Goal: Information Seeking & Learning: Check status

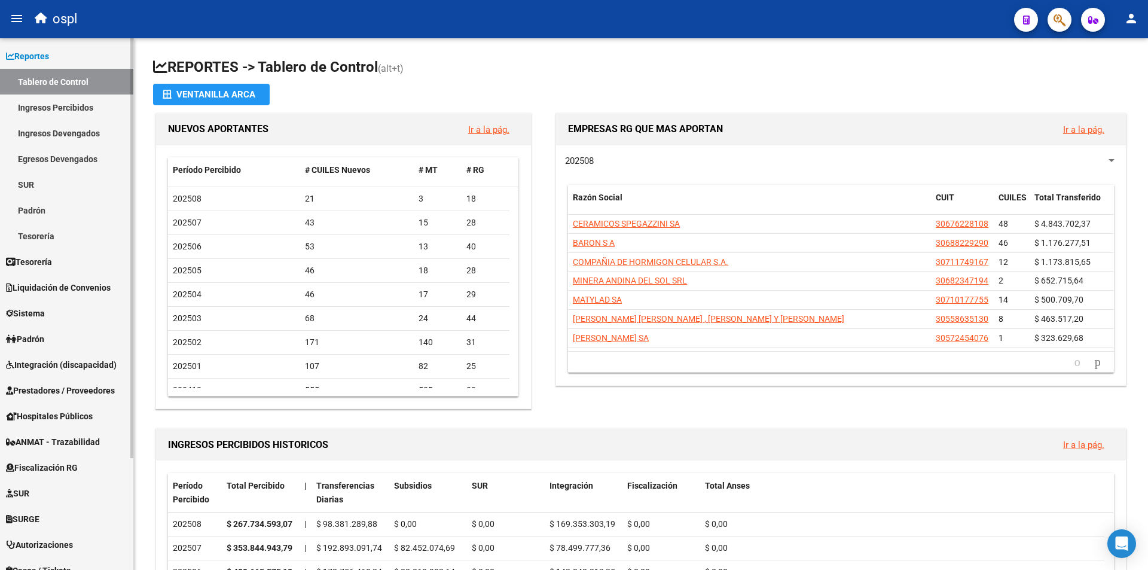
click at [59, 56] on link "Reportes" at bounding box center [66, 56] width 133 height 26
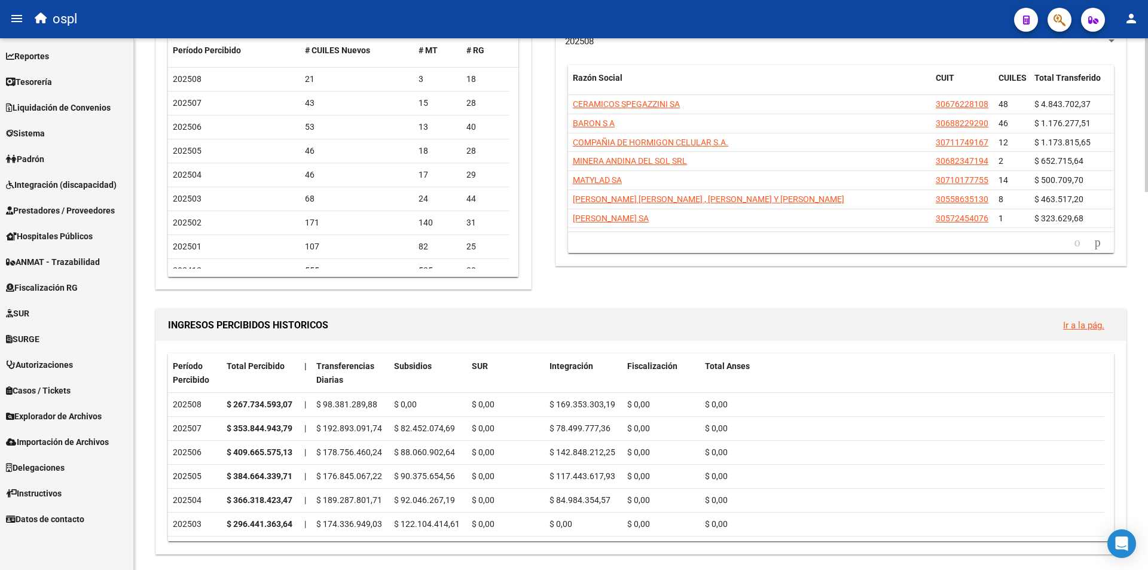
scroll to position [179, 0]
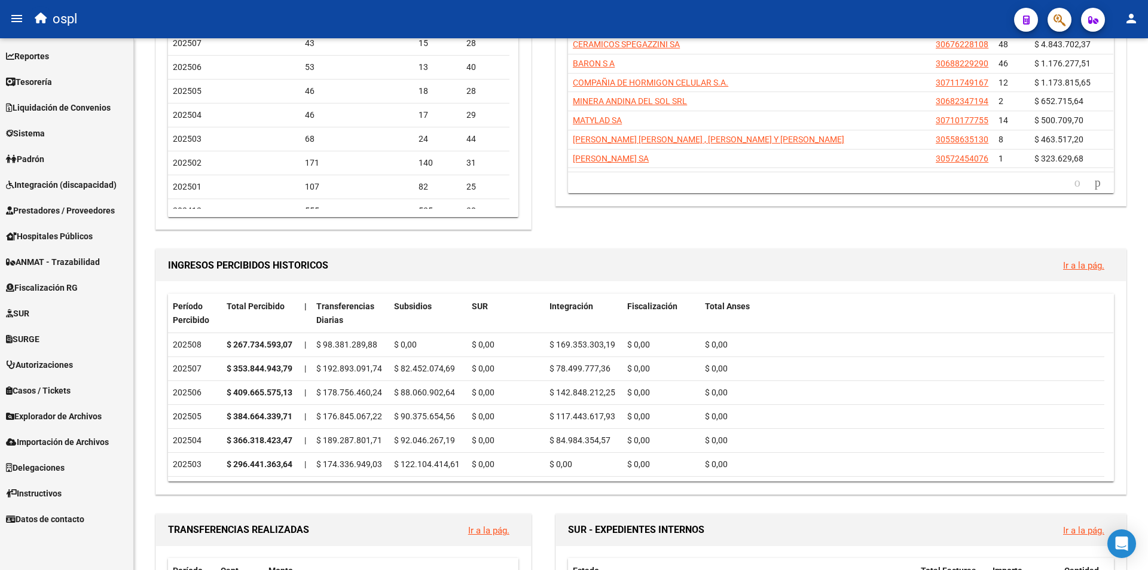
click at [97, 346] on link "SURGE" at bounding box center [66, 339] width 133 height 26
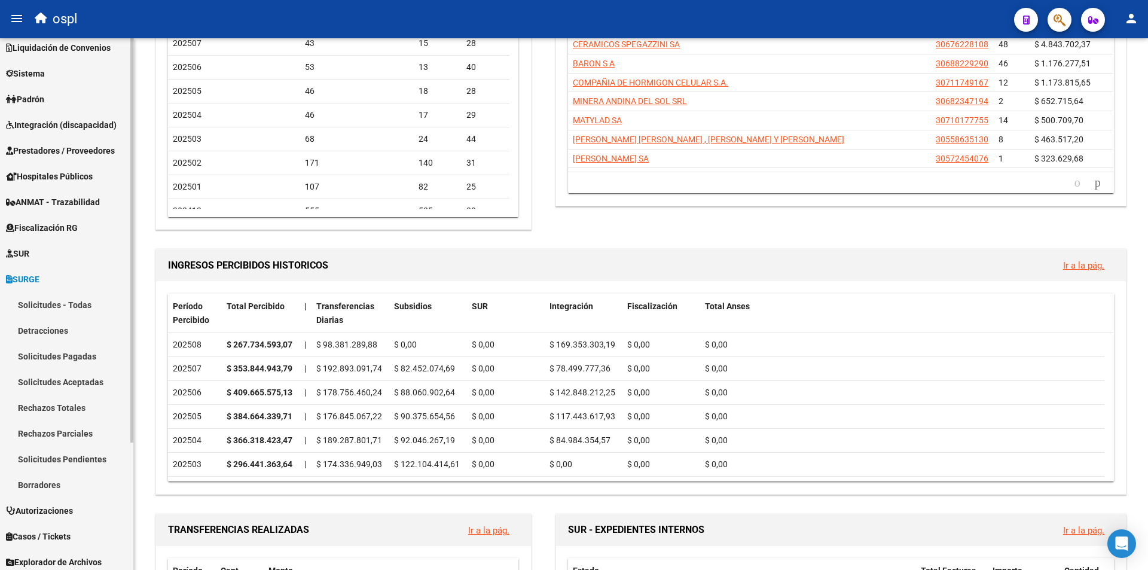
scroll to position [120, 0]
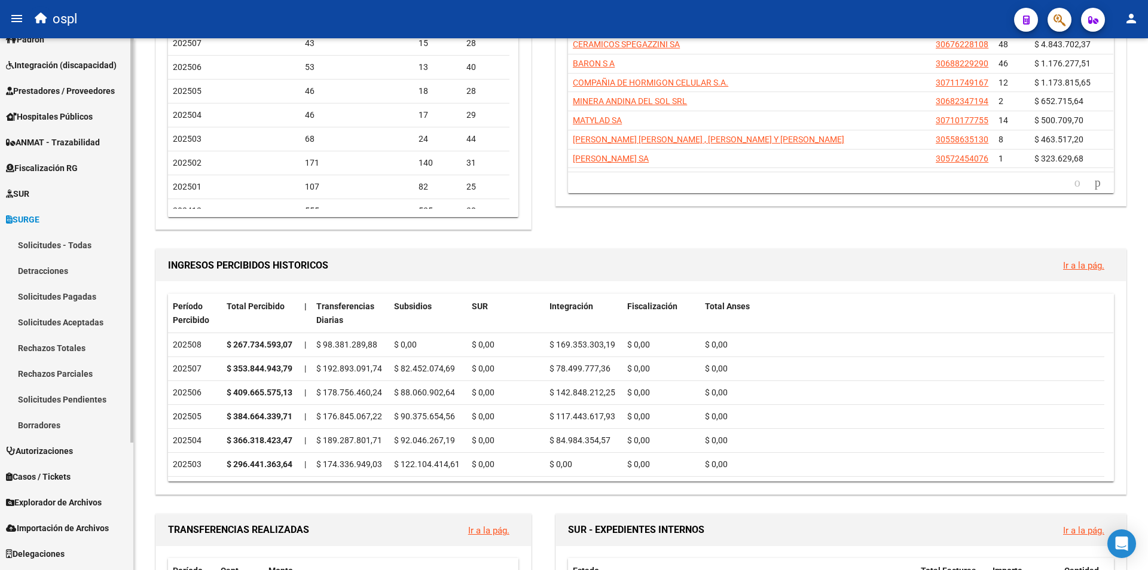
click at [51, 187] on link "SUR" at bounding box center [66, 194] width 133 height 26
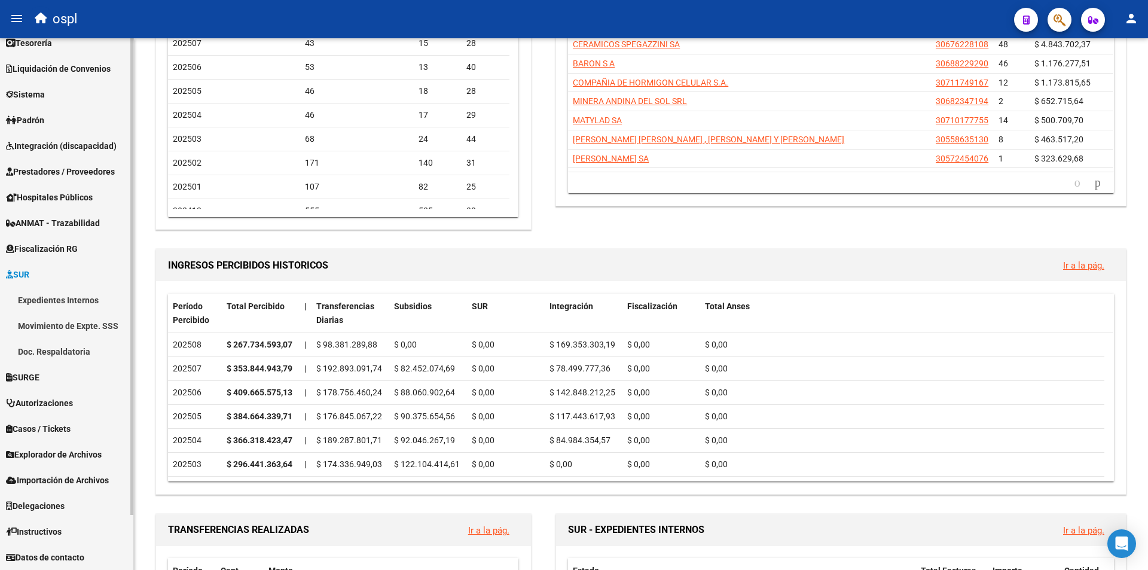
scroll to position [39, 0]
click at [56, 270] on link "SUR" at bounding box center [66, 274] width 133 height 26
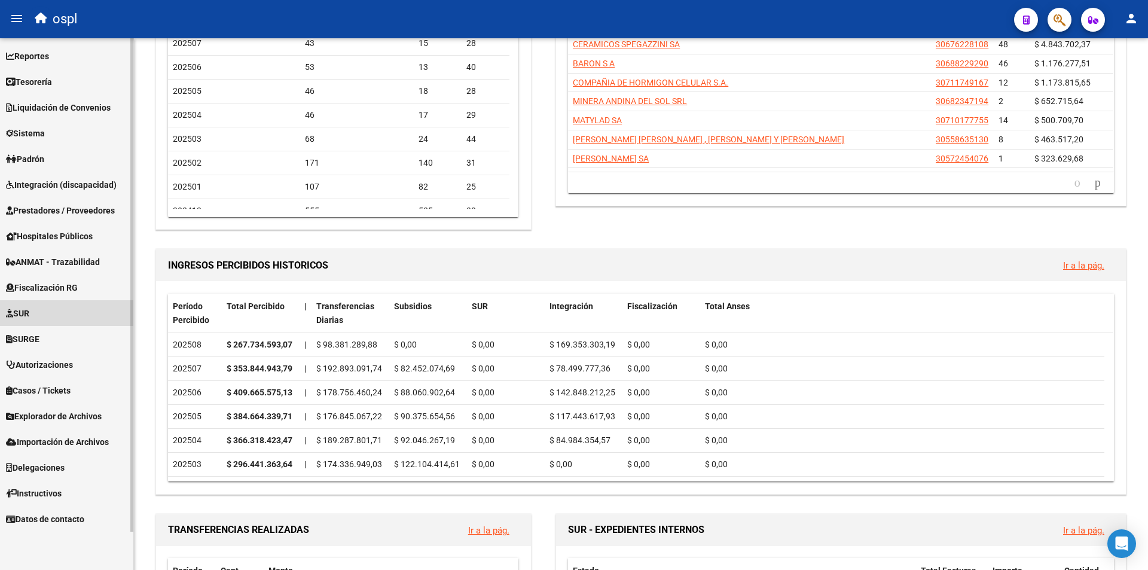
scroll to position [0, 0]
click at [57, 331] on link "SURGE" at bounding box center [66, 339] width 133 height 26
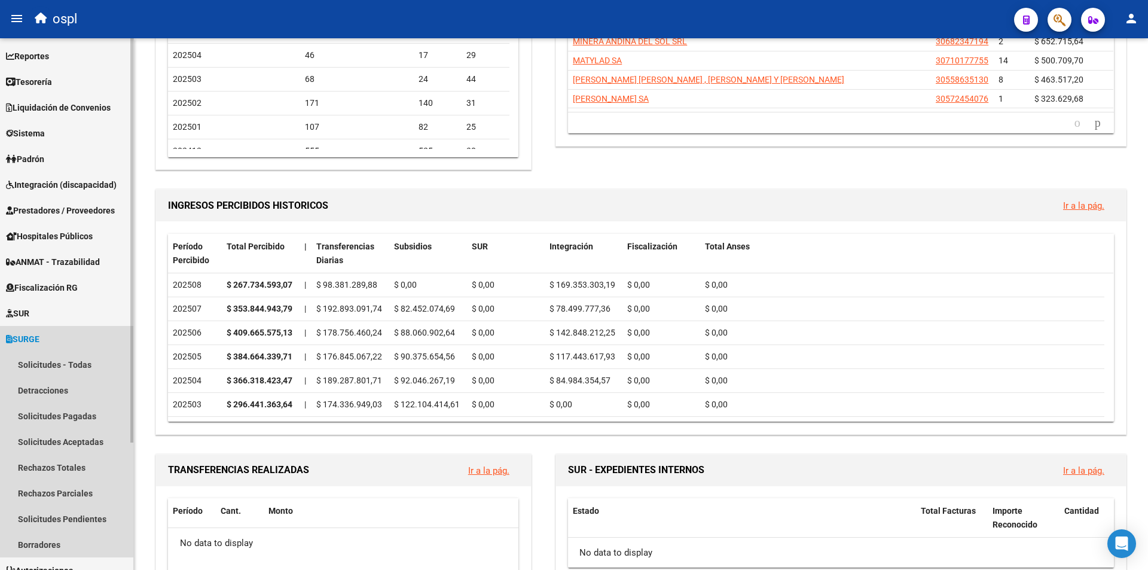
click at [66, 332] on link "SURGE" at bounding box center [66, 339] width 133 height 26
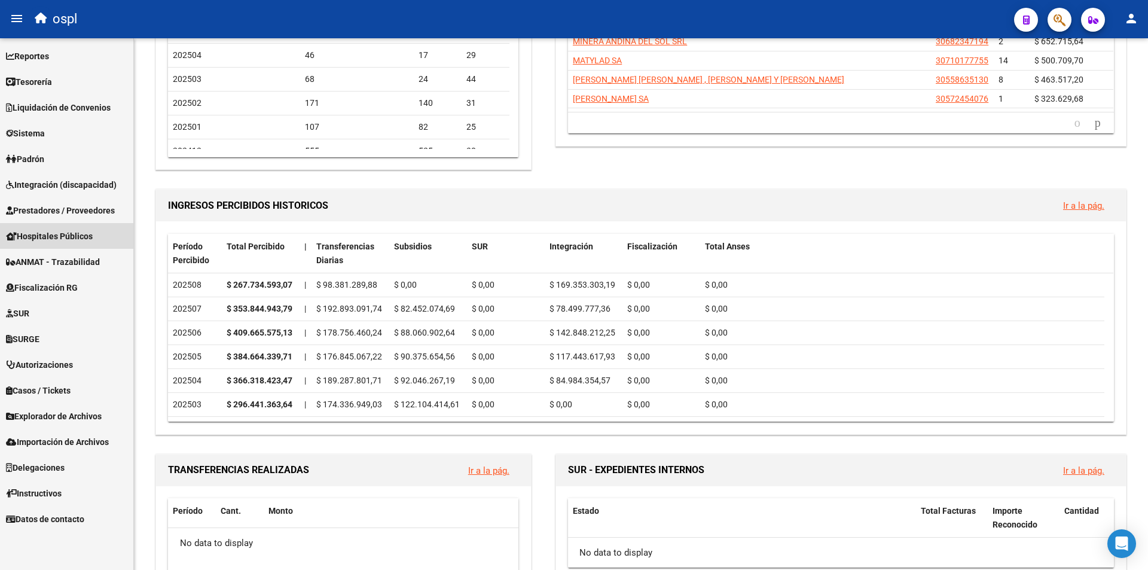
click at [121, 234] on link "Hospitales Públicos" at bounding box center [66, 236] width 133 height 26
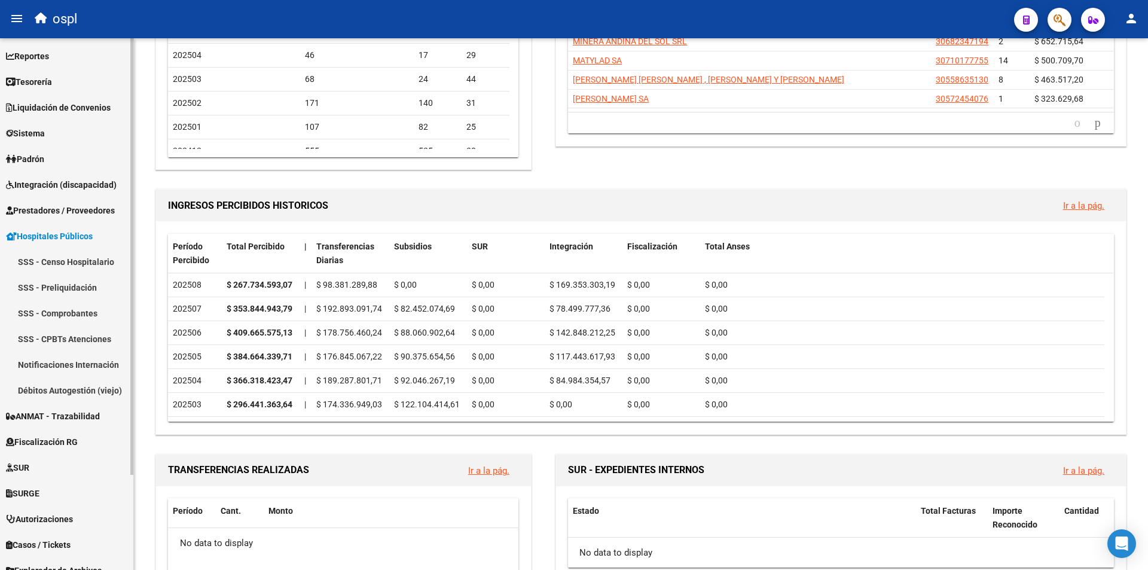
click at [123, 228] on link "Hospitales Públicos" at bounding box center [66, 236] width 133 height 26
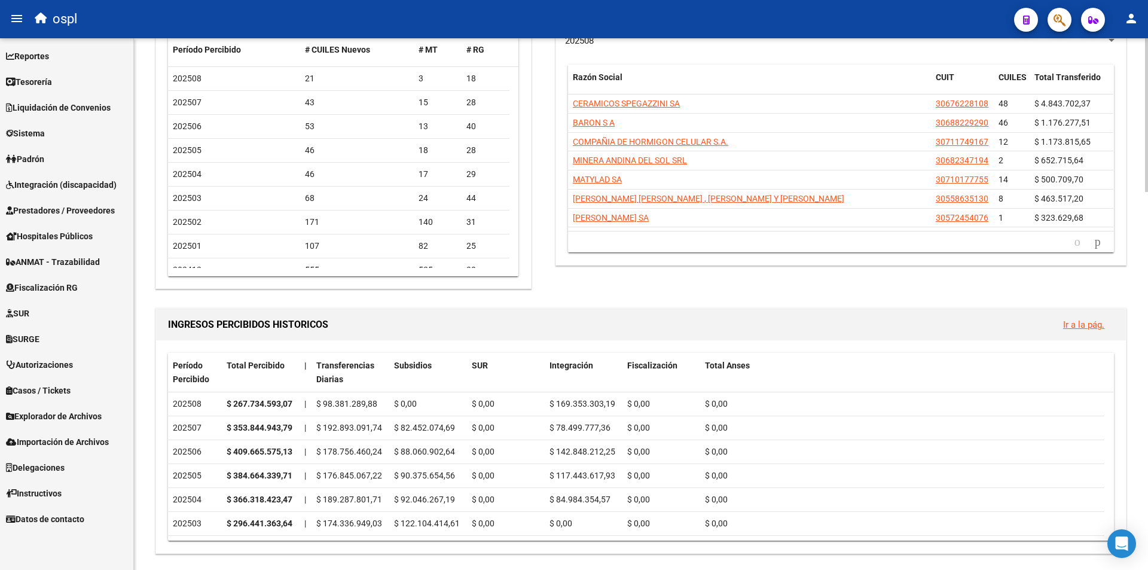
scroll to position [120, 0]
click at [112, 214] on span "Prestadores / Proveedores" at bounding box center [60, 210] width 109 height 13
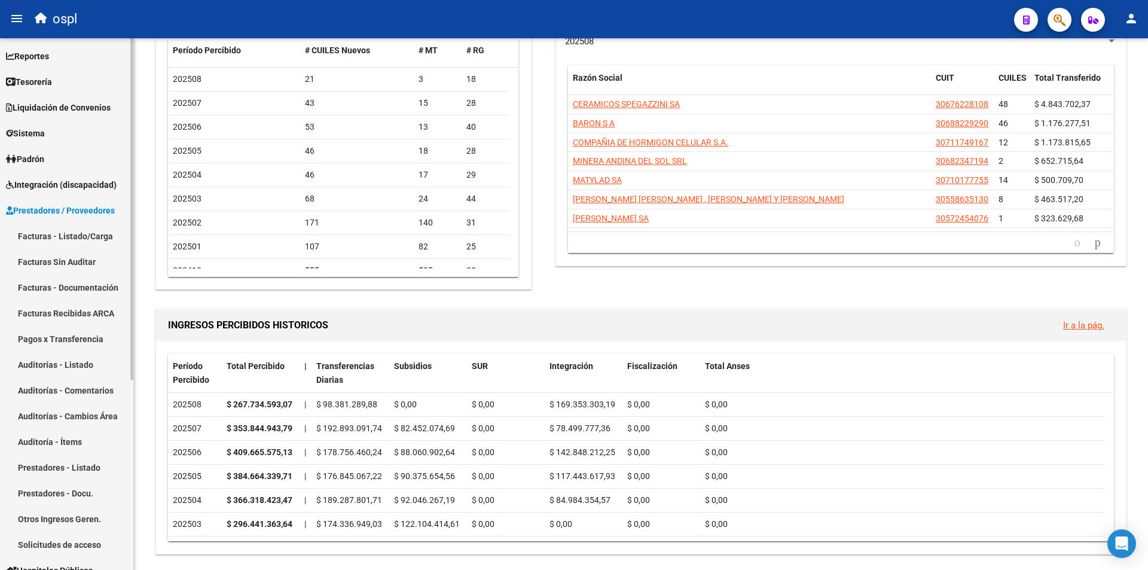
click at [117, 237] on link "Facturas - Listado/Carga" at bounding box center [66, 236] width 133 height 26
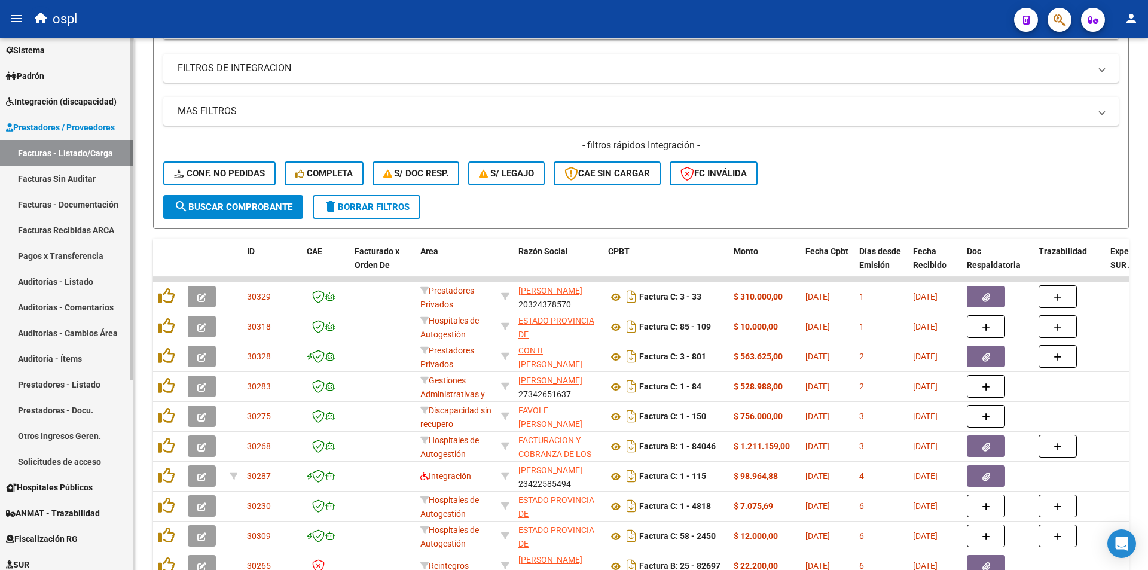
scroll to position [120, 0]
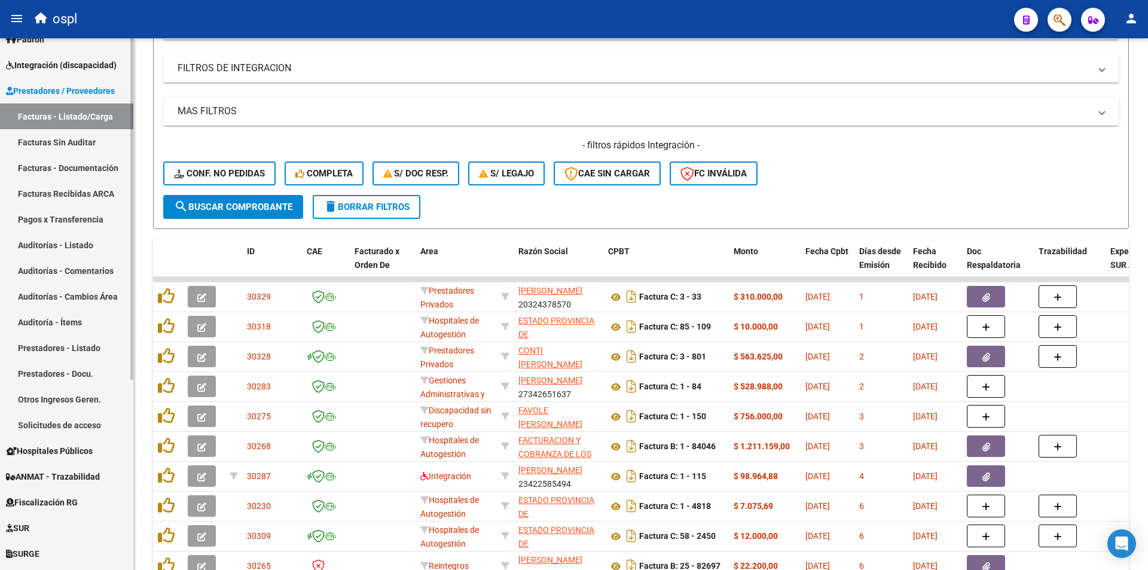
click at [65, 93] on span "Prestadores / Proveedores" at bounding box center [60, 90] width 109 height 13
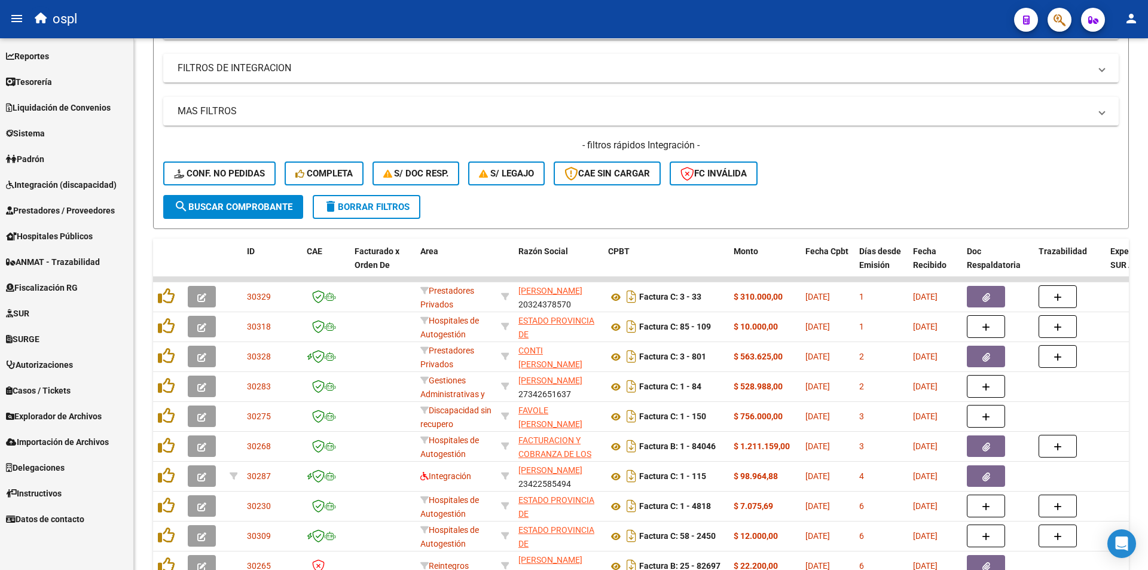
scroll to position [0, 0]
click at [71, 390] on span "Casos / Tickets" at bounding box center [38, 390] width 65 height 13
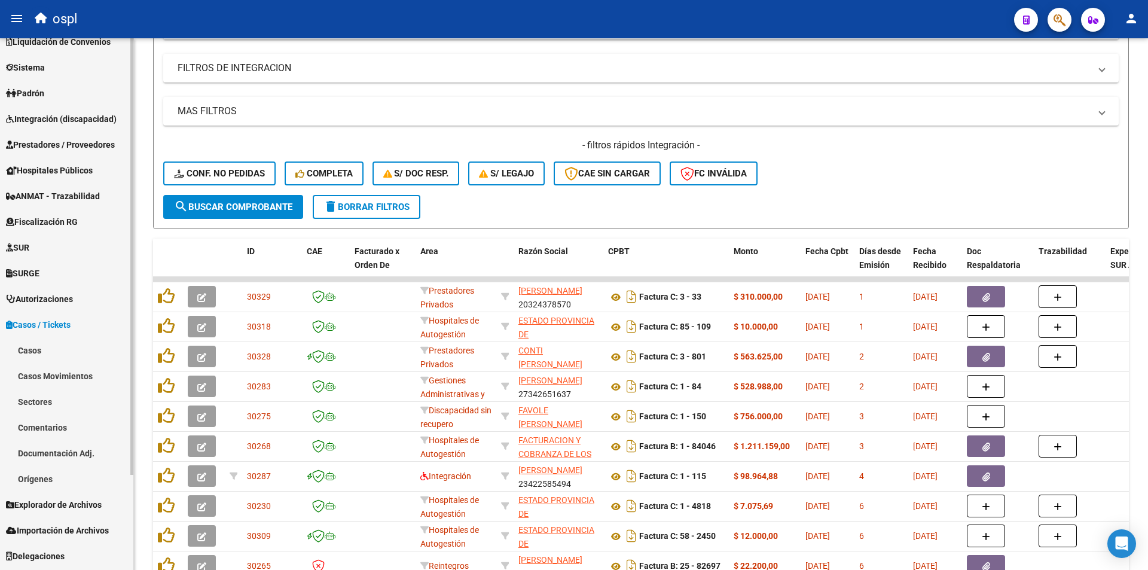
scroll to position [116, 0]
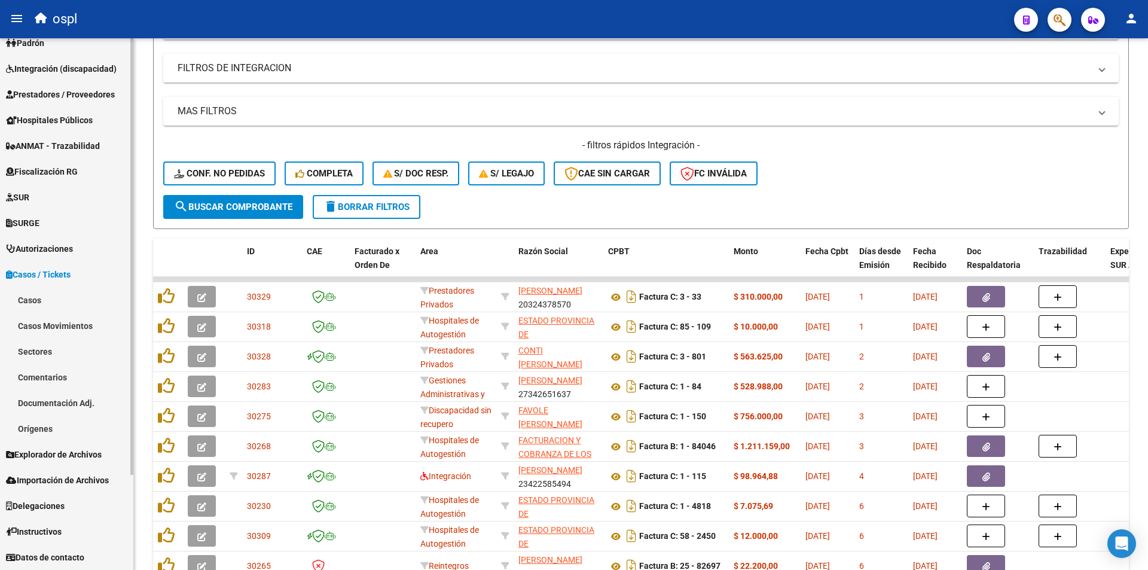
click at [60, 270] on span "Casos / Tickets" at bounding box center [38, 274] width 65 height 13
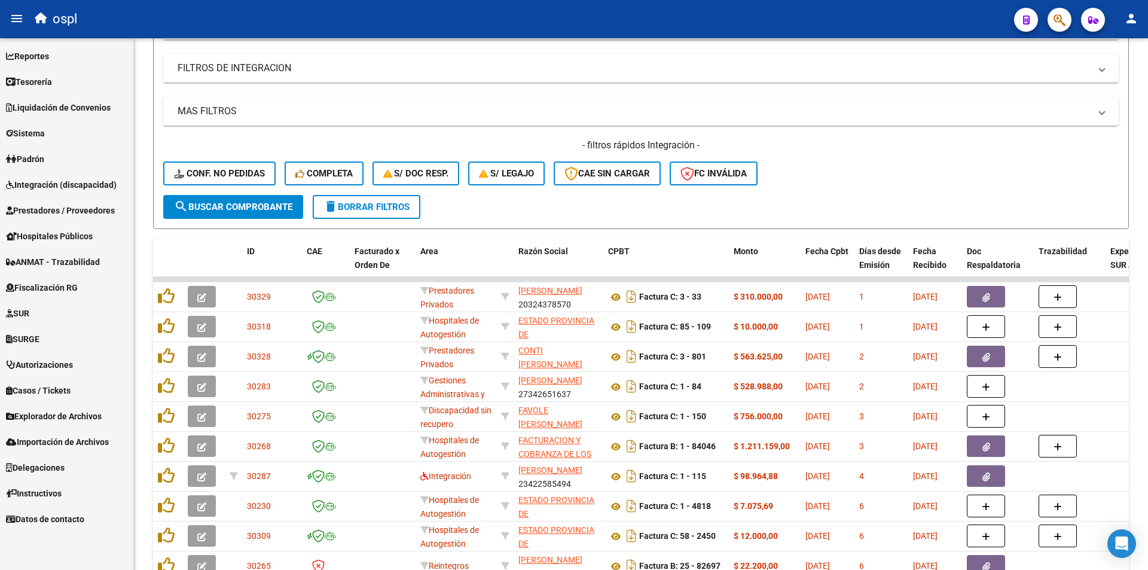
scroll to position [0, 0]
click at [83, 422] on span "Explorador de Archivos" at bounding box center [54, 416] width 96 height 13
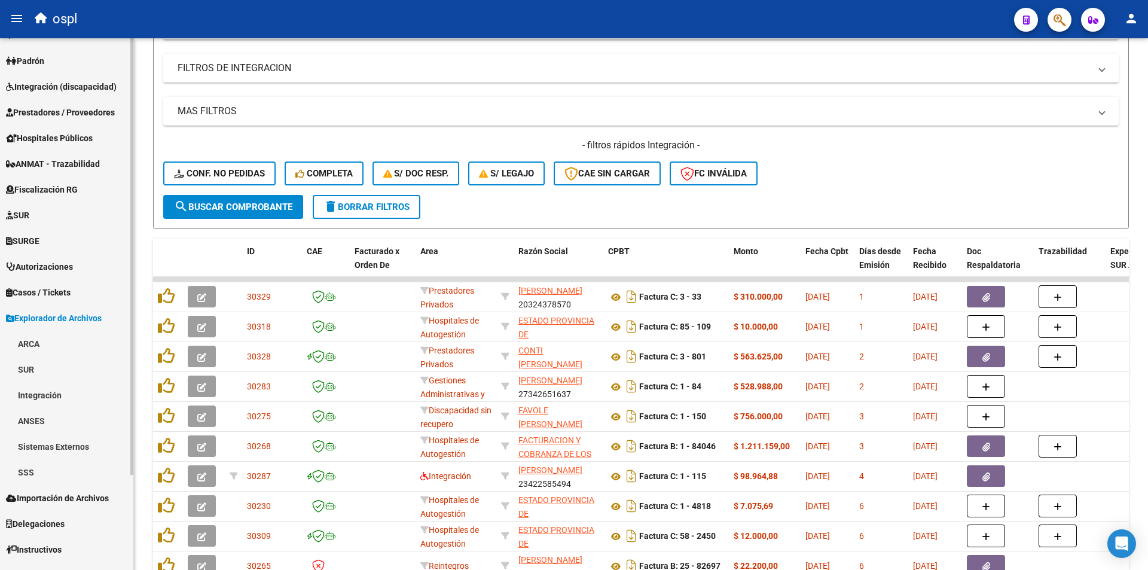
scroll to position [116, 0]
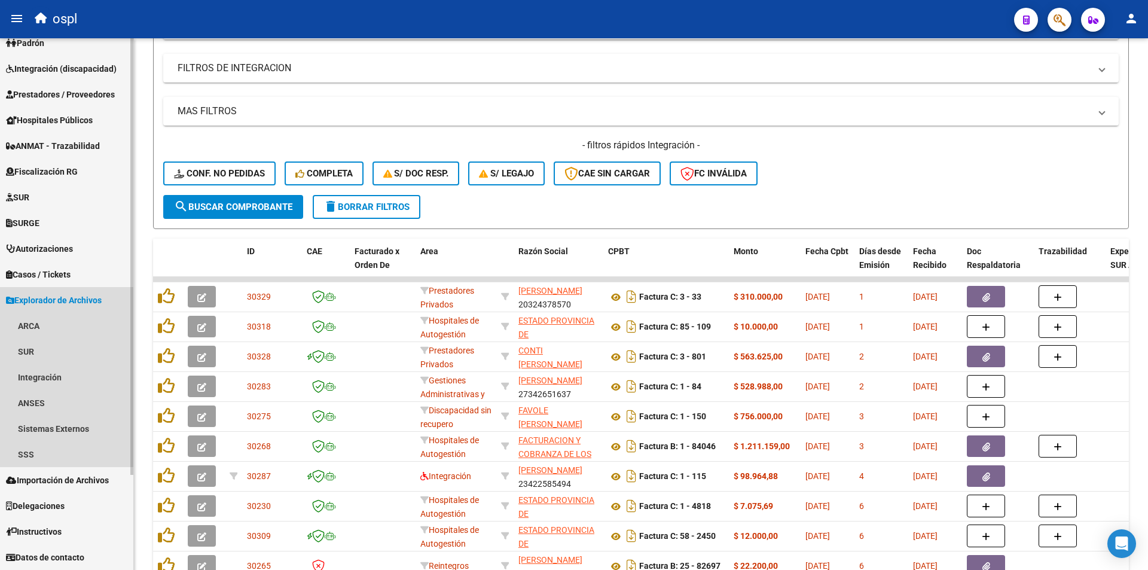
click at [59, 300] on span "Explorador de Archivos" at bounding box center [54, 300] width 96 height 13
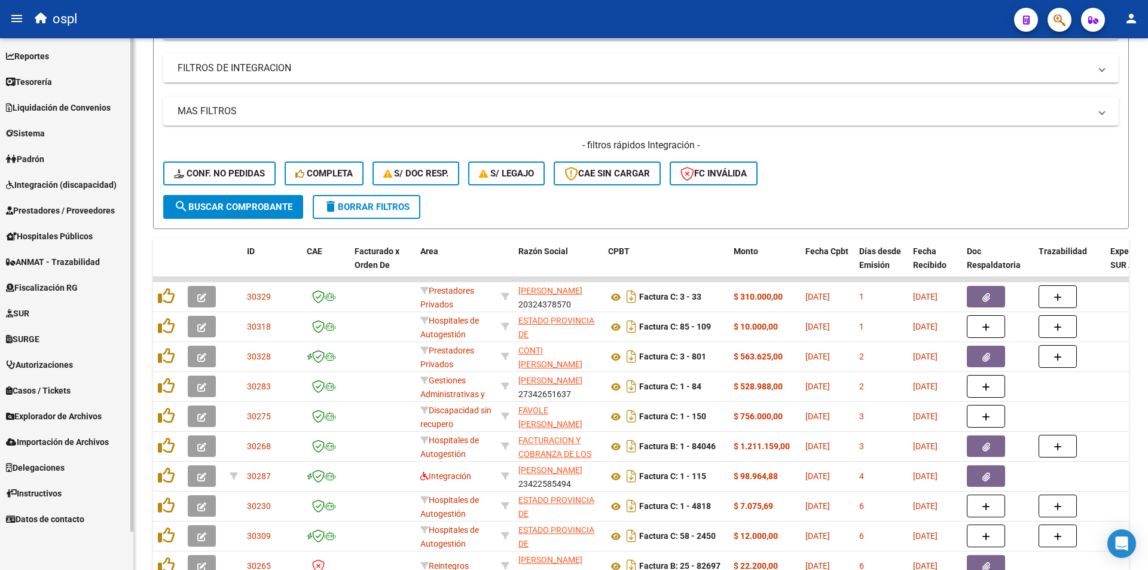
scroll to position [0, 0]
click at [77, 413] on span "Explorador de Archivos" at bounding box center [54, 416] width 96 height 13
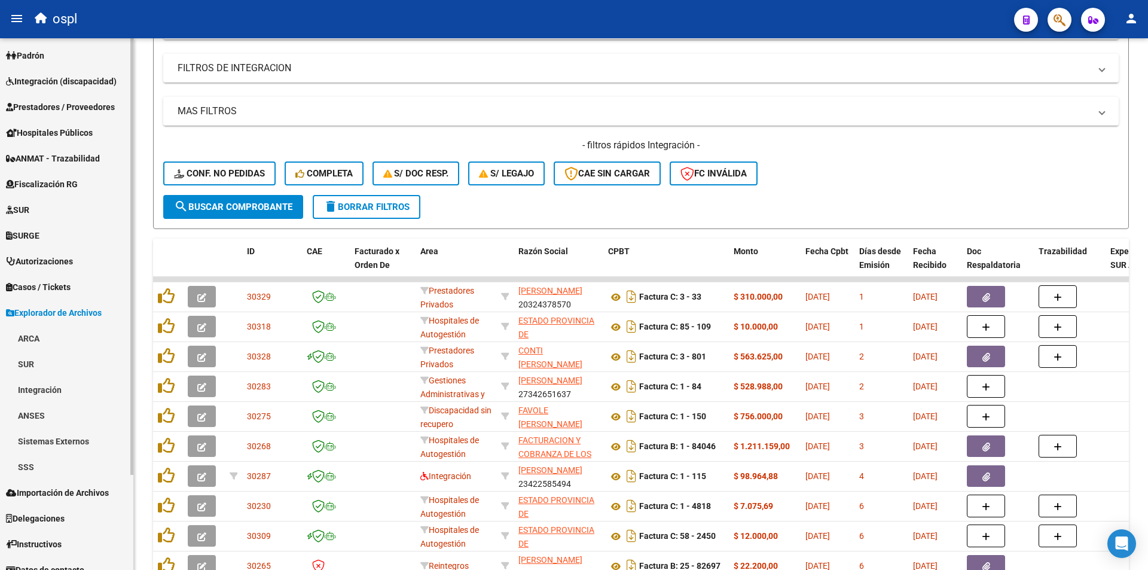
scroll to position [116, 0]
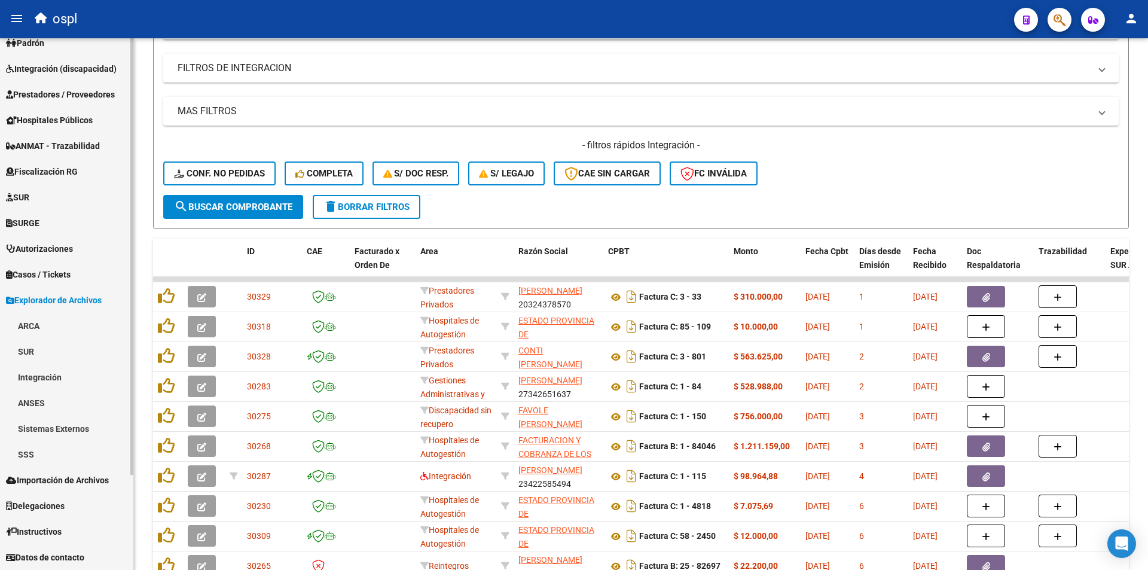
click at [75, 302] on span "Explorador de Archivos" at bounding box center [54, 300] width 96 height 13
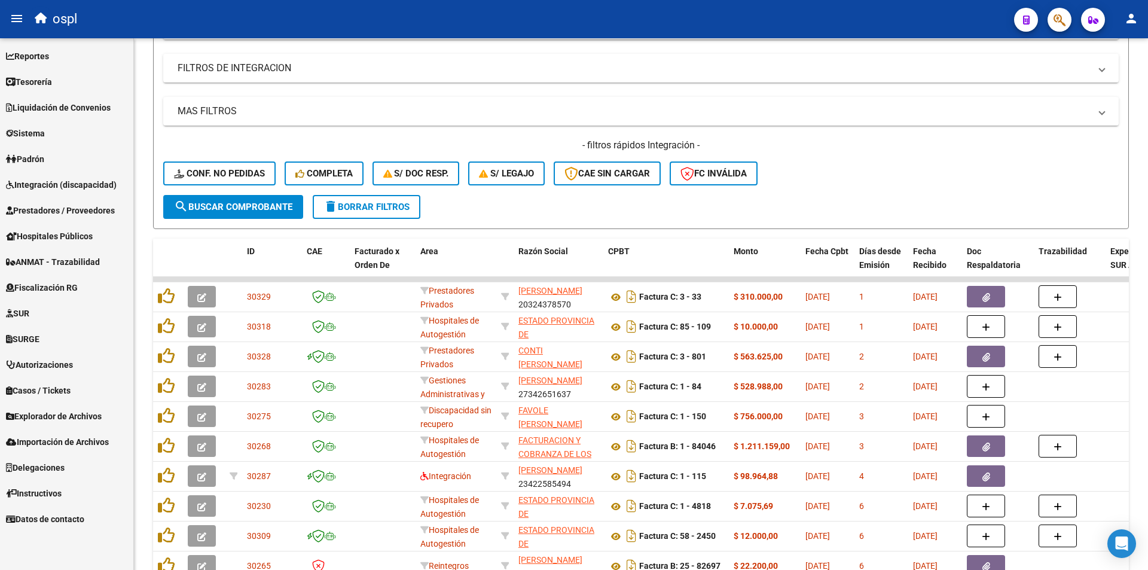
scroll to position [0, 0]
click at [78, 440] on span "Importación de Archivos" at bounding box center [57, 441] width 103 height 13
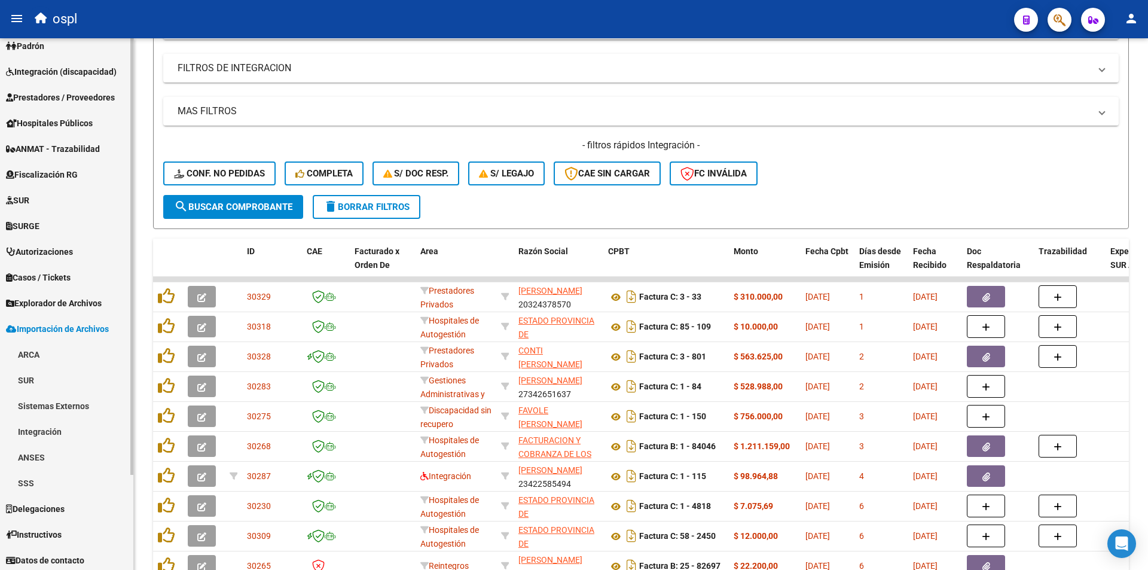
scroll to position [116, 0]
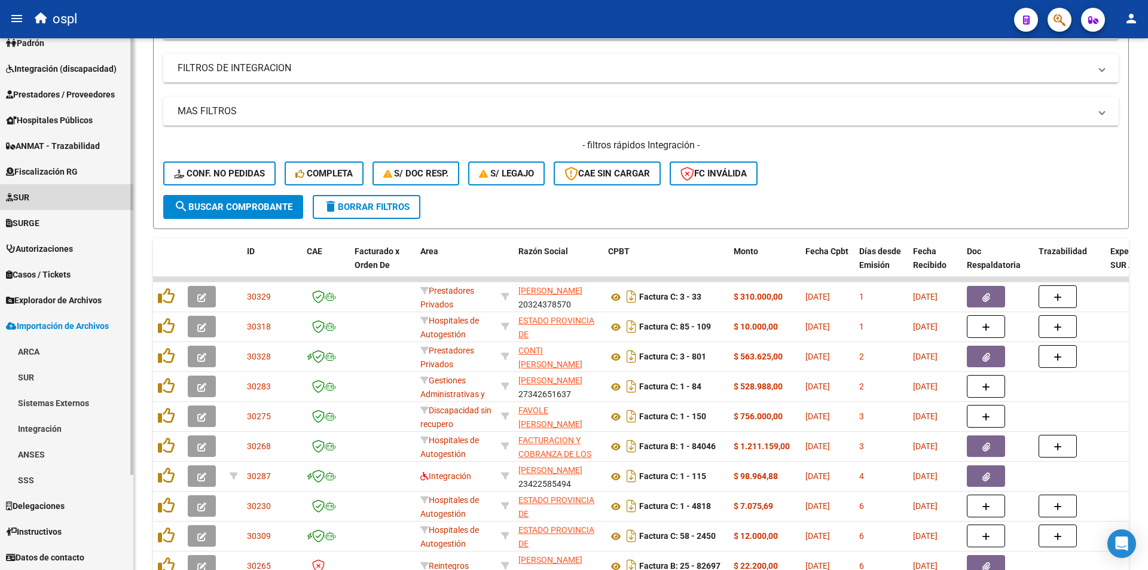
click at [129, 201] on link "SUR" at bounding box center [66, 197] width 133 height 26
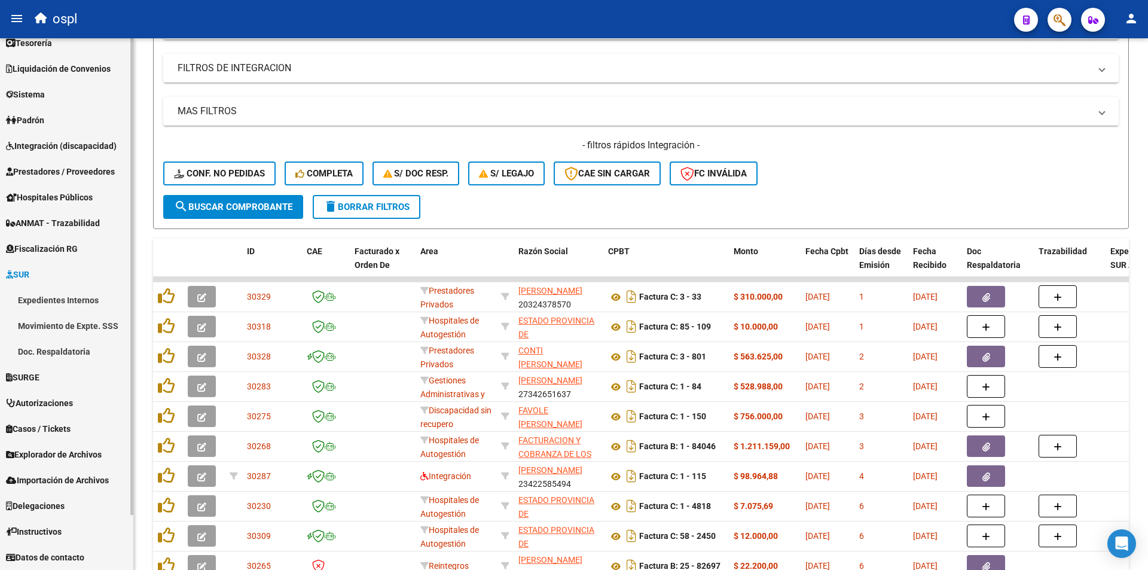
scroll to position [39, 0]
click at [28, 278] on span "SUR" at bounding box center [17, 274] width 23 height 13
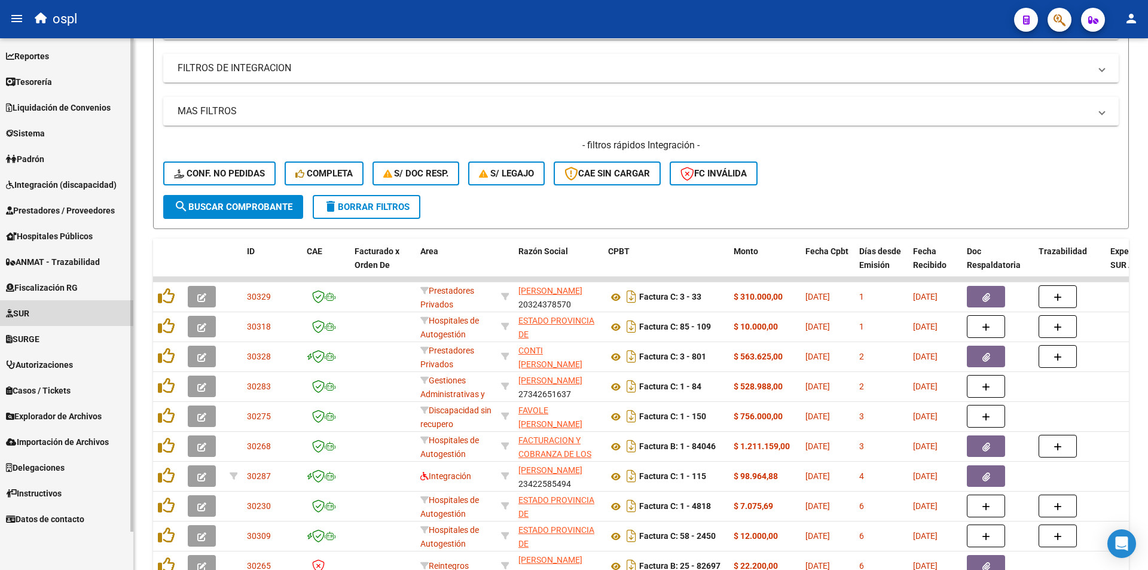
scroll to position [0, 0]
click at [84, 113] on span "Liquidación de Convenios" at bounding box center [58, 107] width 105 height 13
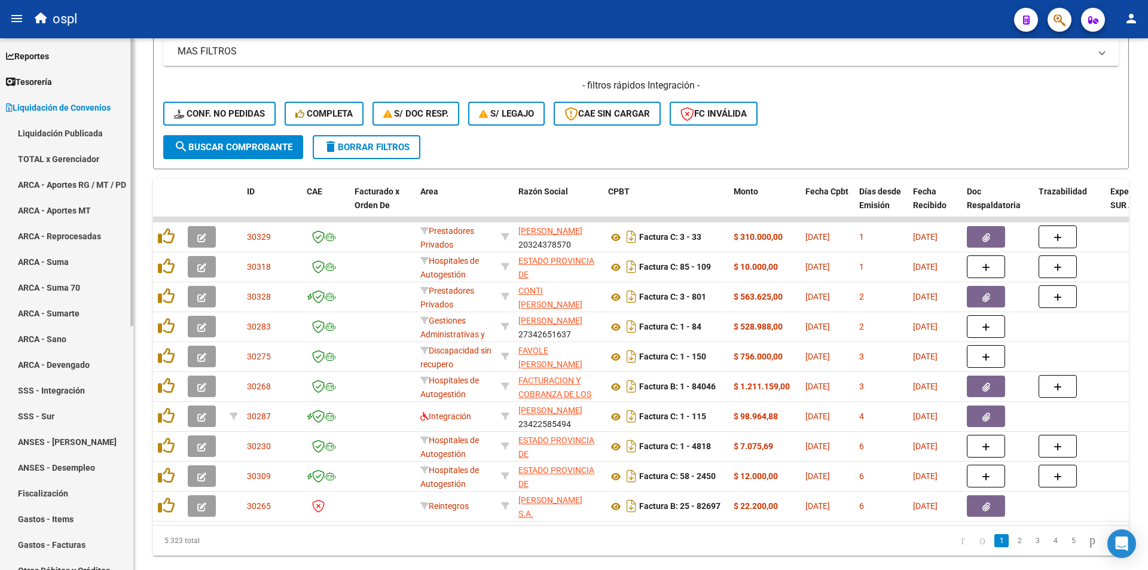
click at [83, 105] on span "Liquidación de Convenios" at bounding box center [58, 107] width 105 height 13
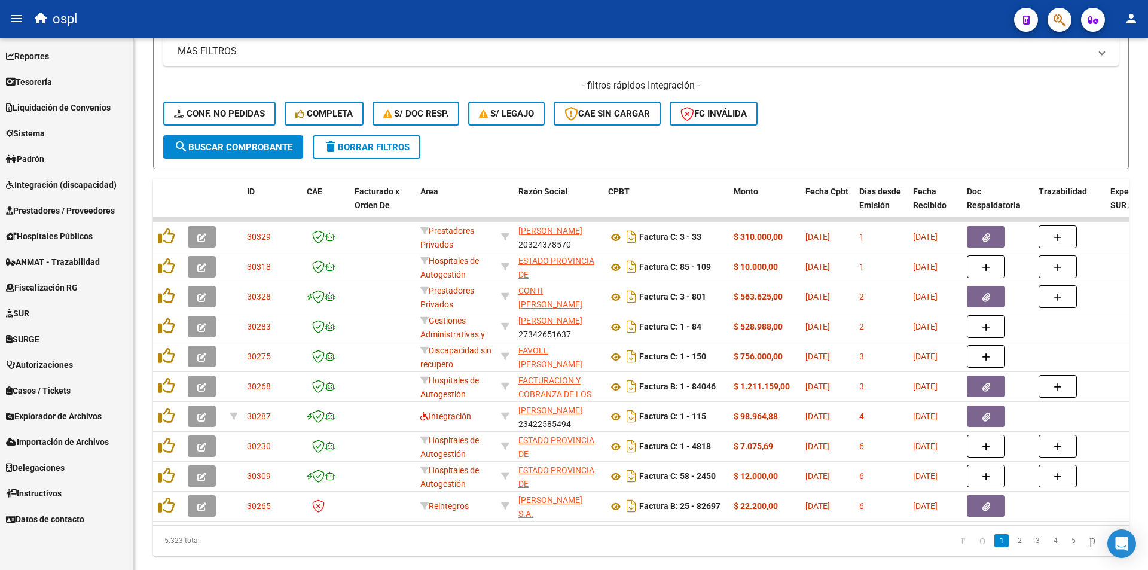
click at [93, 422] on span "Explorador de Archivos" at bounding box center [54, 416] width 96 height 13
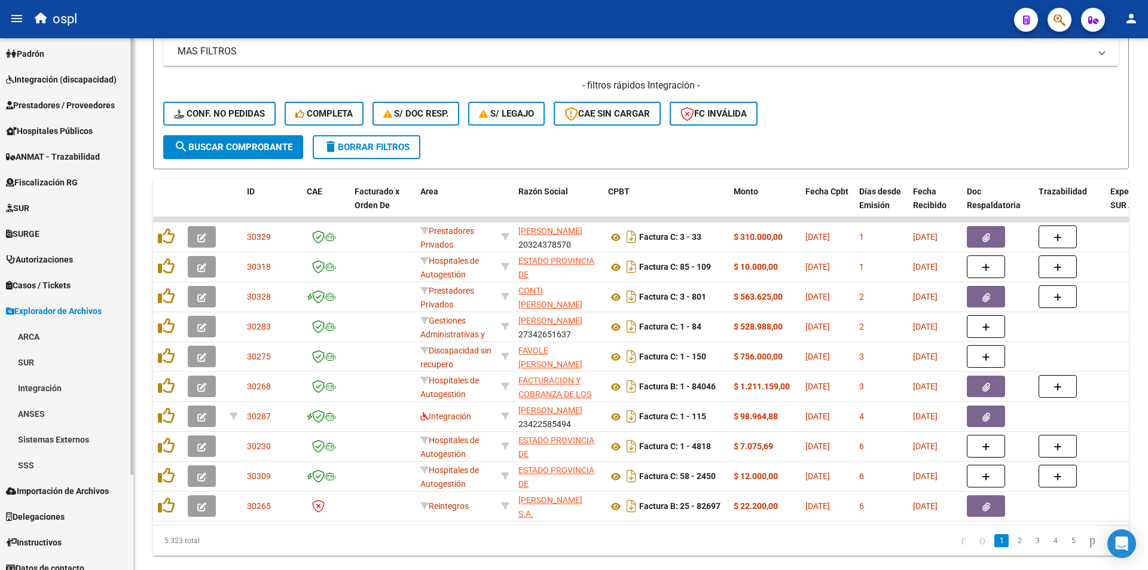
scroll to position [116, 0]
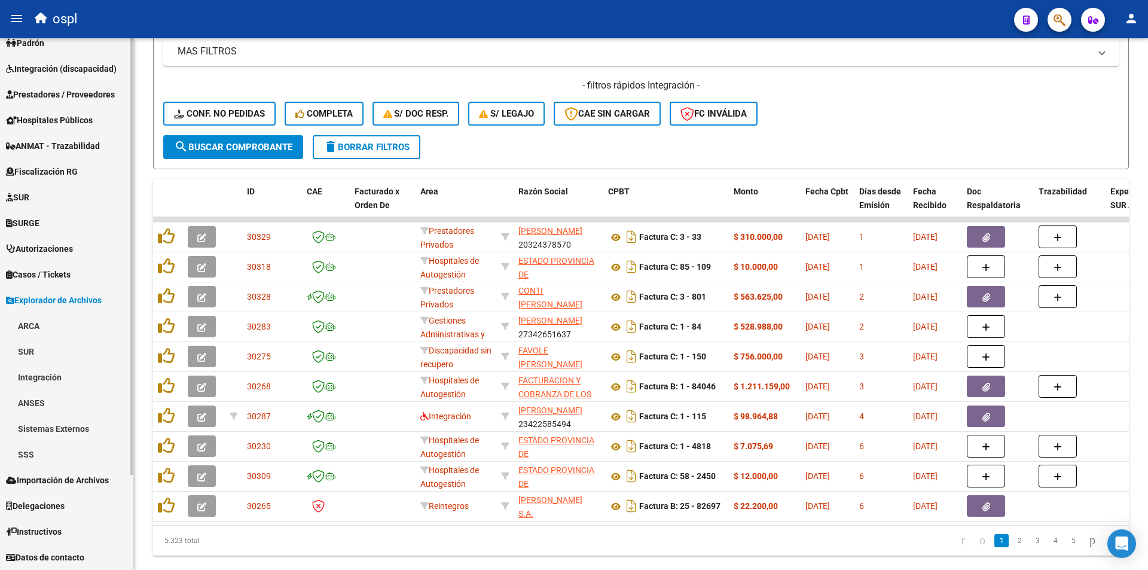
click at [66, 297] on span "Explorador de Archivos" at bounding box center [54, 300] width 96 height 13
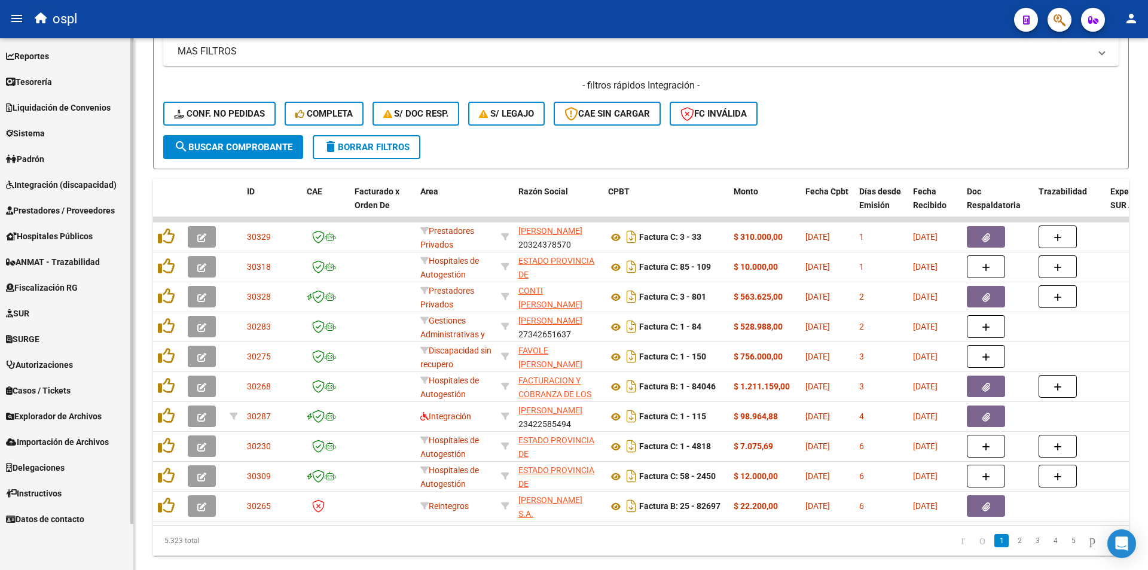
scroll to position [0, 0]
click at [85, 448] on span "Importación de Archivos" at bounding box center [57, 441] width 103 height 13
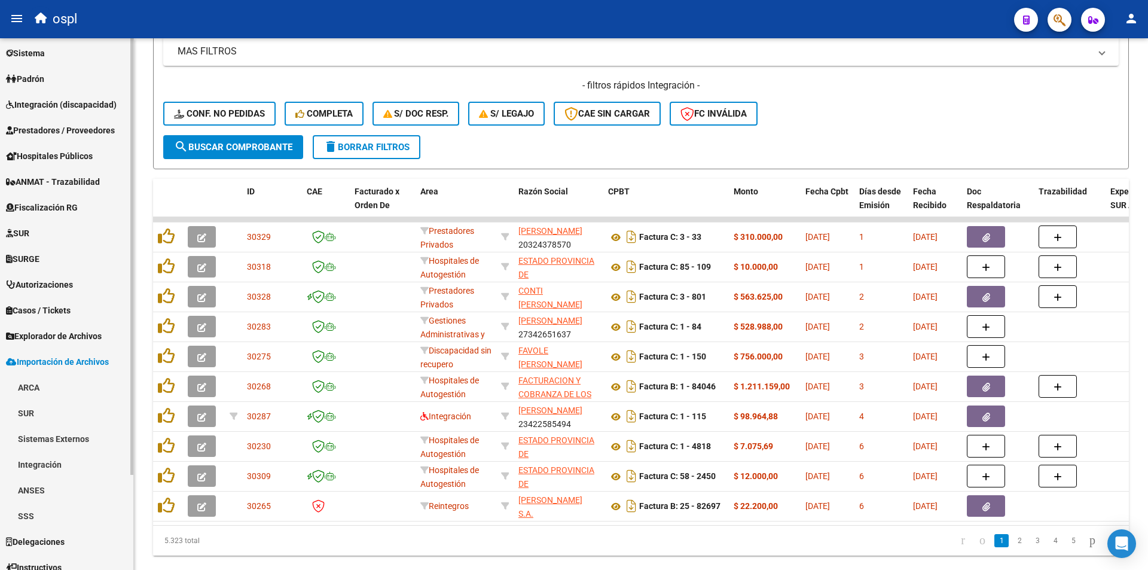
scroll to position [116, 0]
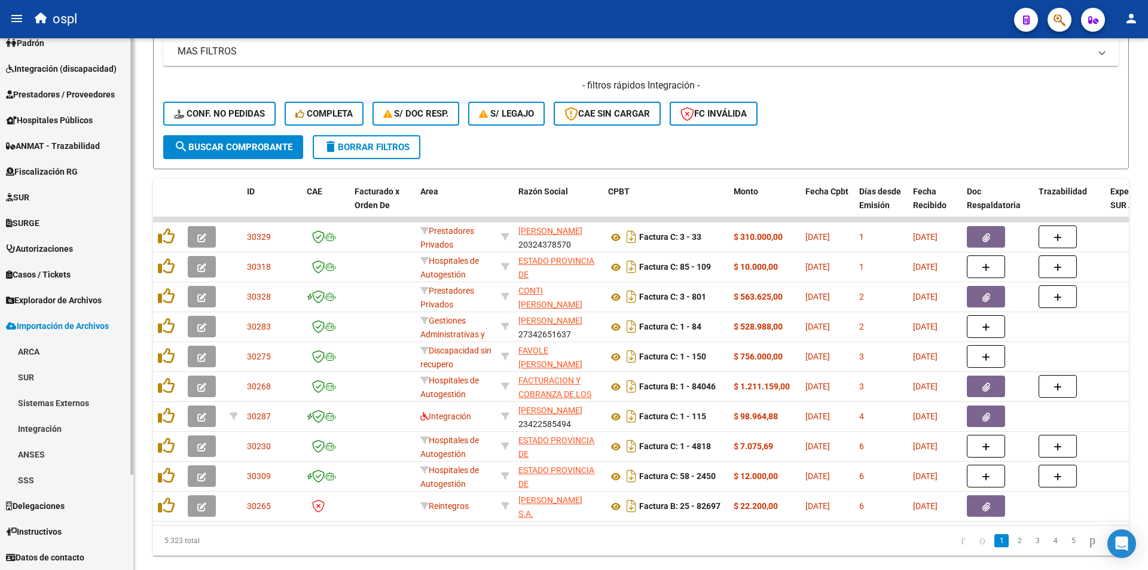
click at [93, 323] on span "Importación de Archivos" at bounding box center [57, 325] width 103 height 13
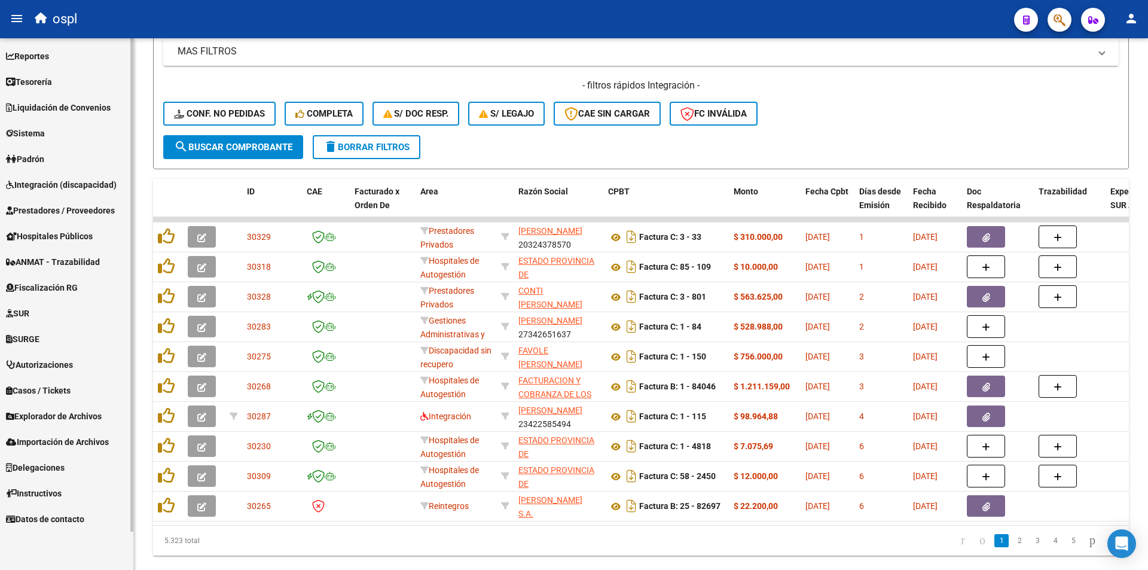
scroll to position [0, 0]
click at [72, 499] on link "Instructivos" at bounding box center [66, 493] width 133 height 26
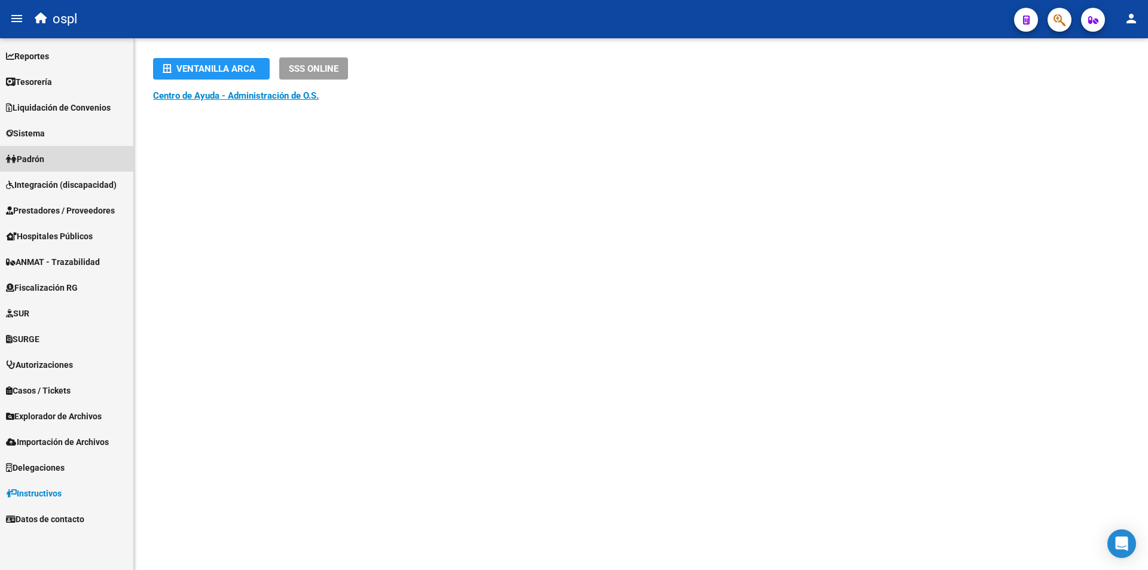
click at [55, 166] on link "Padrón" at bounding box center [66, 159] width 133 height 26
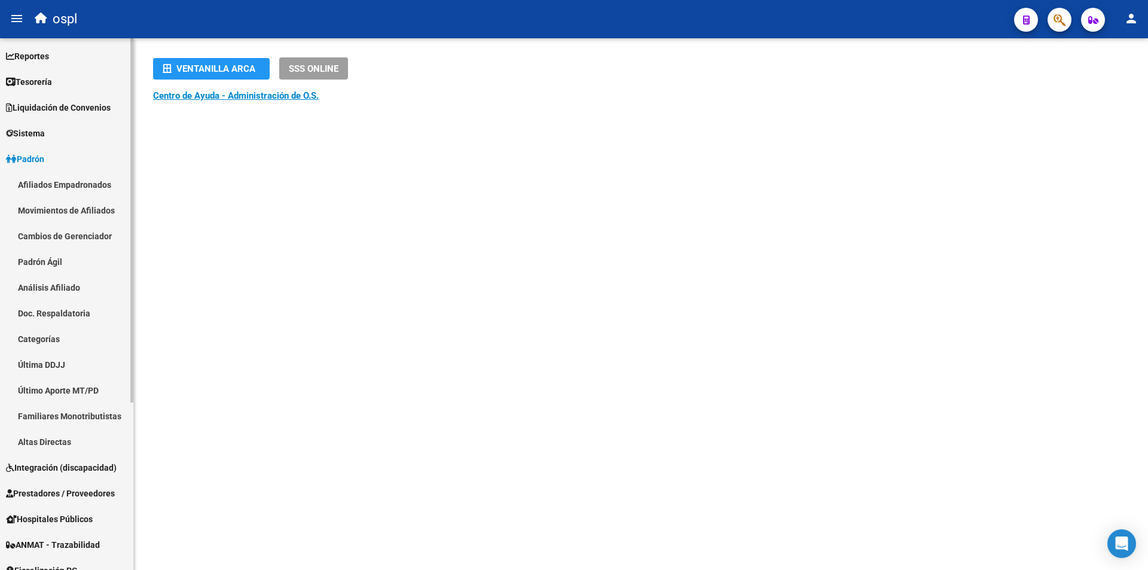
click at [90, 193] on link "Afiliados Empadronados" at bounding box center [66, 185] width 133 height 26
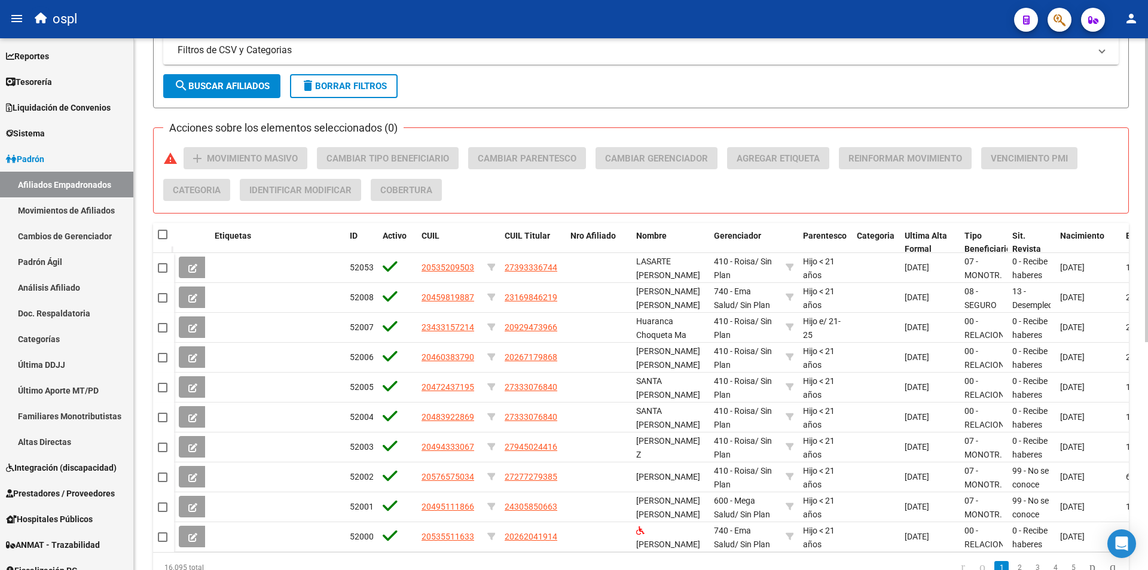
click at [166, 234] on span at bounding box center [163, 235] width 10 height 10
click at [163, 239] on input "checkbox" at bounding box center [162, 239] width 1 height 1
checkbox input "true"
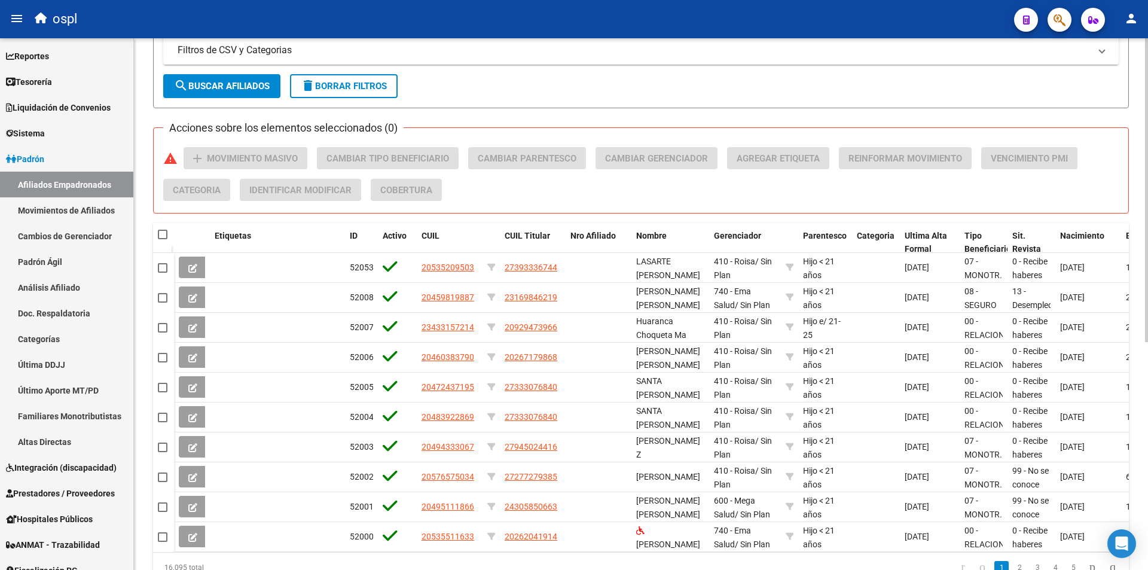
checkbox input "true"
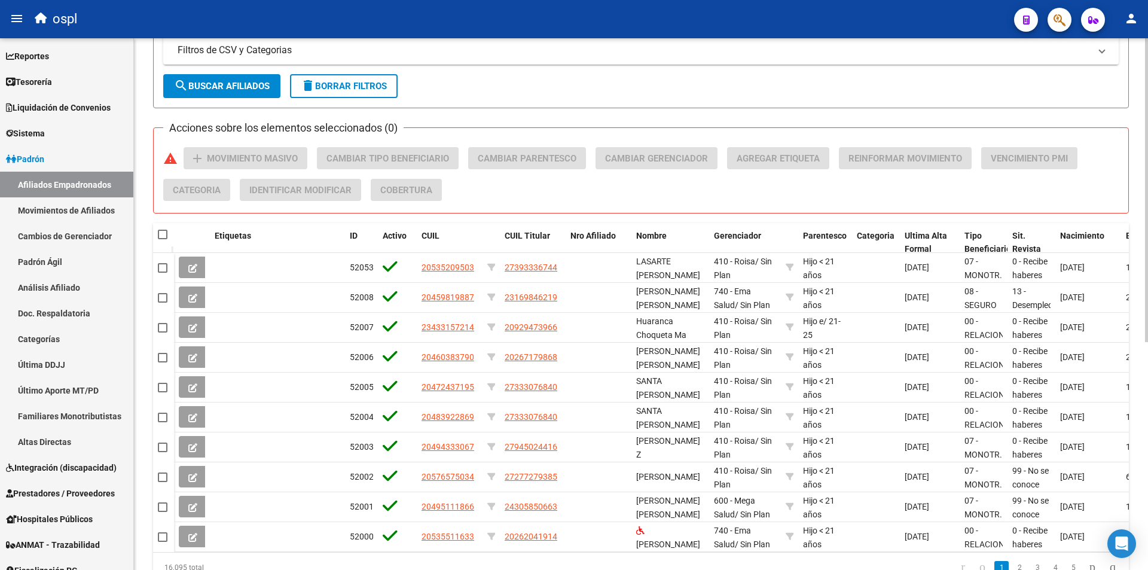
checkbox input "true"
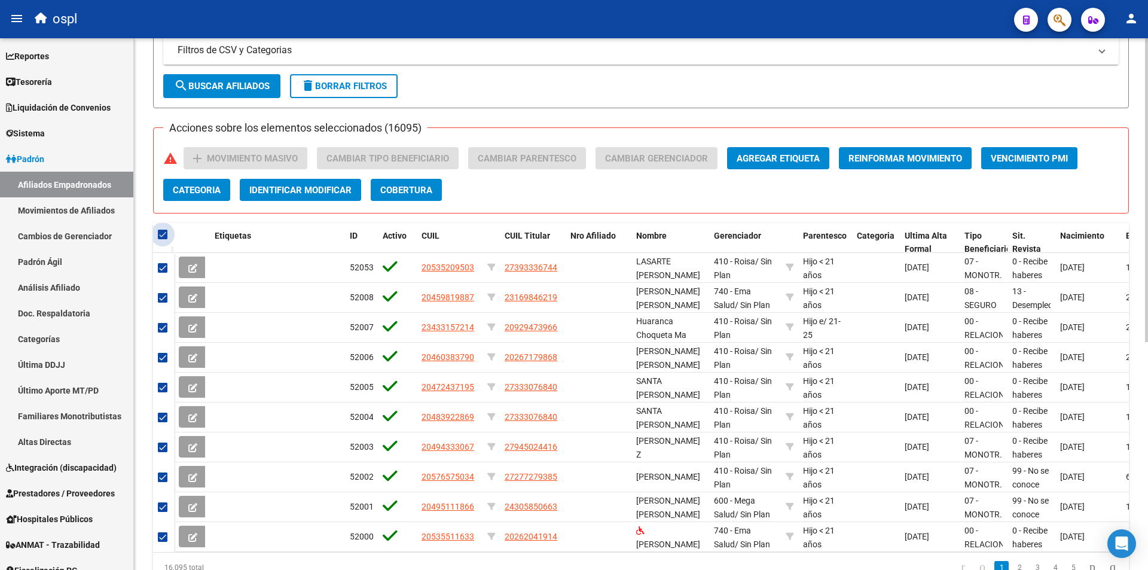
click at [158, 233] on span at bounding box center [163, 235] width 10 height 10
click at [162, 239] on input "checkbox" at bounding box center [162, 239] width 1 height 1
checkbox input "false"
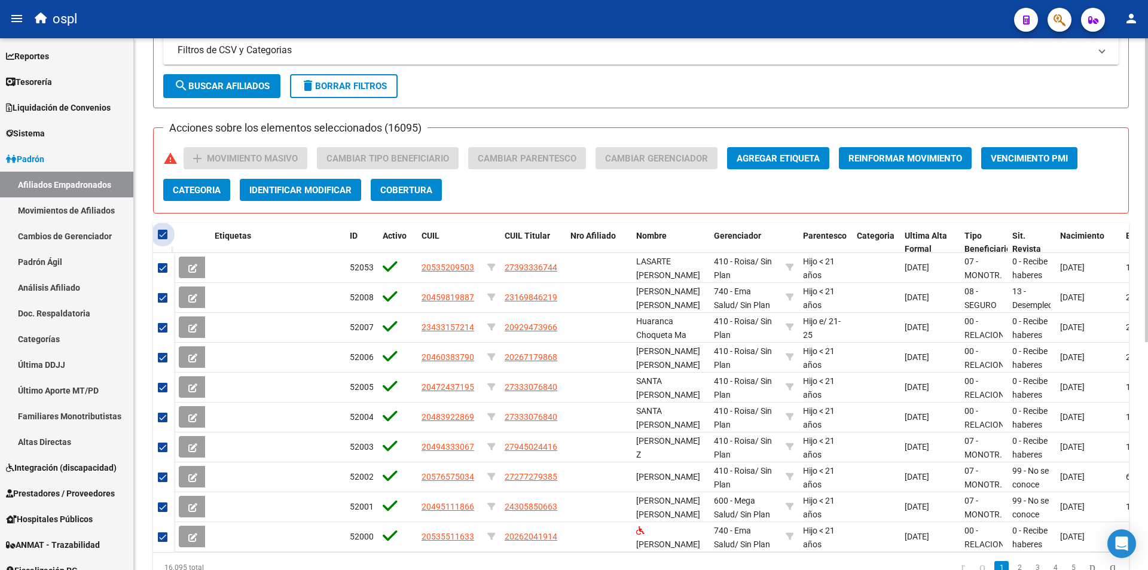
checkbox input "false"
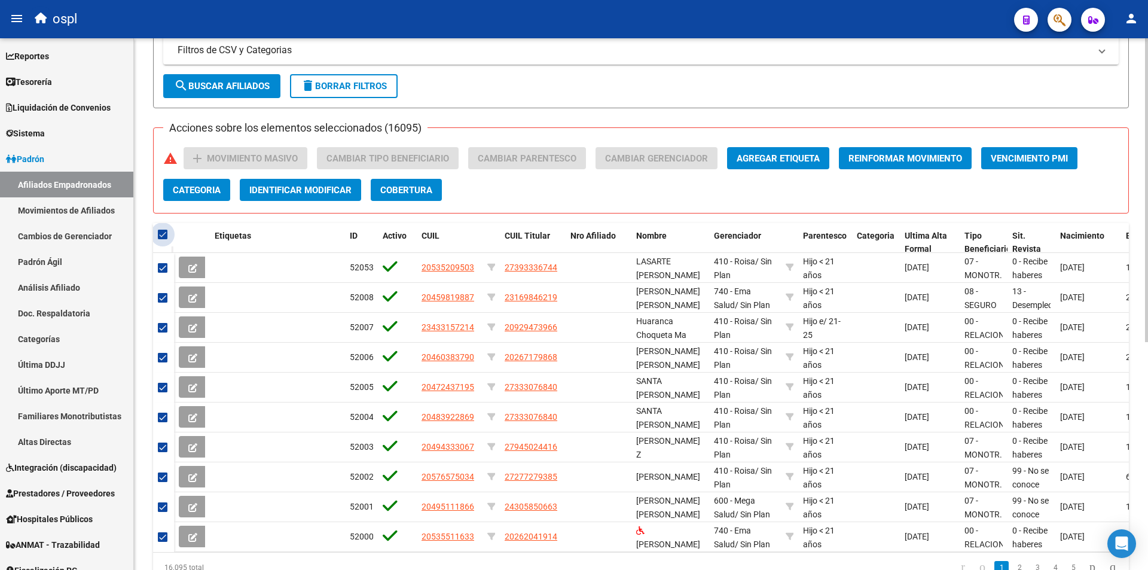
checkbox input "false"
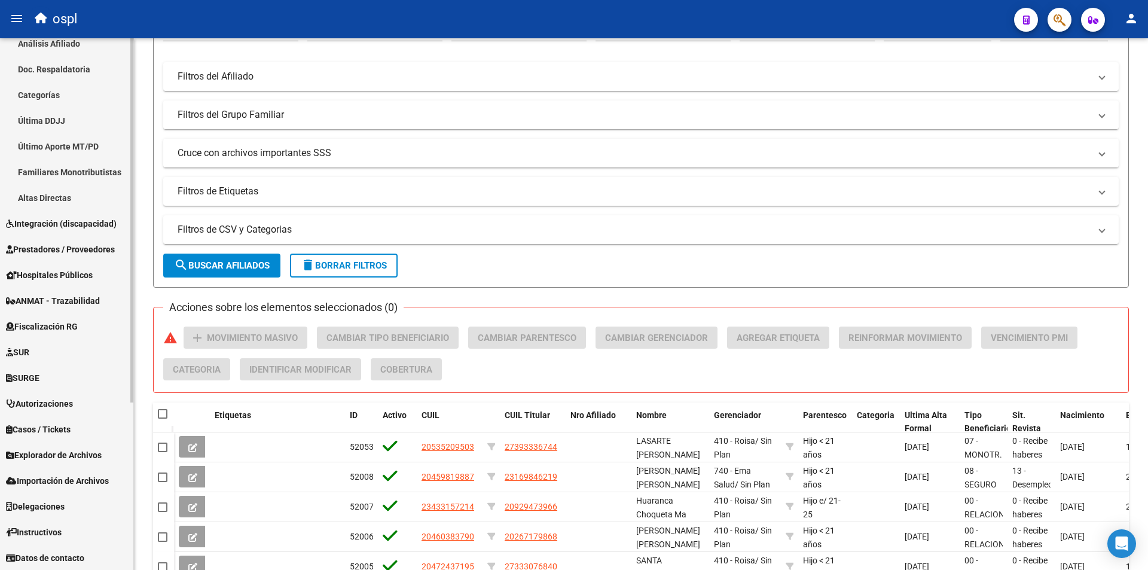
scroll to position [245, 0]
click at [87, 461] on link "Explorador de Archivos" at bounding box center [66, 454] width 133 height 26
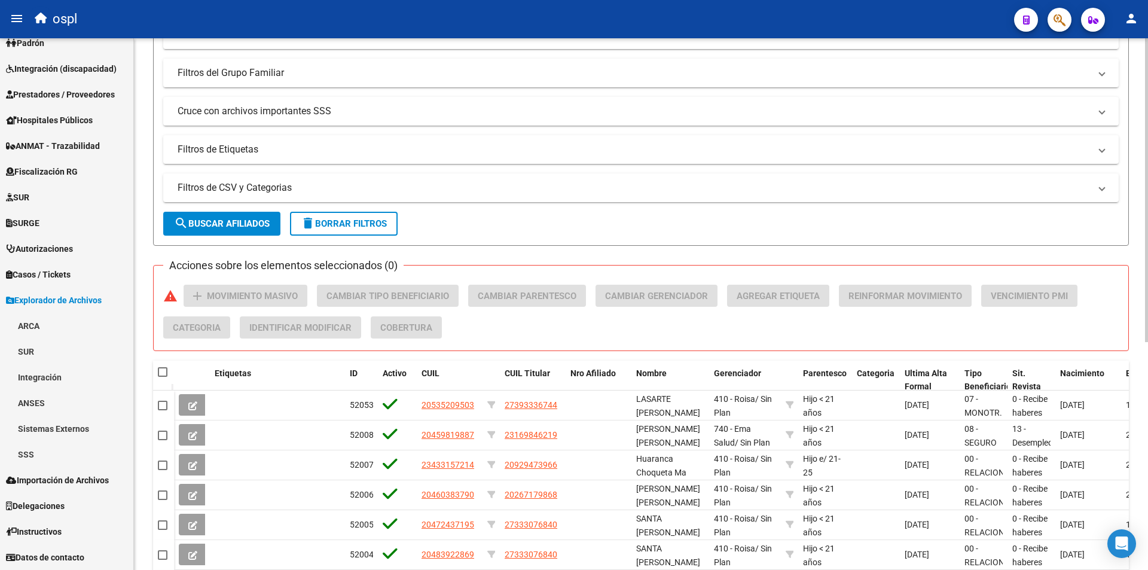
scroll to position [220, 0]
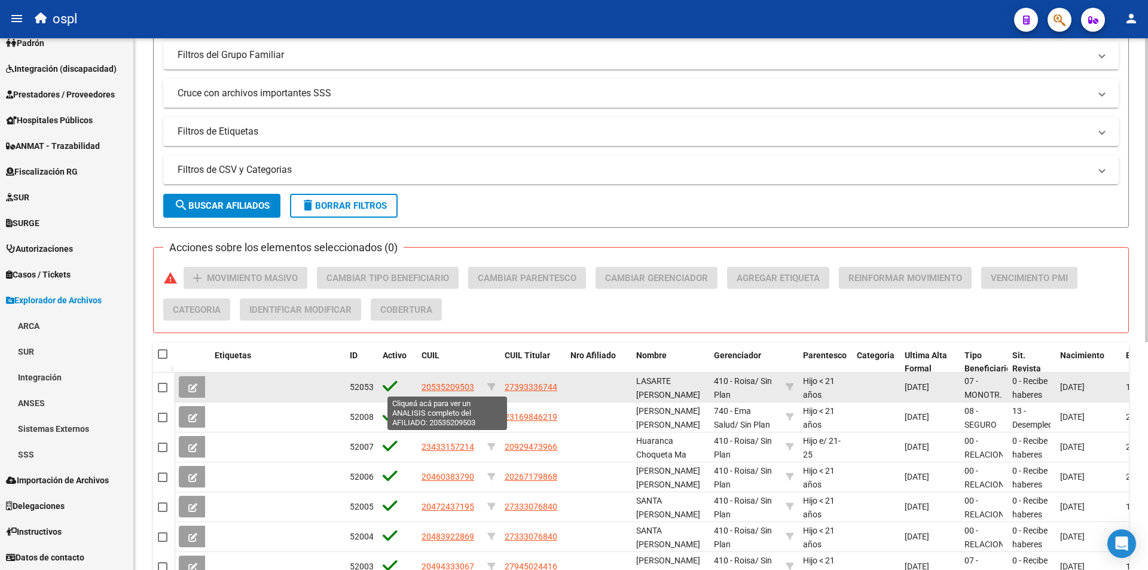
click at [442, 390] on span "20535209503" at bounding box center [448, 387] width 53 height 10
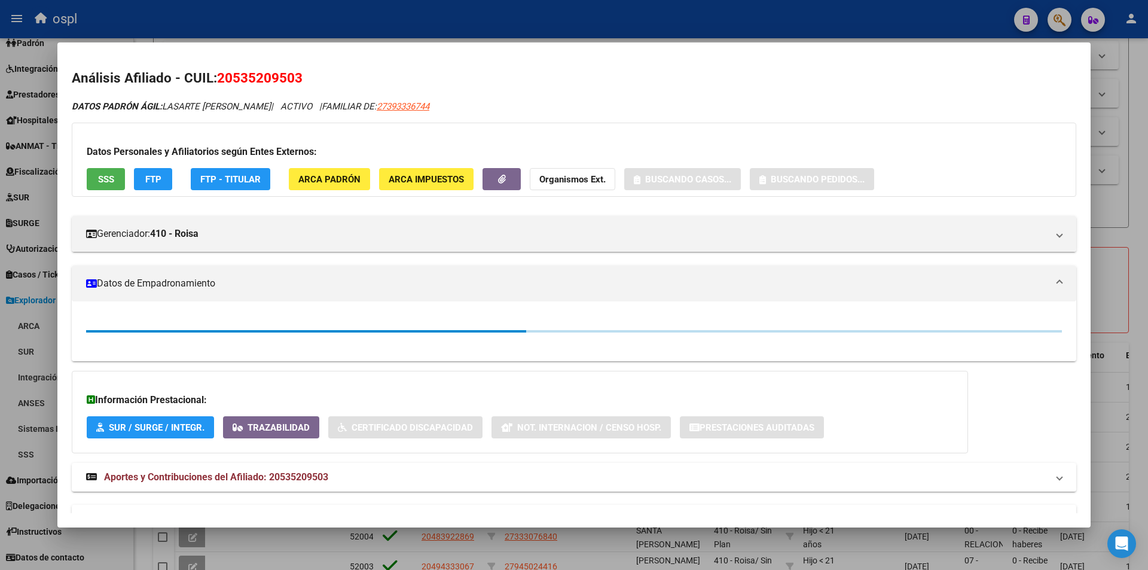
drag, startPoint x: 401, startPoint y: 62, endPoint x: 652, endPoint y: 56, distance: 250.6
click at [652, 56] on mat-dialog-container "Análisis Afiliado - CUIL: 20535209503 DATOS PADRÓN ÁGIL: LASARTE JOAQUIN ALEXAN…" at bounding box center [573, 284] width 1033 height 484
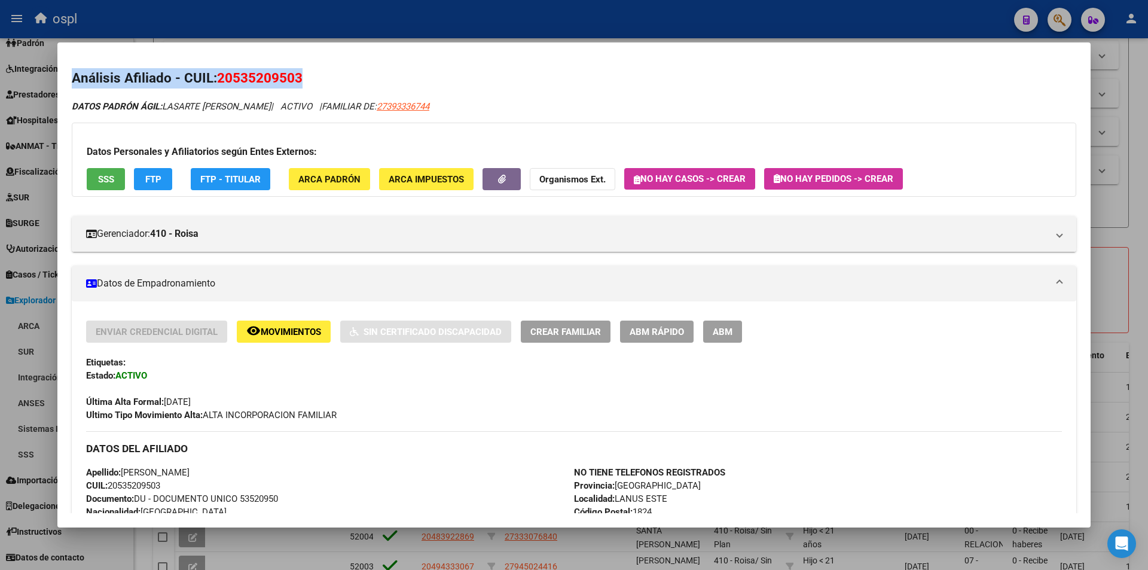
drag, startPoint x: 439, startPoint y: 67, endPoint x: 722, endPoint y: 18, distance: 287.0
click at [722, 18] on div "Análisis Afiliado - CUIL: 20535209503 DATOS PADRÓN ÁGIL: LASARTE JOAQUIN ALEXAN…" at bounding box center [574, 285] width 1148 height 570
click at [1139, 218] on div at bounding box center [574, 285] width 1148 height 570
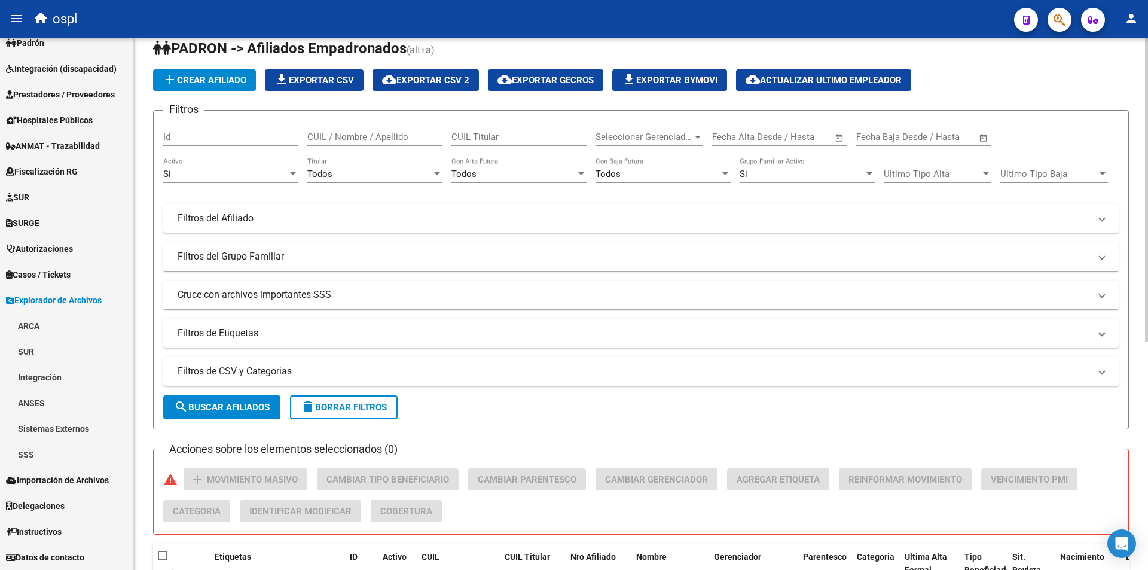
scroll to position [0, 0]
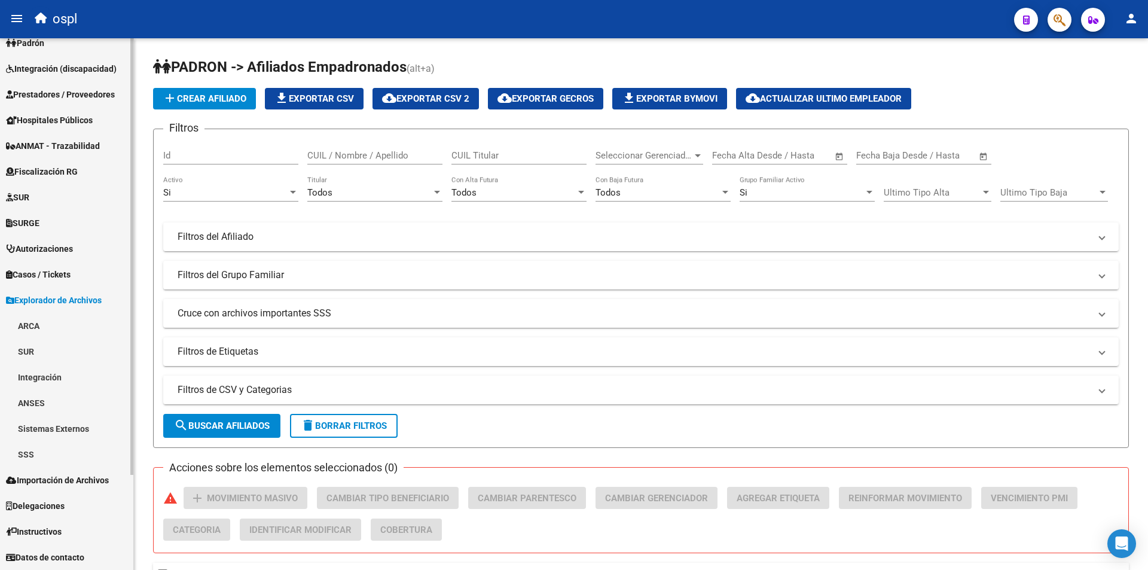
click at [67, 301] on span "Explorador de Archivos" at bounding box center [54, 300] width 96 height 13
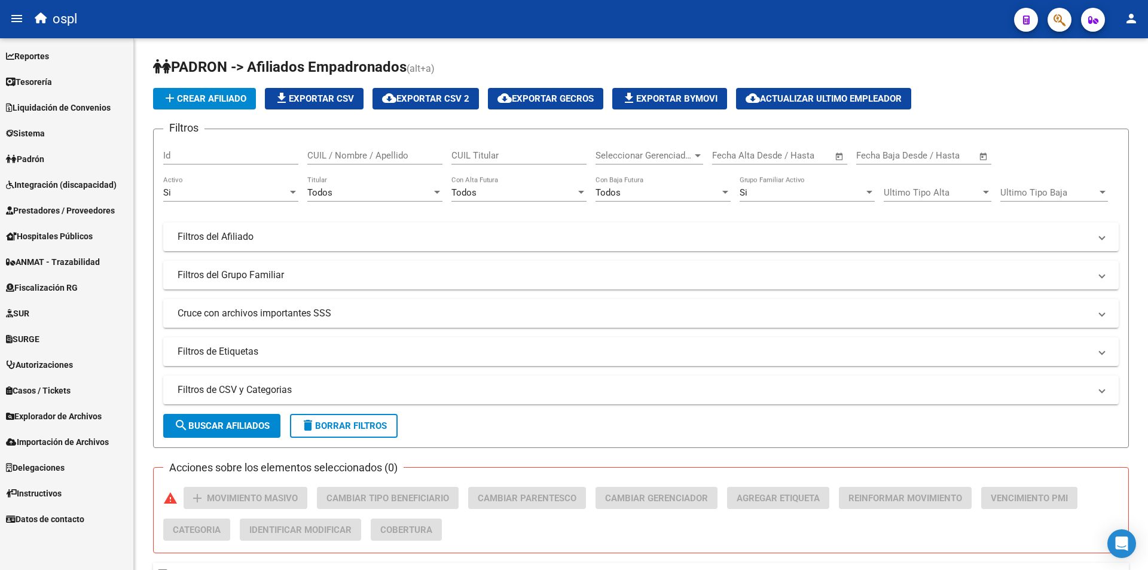
click at [91, 185] on span "Integración (discapacidad)" at bounding box center [61, 184] width 111 height 13
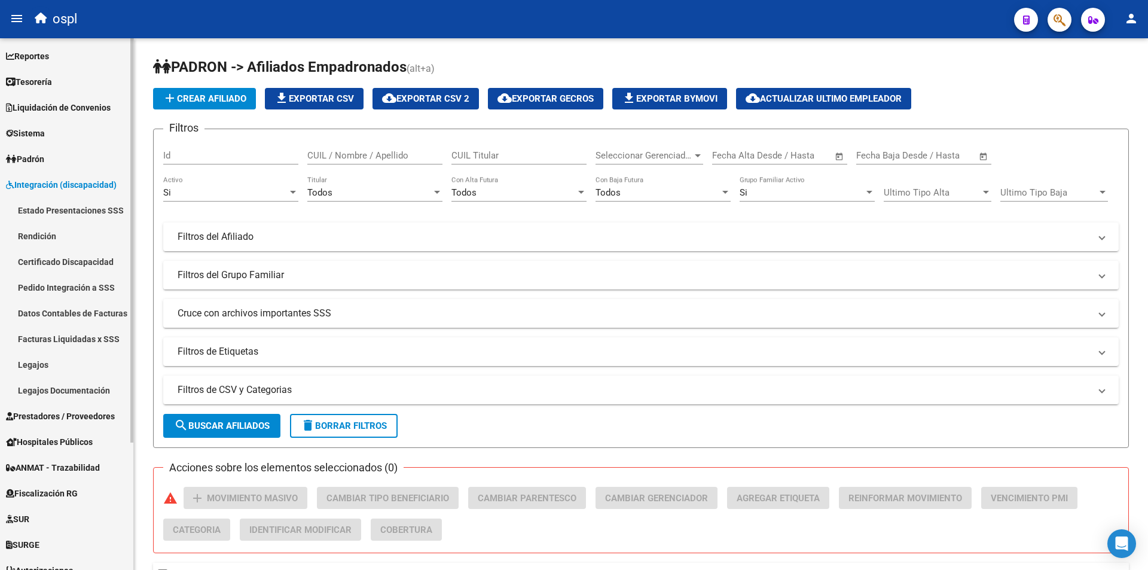
click at [94, 364] on link "Legajos" at bounding box center [66, 365] width 133 height 26
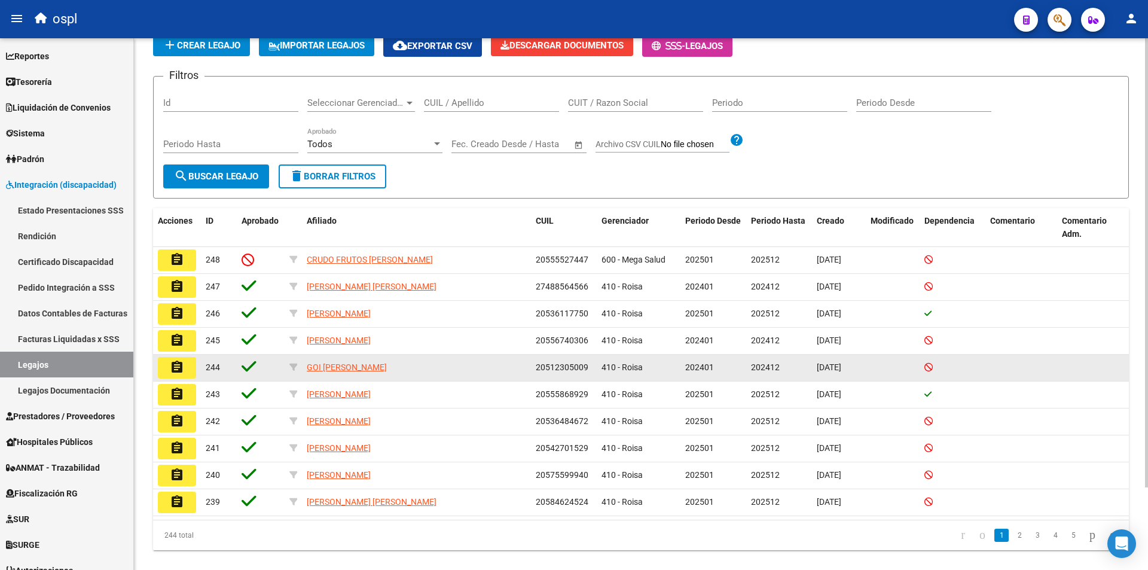
scroll to position [98, 0]
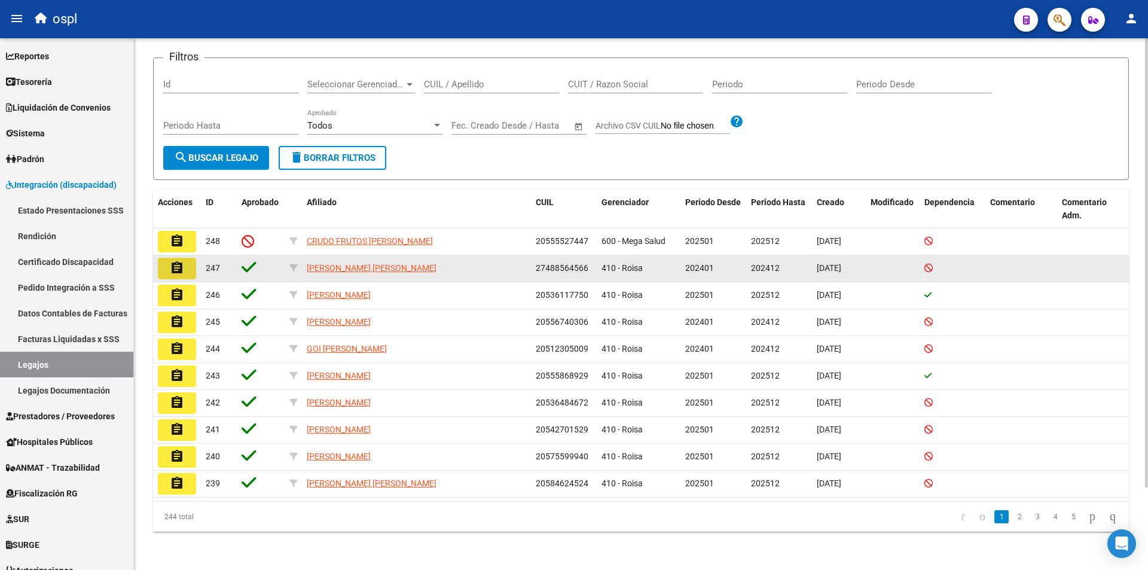
click at [167, 268] on button "assignment" at bounding box center [177, 269] width 38 height 22
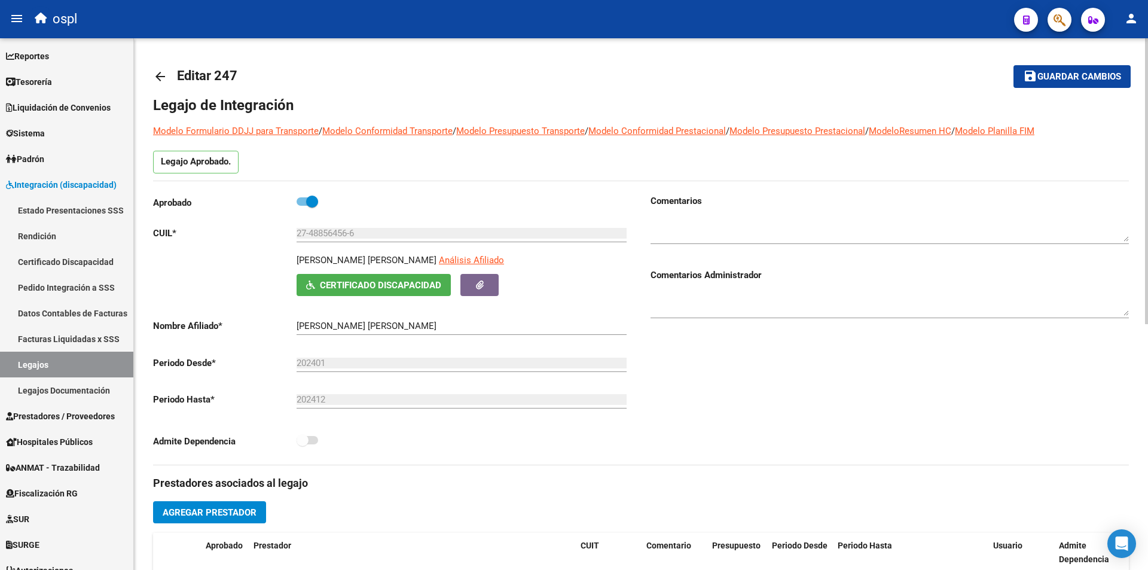
click at [159, 76] on mat-icon "arrow_back" at bounding box center [160, 76] width 14 height 14
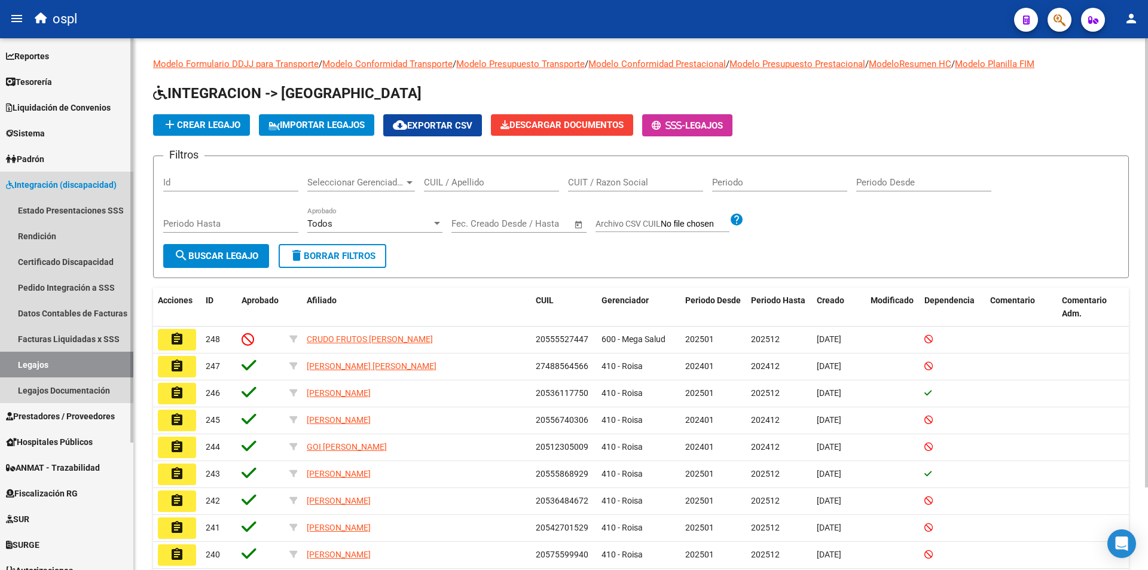
click at [21, 188] on span "Integración (discapacidad)" at bounding box center [61, 184] width 111 height 13
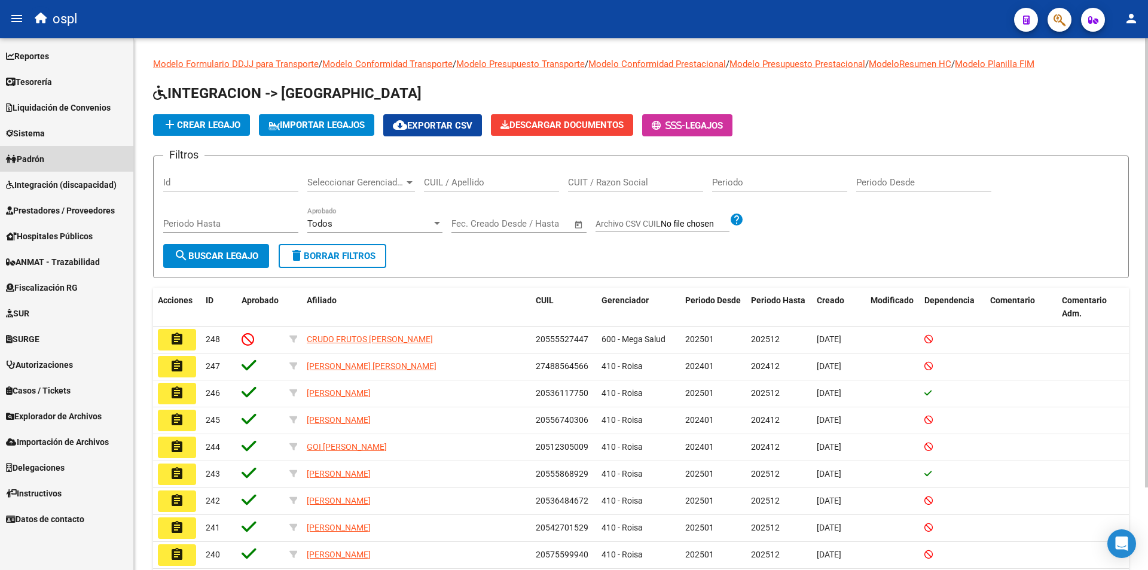
click at [25, 161] on span "Padrón" at bounding box center [25, 158] width 38 height 13
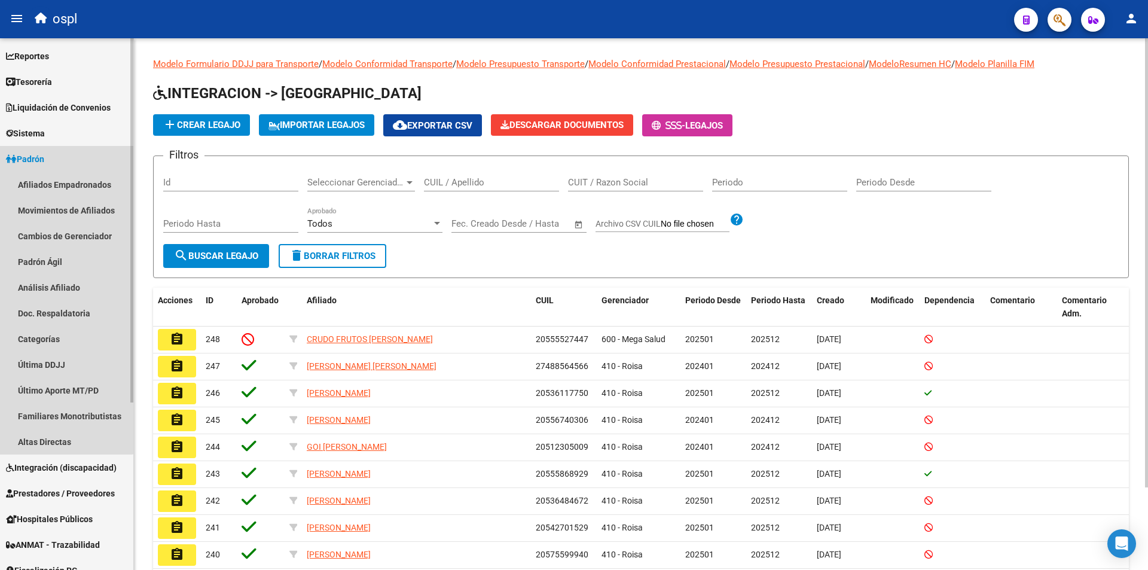
click at [57, 162] on link "Padrón" at bounding box center [66, 159] width 133 height 26
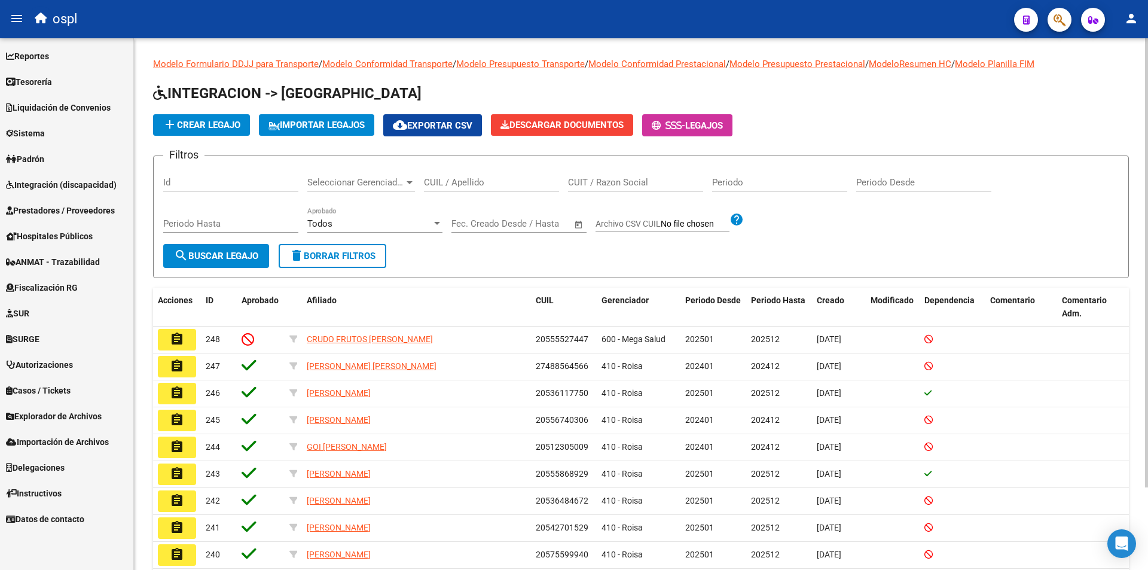
click at [57, 162] on link "Padrón" at bounding box center [66, 159] width 133 height 26
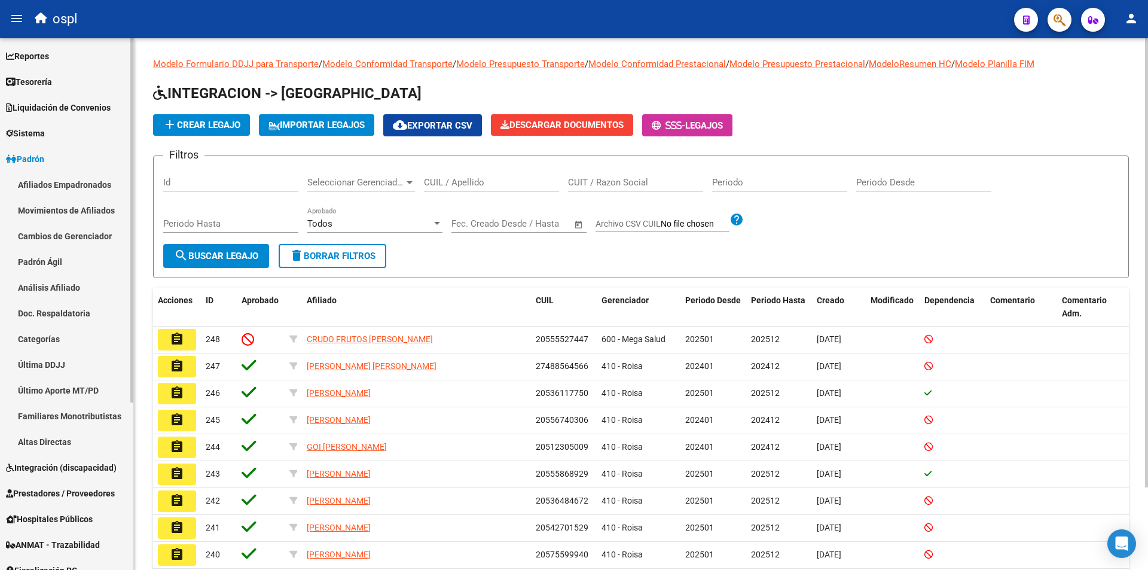
click at [57, 163] on link "Padrón" at bounding box center [66, 159] width 133 height 26
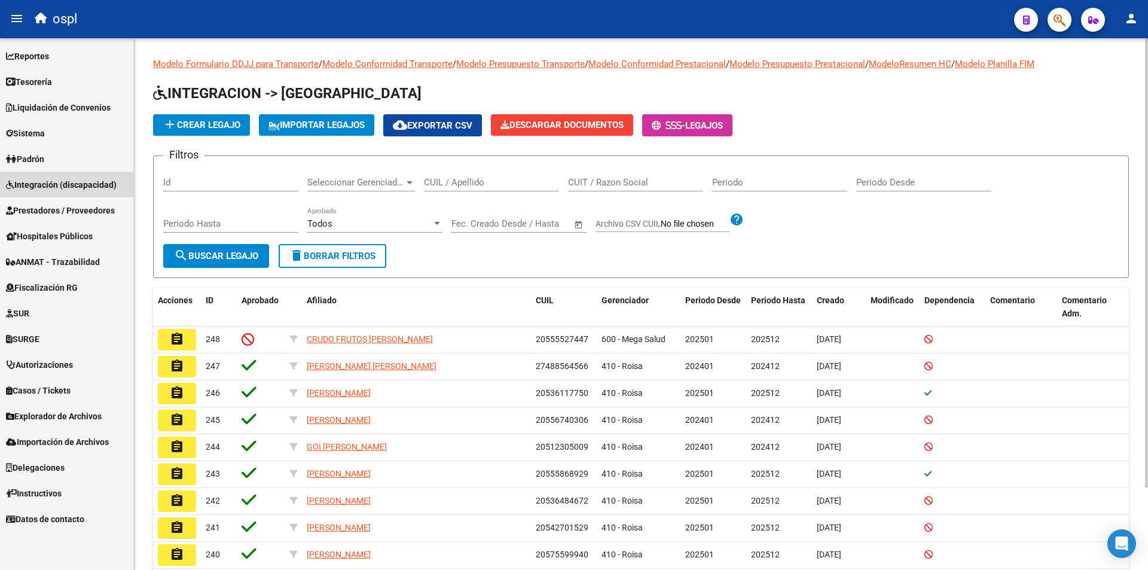
click at [58, 186] on span "Integración (discapacidad)" at bounding box center [61, 184] width 111 height 13
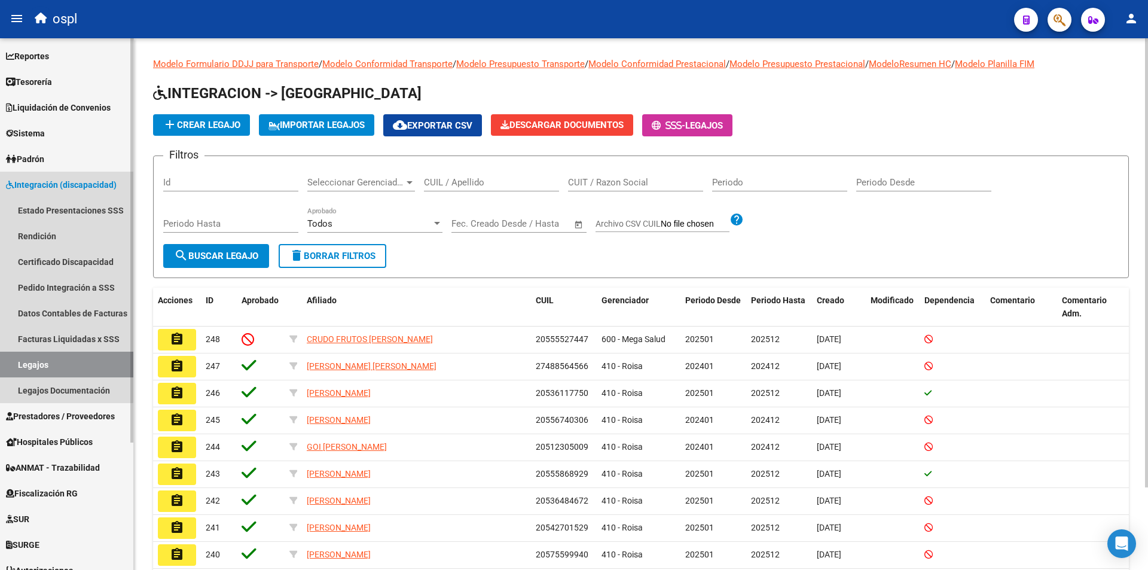
click at [61, 182] on span "Integración (discapacidad)" at bounding box center [61, 184] width 111 height 13
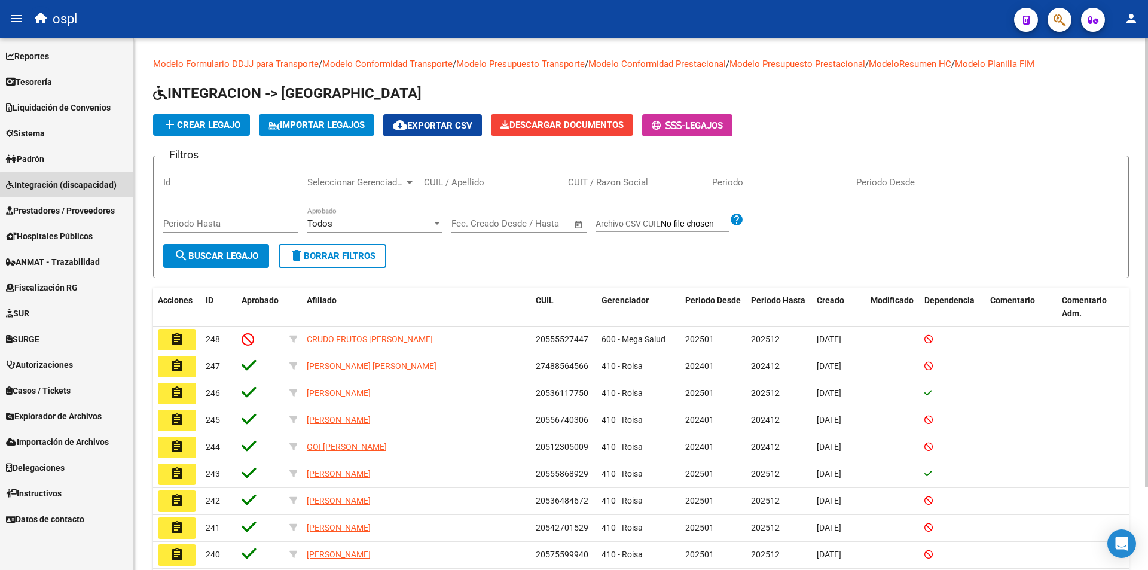
click at [73, 193] on link "Integración (discapacidad)" at bounding box center [66, 185] width 133 height 26
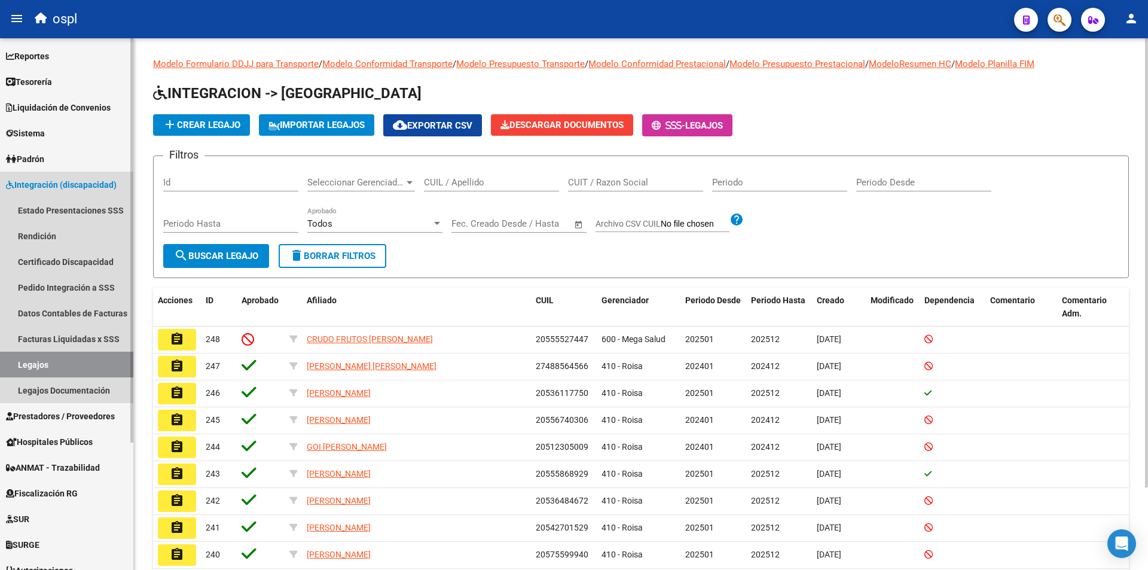
click at [85, 188] on span "Integración (discapacidad)" at bounding box center [61, 184] width 111 height 13
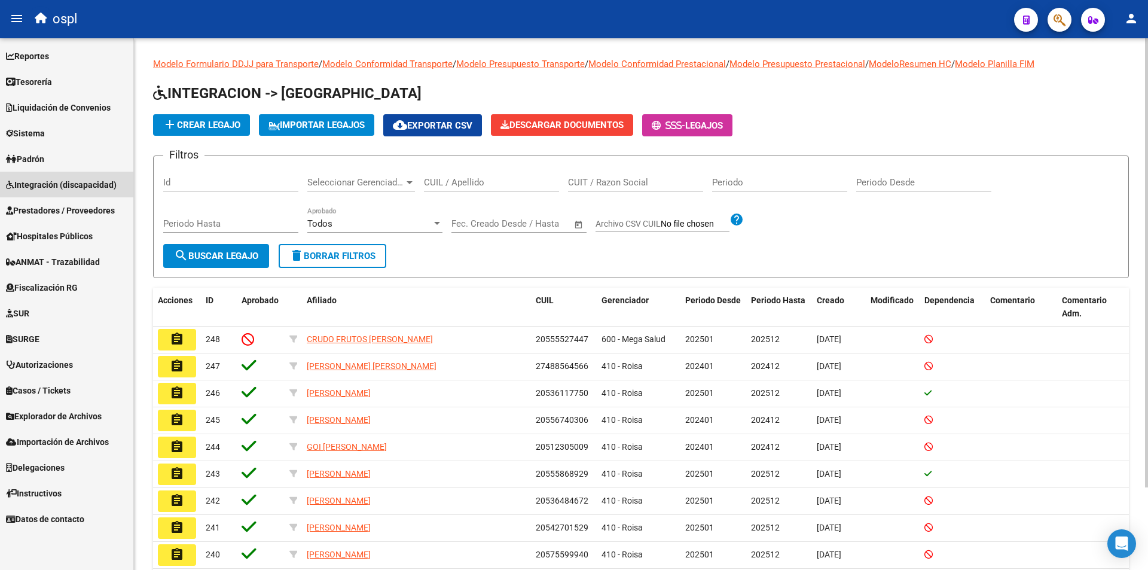
click at [85, 188] on span "Integración (discapacidad)" at bounding box center [61, 184] width 111 height 13
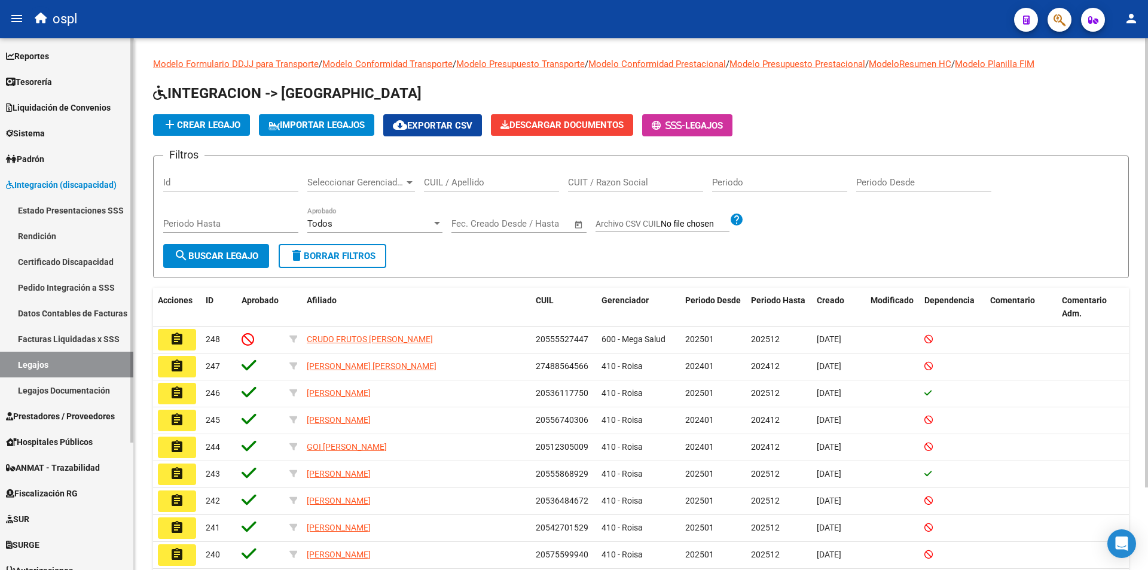
click at [13, 189] on span "Integración (discapacidad)" at bounding box center [61, 184] width 111 height 13
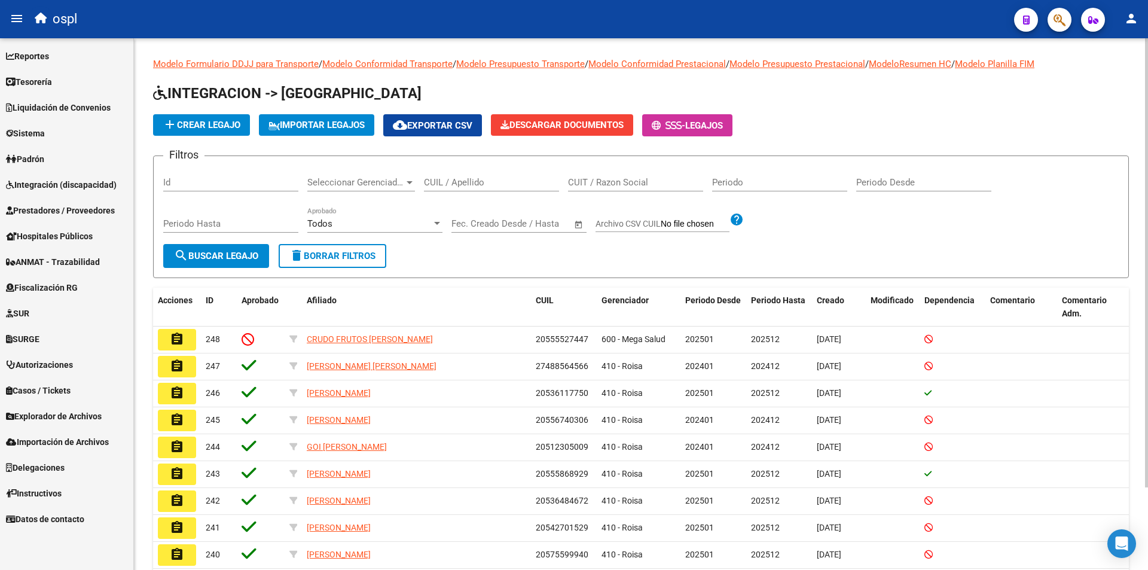
click at [98, 187] on span "Integración (discapacidad)" at bounding box center [61, 184] width 111 height 13
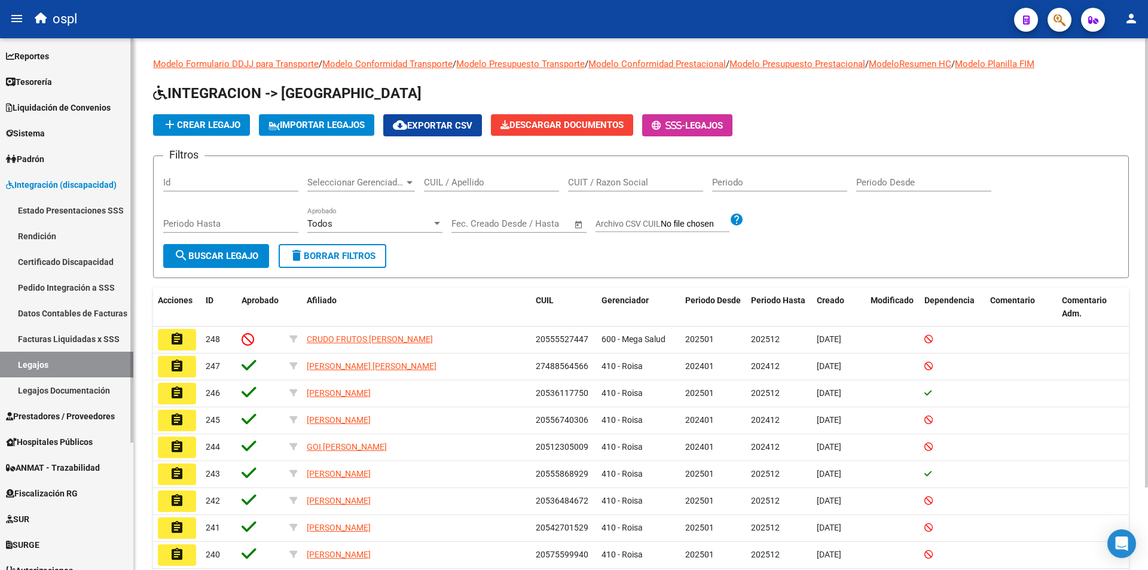
click at [94, 292] on link "Pedido Integración a SSS" at bounding box center [66, 287] width 133 height 26
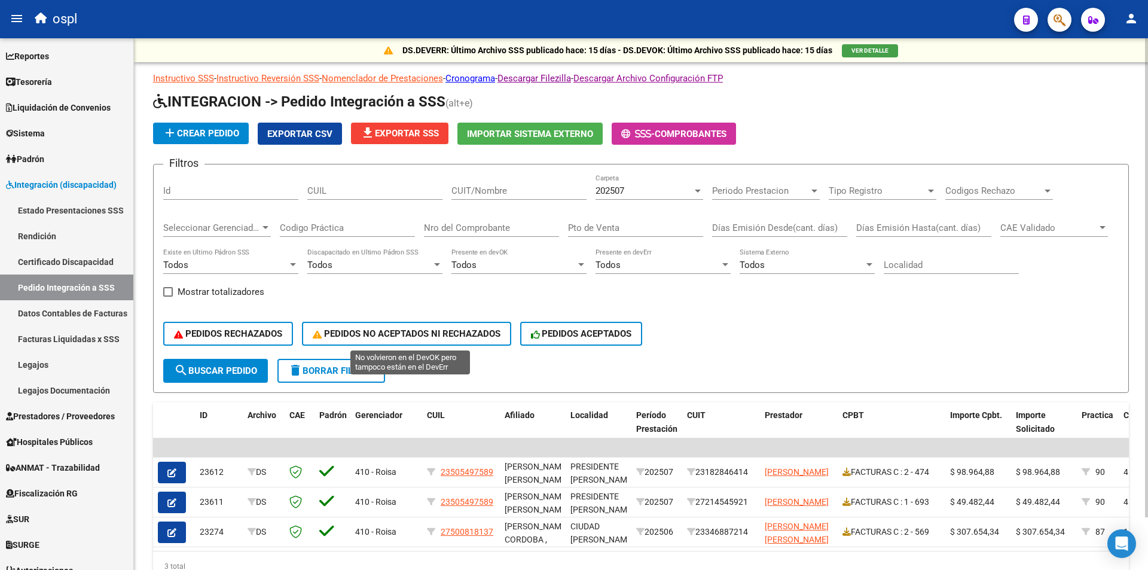
click at [450, 339] on span "PEDIDOS NO ACEPTADOS NI RECHAZADOS" at bounding box center [407, 333] width 188 height 11
click at [668, 189] on div "202507" at bounding box center [643, 190] width 97 height 11
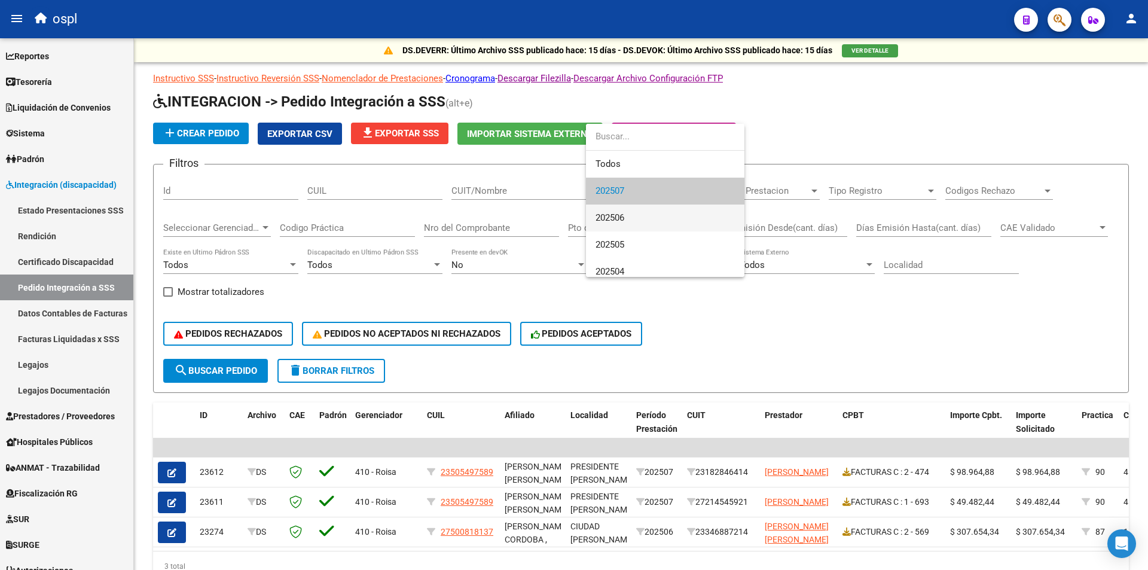
click at [654, 218] on span "202506" at bounding box center [664, 217] width 139 height 27
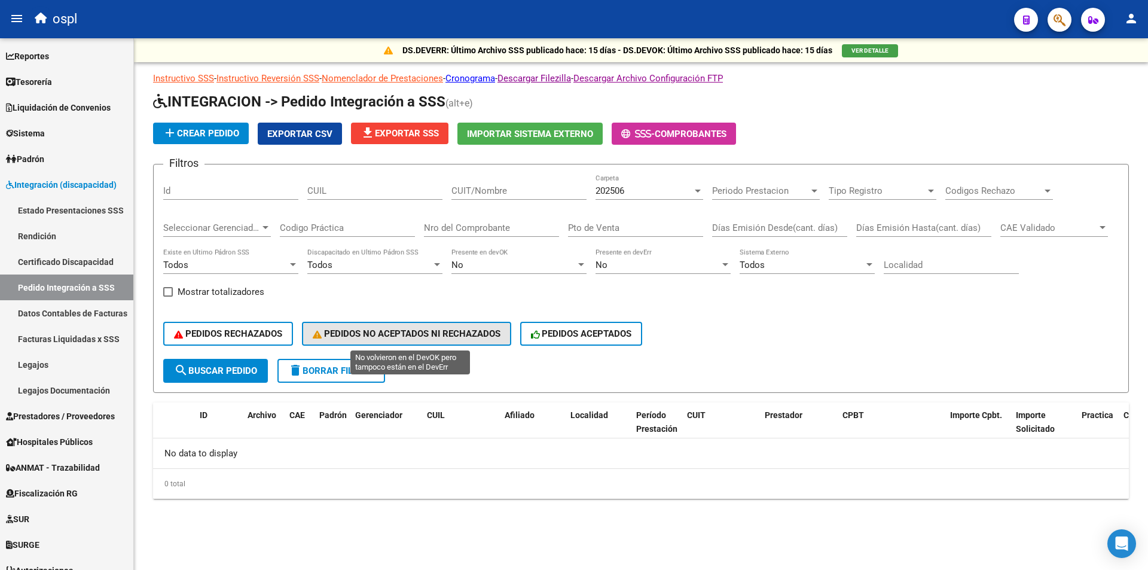
click at [345, 338] on span "PEDIDOS NO ACEPTADOS NI RECHAZADOS" at bounding box center [407, 333] width 188 height 11
click at [106, 206] on link "Estado Presentaciones SSS" at bounding box center [66, 210] width 133 height 26
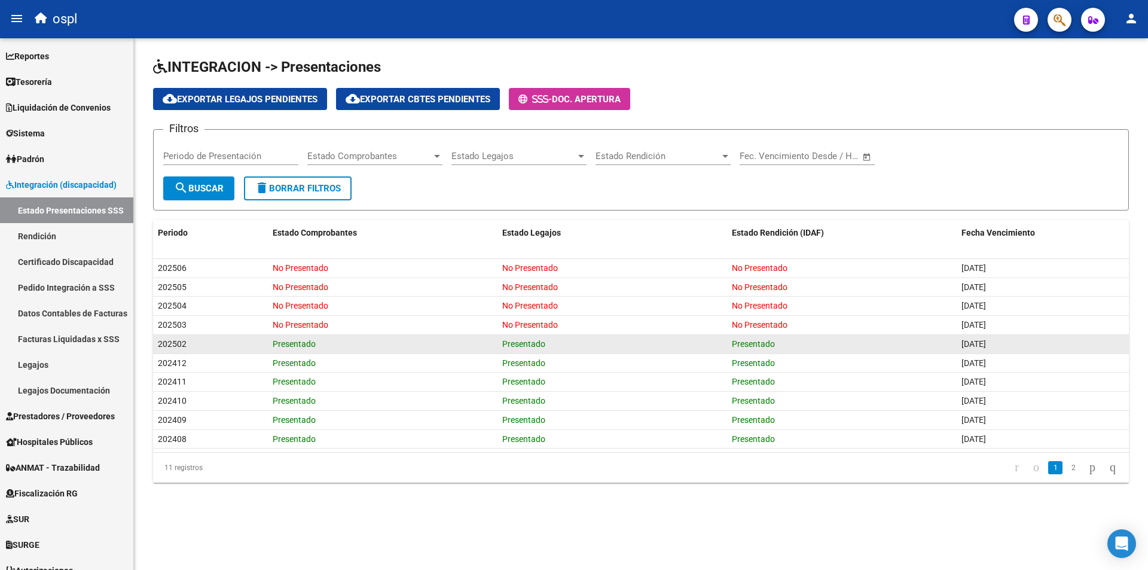
drag, startPoint x: 279, startPoint y: 325, endPoint x: 862, endPoint y: 352, distance: 582.9
click at [807, 352] on datatable-scroller "202506 No Presentado No Presentado No Presentado 30/10/2025 202505 No Presentad…" at bounding box center [641, 354] width 976 height 190
click at [911, 341] on div "Presentado" at bounding box center [842, 344] width 220 height 14
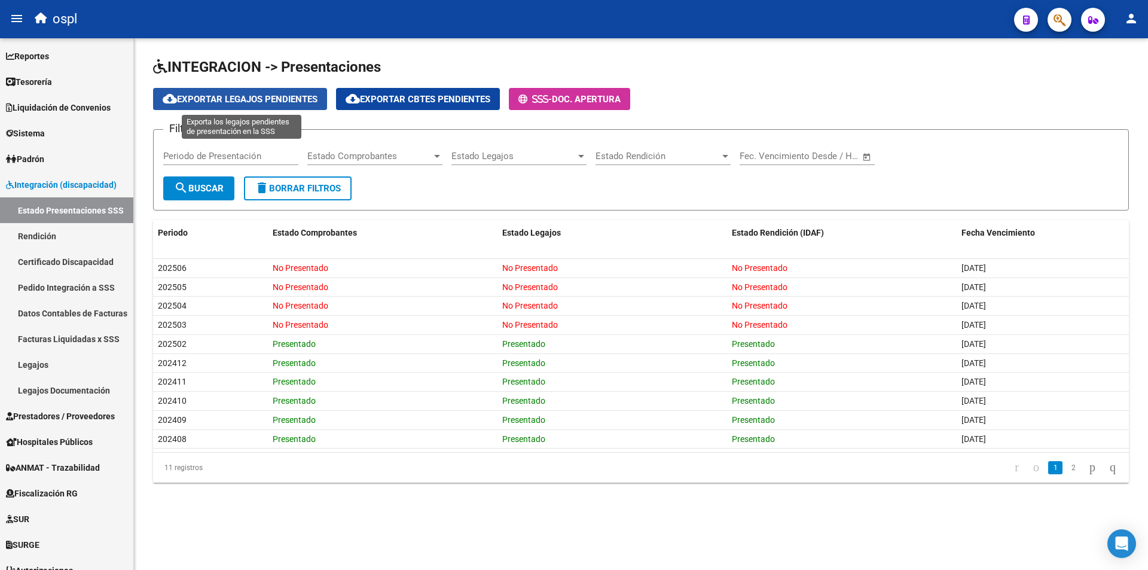
click at [270, 96] on span "cloud_download Exportar Legajos Pendientes" at bounding box center [240, 99] width 155 height 11
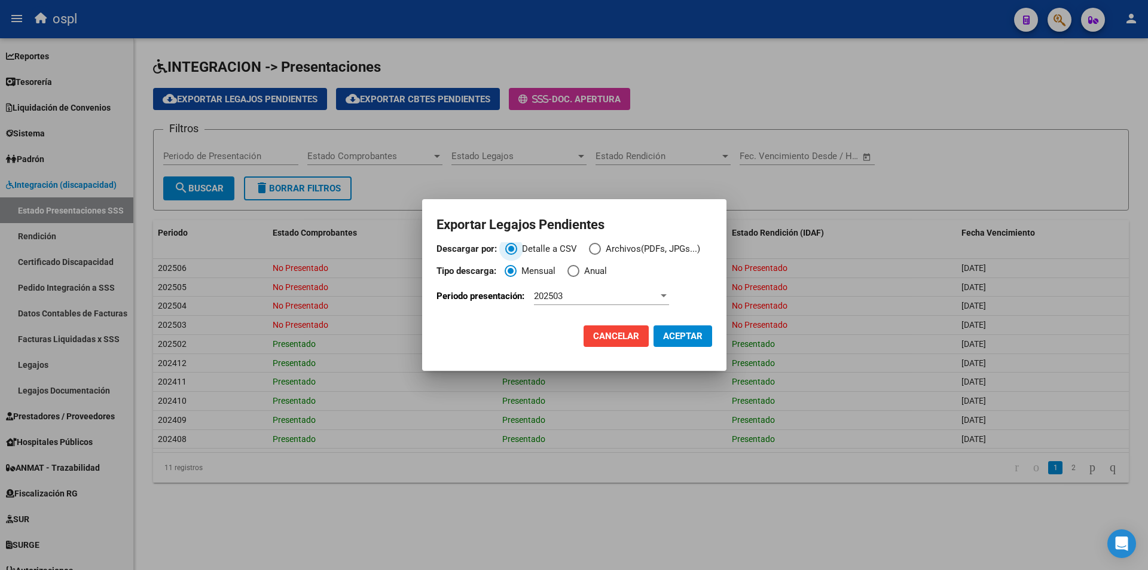
click at [601, 340] on span "Cancelar" at bounding box center [616, 336] width 46 height 11
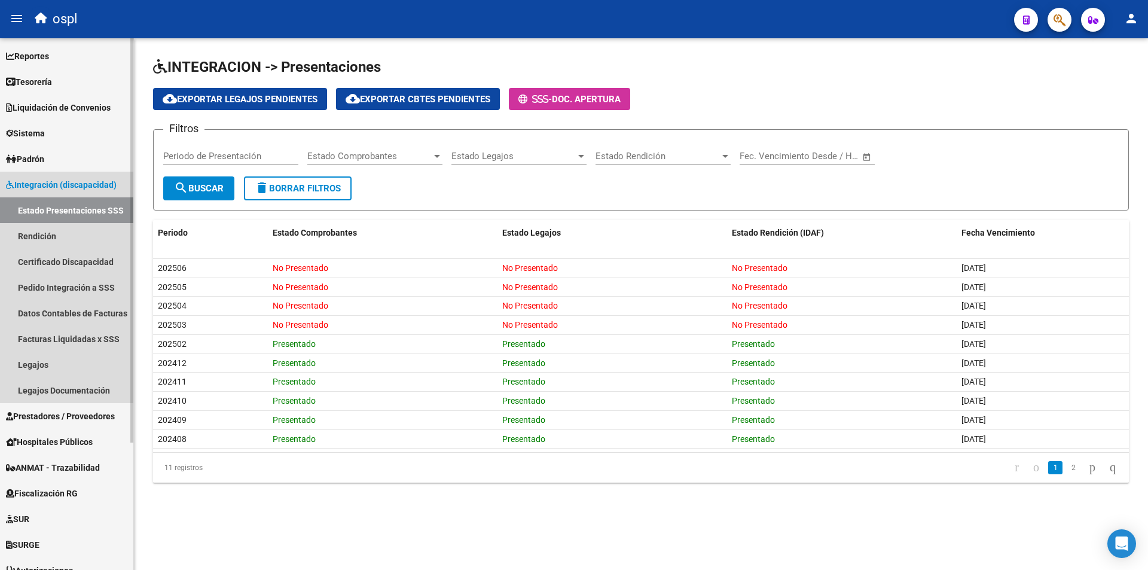
click at [66, 188] on span "Integración (discapacidad)" at bounding box center [61, 184] width 111 height 13
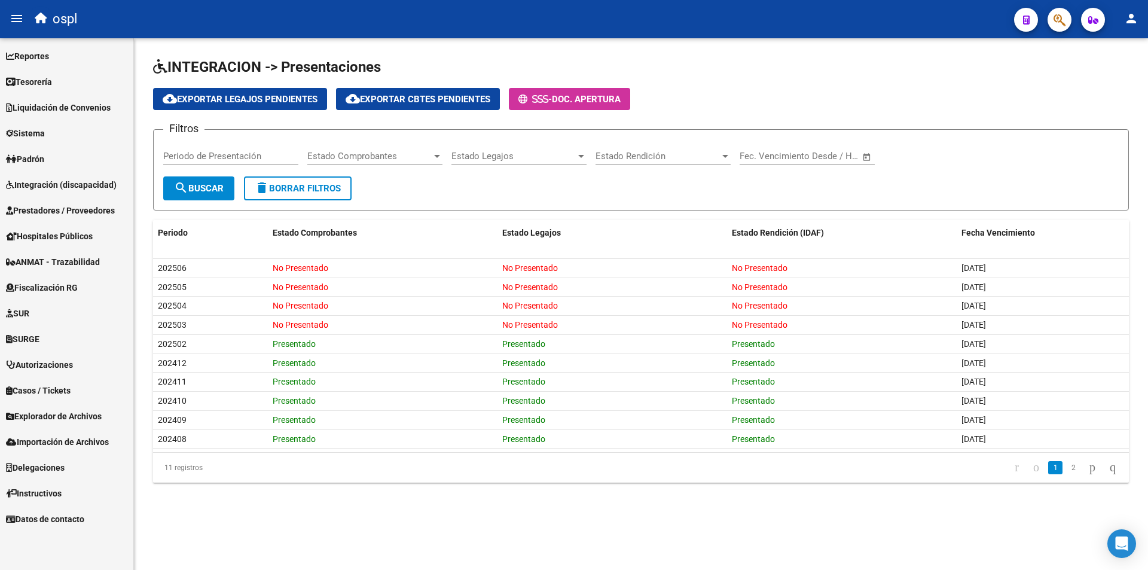
click at [80, 107] on span "Liquidación de Convenios" at bounding box center [58, 107] width 105 height 13
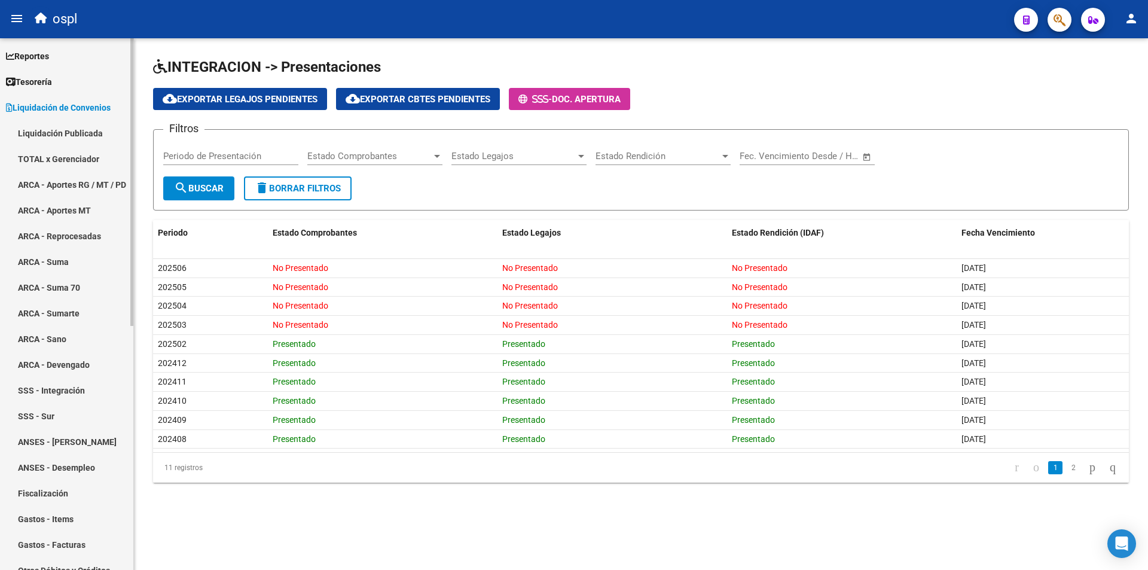
click at [74, 160] on link "TOTAL x Gerenciador" at bounding box center [66, 159] width 133 height 26
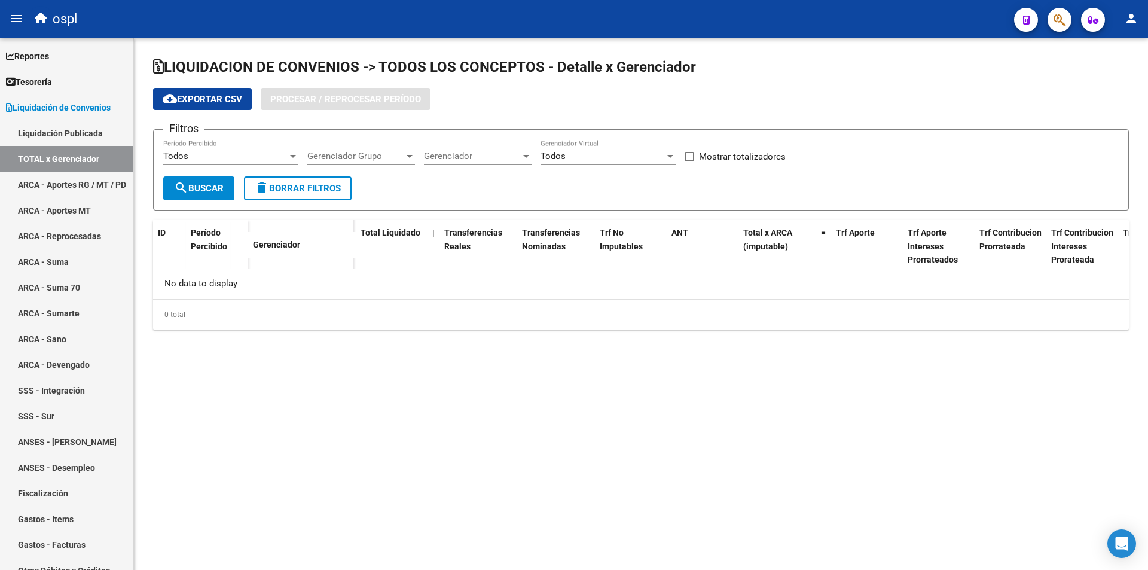
checkbox input "true"
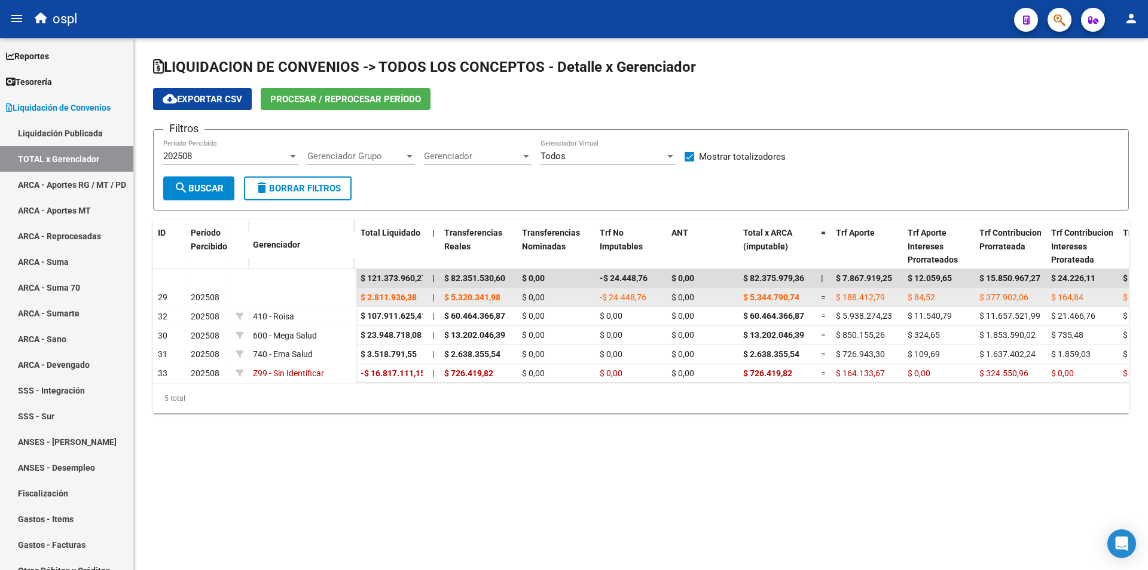
drag, startPoint x: 356, startPoint y: 298, endPoint x: 423, endPoint y: 298, distance: 66.4
click at [423, 298] on datatable-body-cell "$ 2.811.936,38" at bounding box center [392, 297] width 72 height 19
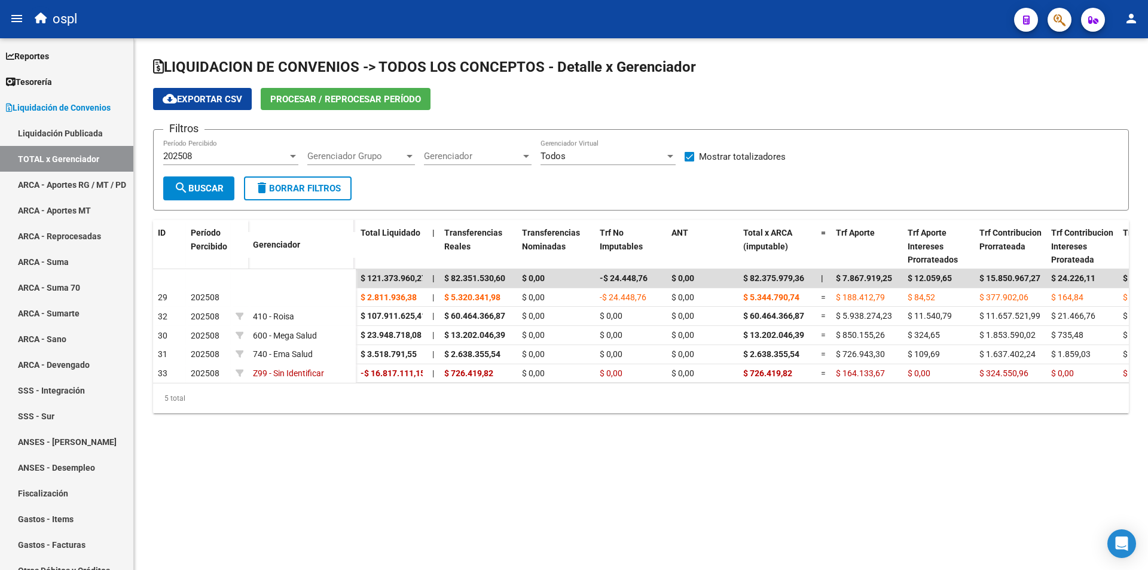
click at [401, 402] on div "5 total" at bounding box center [641, 398] width 976 height 30
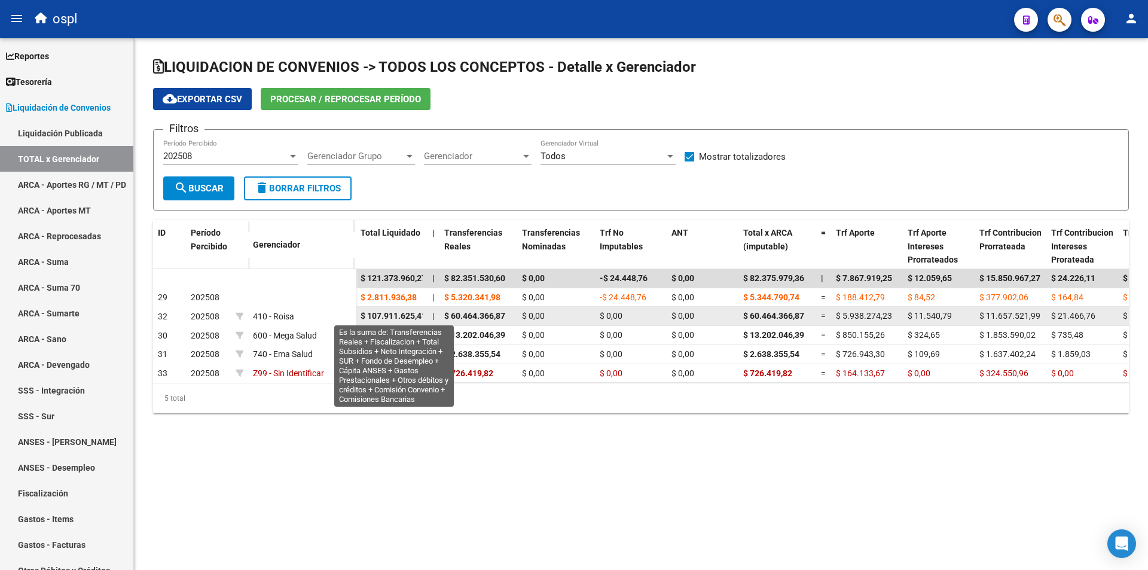
scroll to position [0, 4]
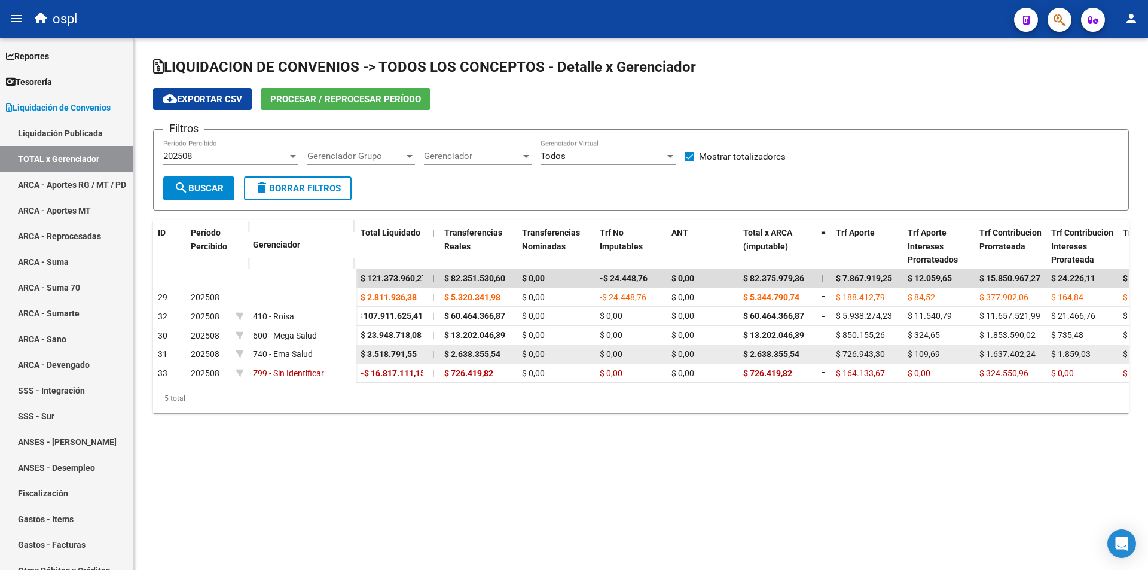
drag, startPoint x: 364, startPoint y: 313, endPoint x: 423, endPoint y: 346, distance: 68.2
click at [423, 346] on datatable-scroller "$ 121.373.960,27 | $ 82.351.530,60 $ 0,00 -$ 24.448,76 $ 0,00 $ 82.375.979,36 |…" at bounding box center [641, 326] width 976 height 114
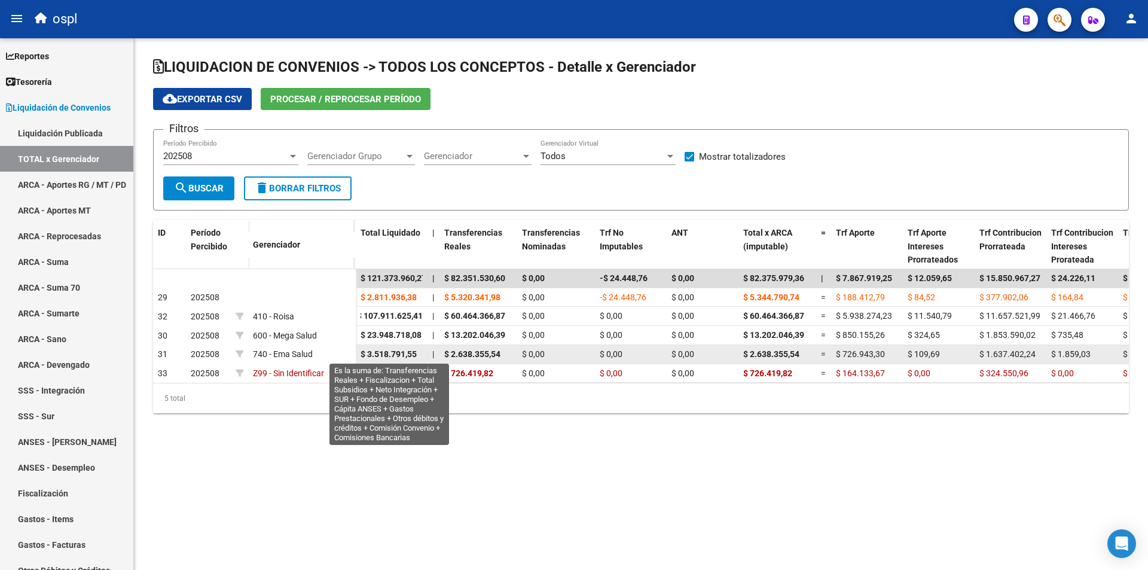
click at [402, 355] on span "$ 3.518.791,55" at bounding box center [389, 354] width 56 height 10
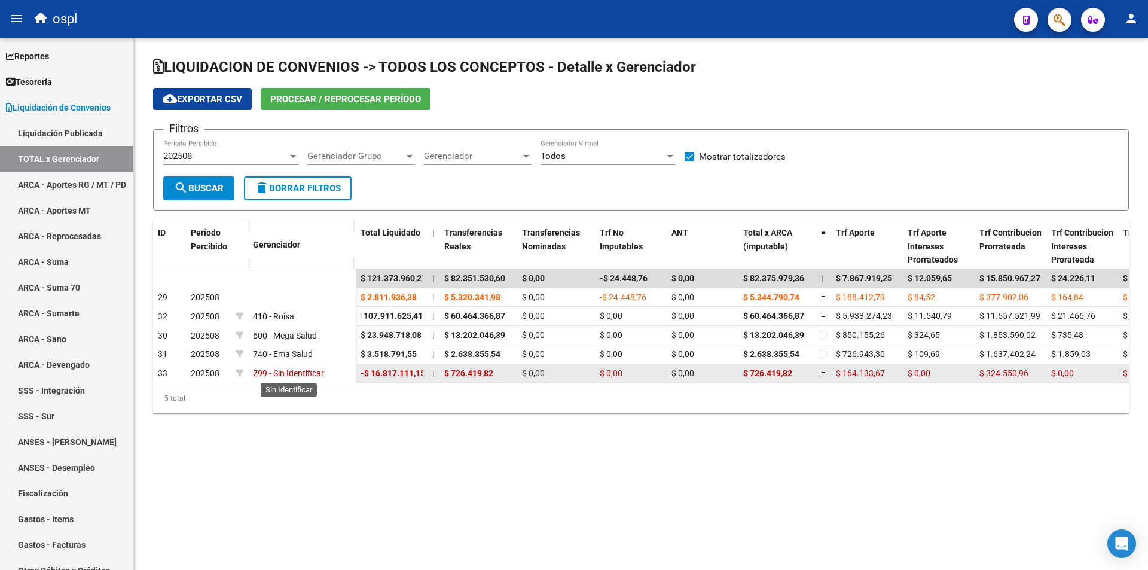
drag, startPoint x: 248, startPoint y: 374, endPoint x: 288, endPoint y: 374, distance: 40.7
click at [288, 374] on div "33 202508 Z99 - Sin Identificar" at bounding box center [254, 373] width 203 height 19
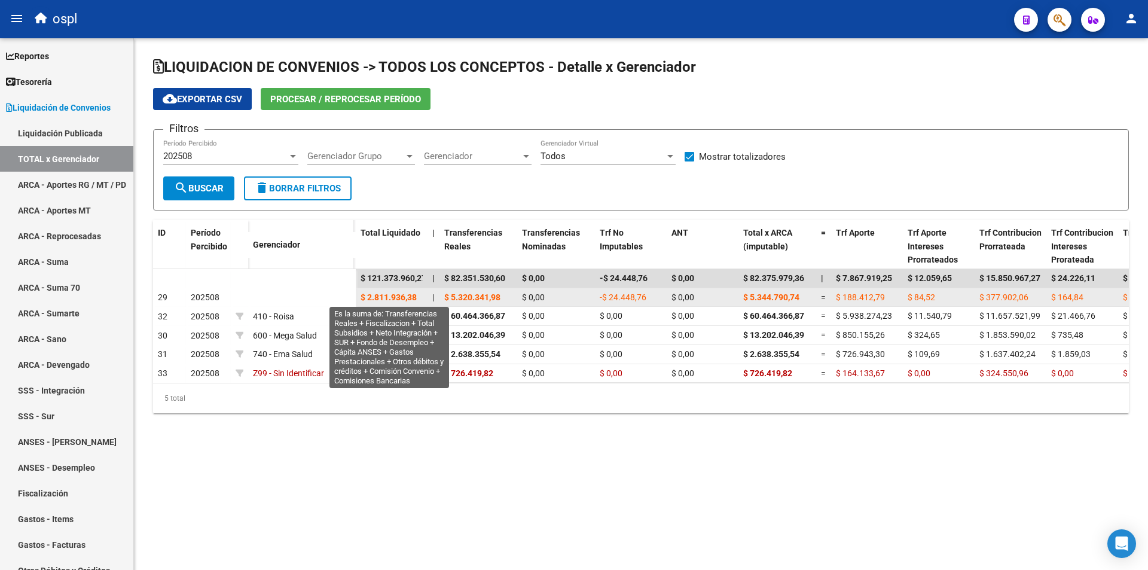
drag, startPoint x: 372, startPoint y: 298, endPoint x: 423, endPoint y: 296, distance: 51.4
click at [423, 296] on datatable-body-cell "$ 2.811.936,38" at bounding box center [392, 297] width 72 height 19
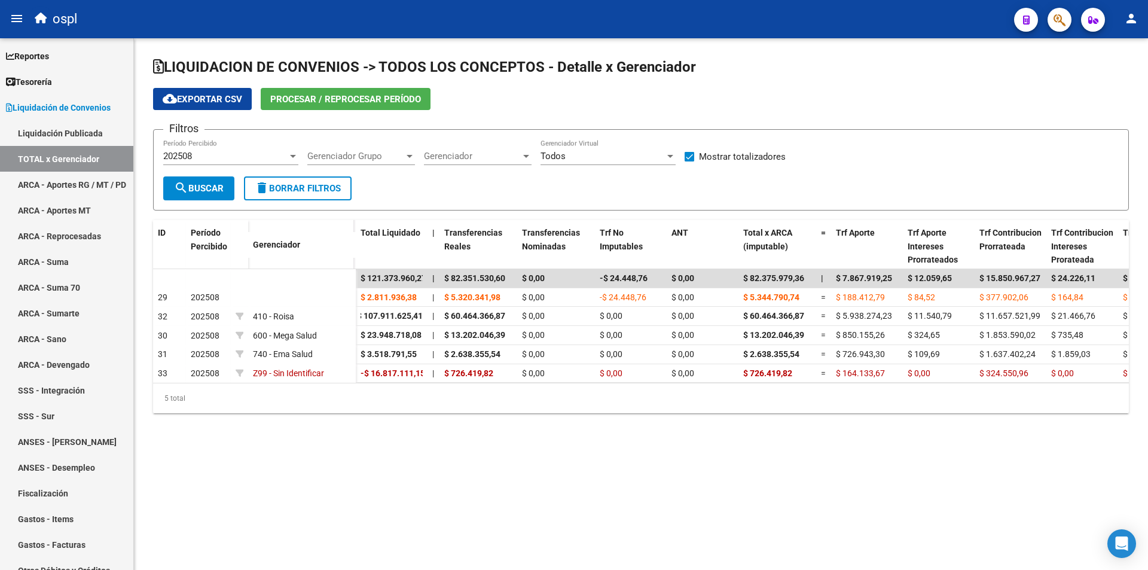
click at [402, 509] on mat-sidenav-content "LIQUIDACION DE CONVENIOS -> TODOS LOS CONCEPTOS - Detalle x Gerenciador cloud_d…" at bounding box center [641, 304] width 1014 height 532
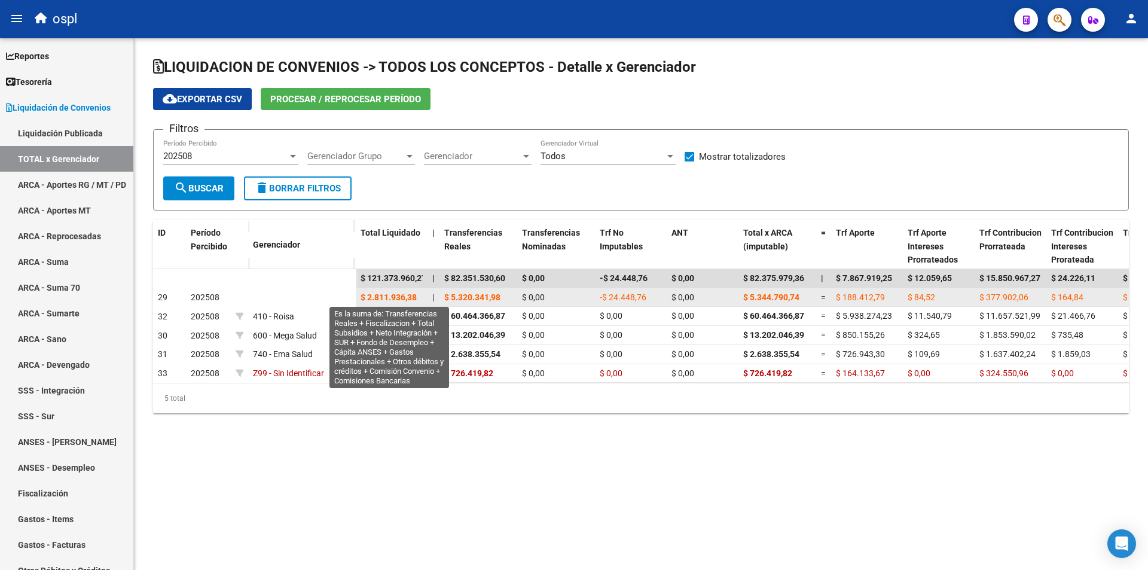
click at [378, 295] on span "$ 2.811.936,38" at bounding box center [389, 297] width 56 height 10
click at [364, 296] on span "$ 2.811.936,38" at bounding box center [389, 297] width 56 height 10
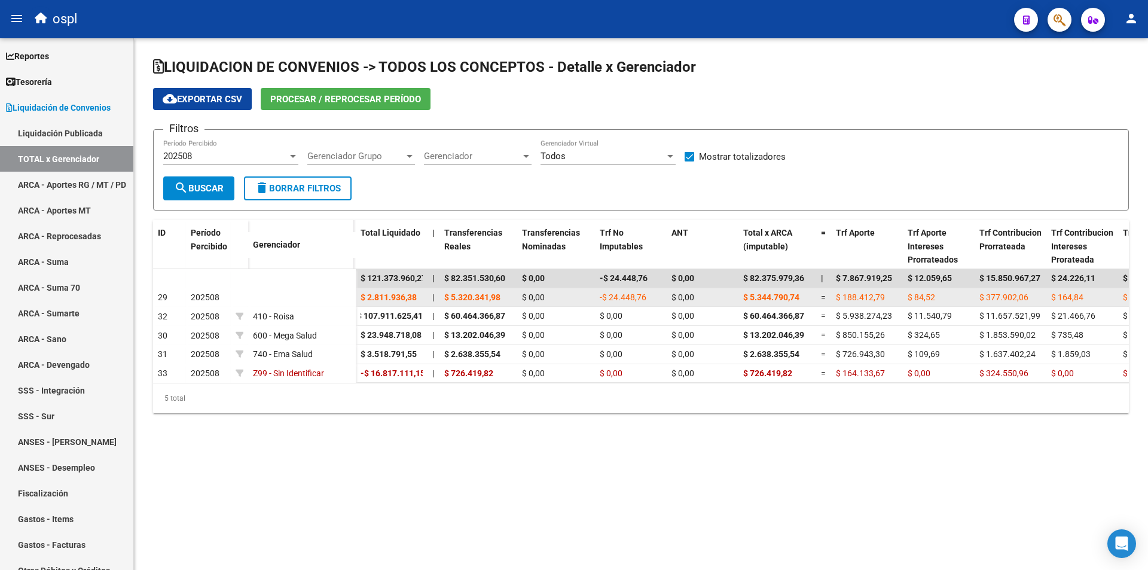
drag, startPoint x: 361, startPoint y: 296, endPoint x: 423, endPoint y: 295, distance: 61.6
click at [423, 295] on datatable-body-cell "$ 2.811.936,38" at bounding box center [392, 297] width 72 height 19
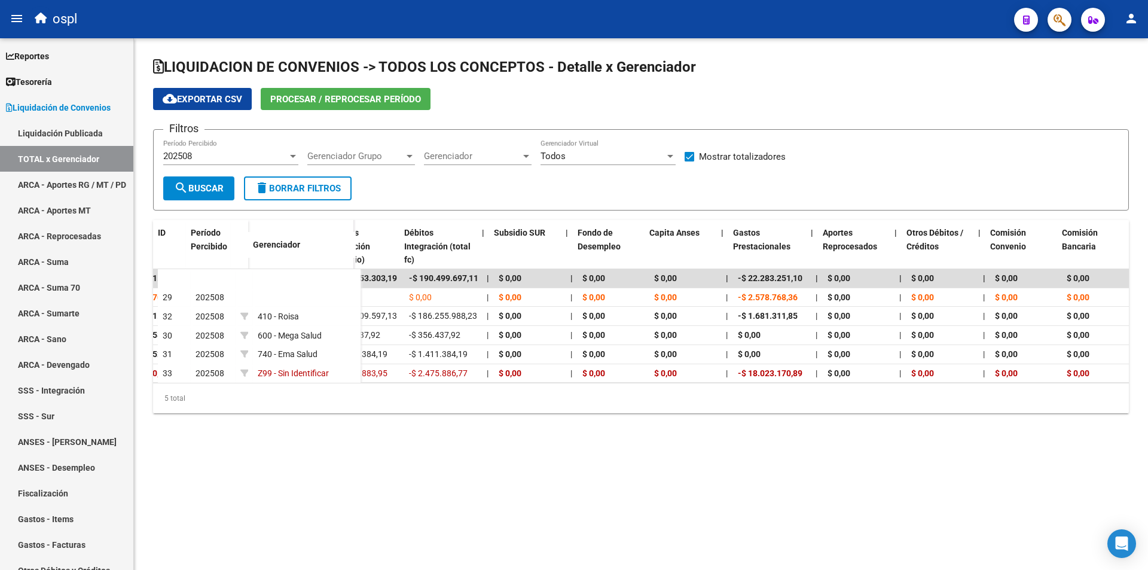
scroll to position [0, 1663]
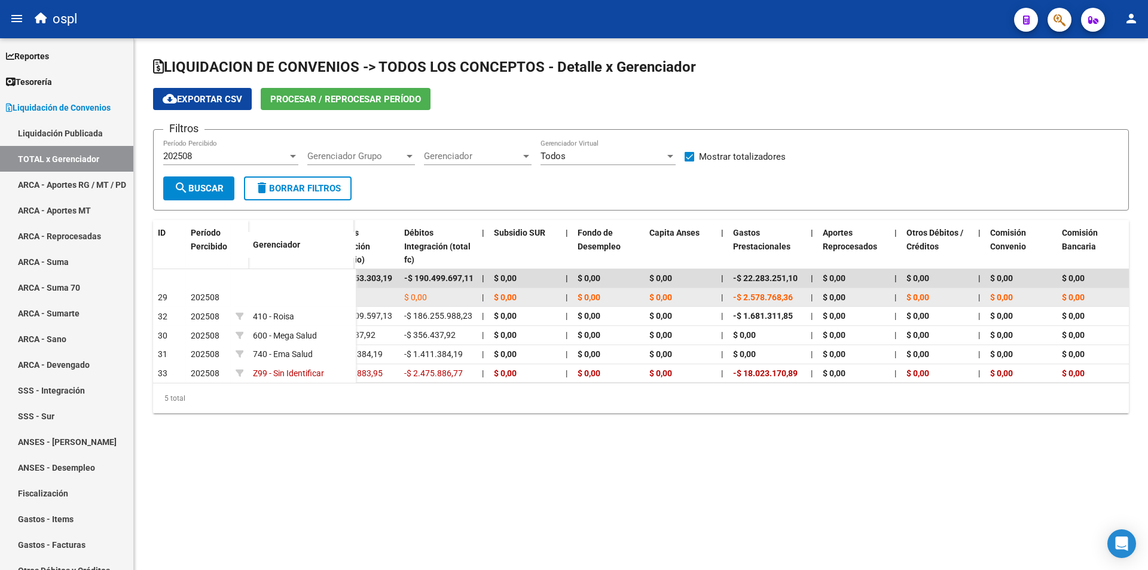
click at [1080, 295] on span "$ 0,00" at bounding box center [1073, 297] width 23 height 10
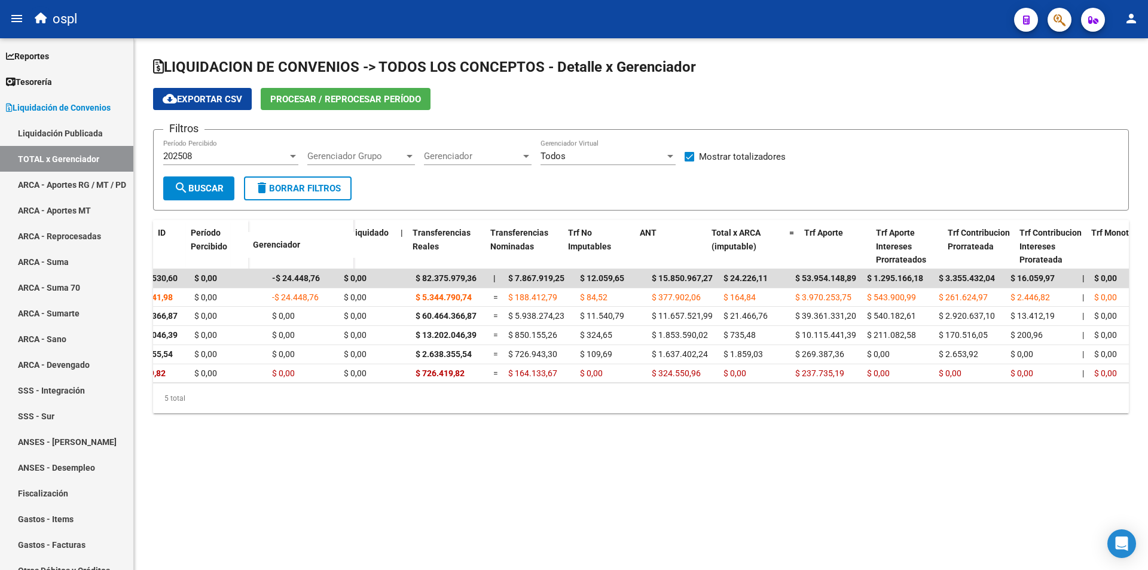
scroll to position [0, 0]
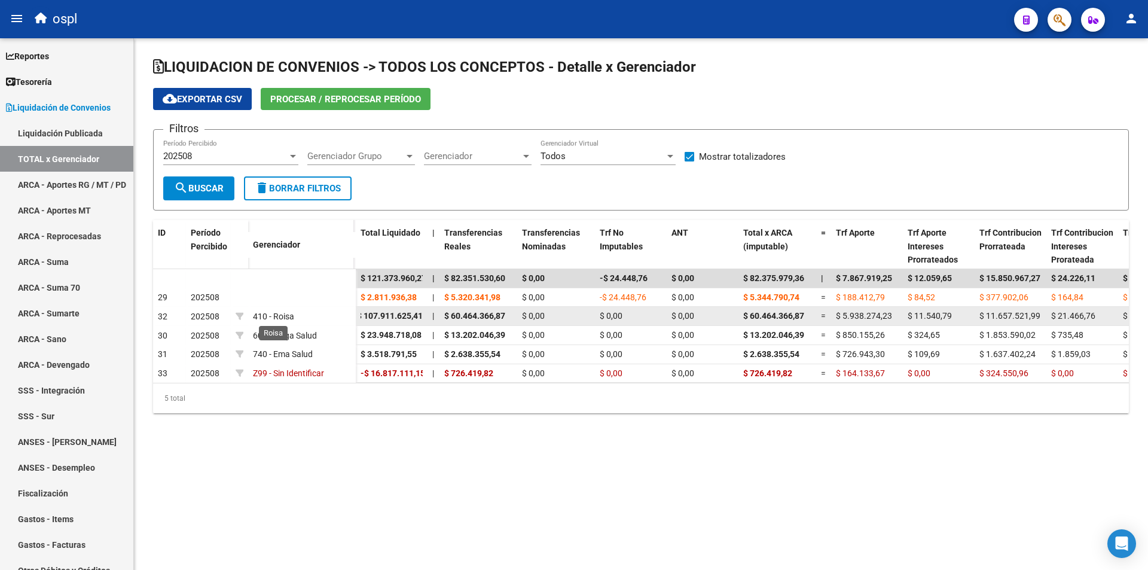
click at [265, 313] on span "410 - Roisa" at bounding box center [273, 316] width 41 height 10
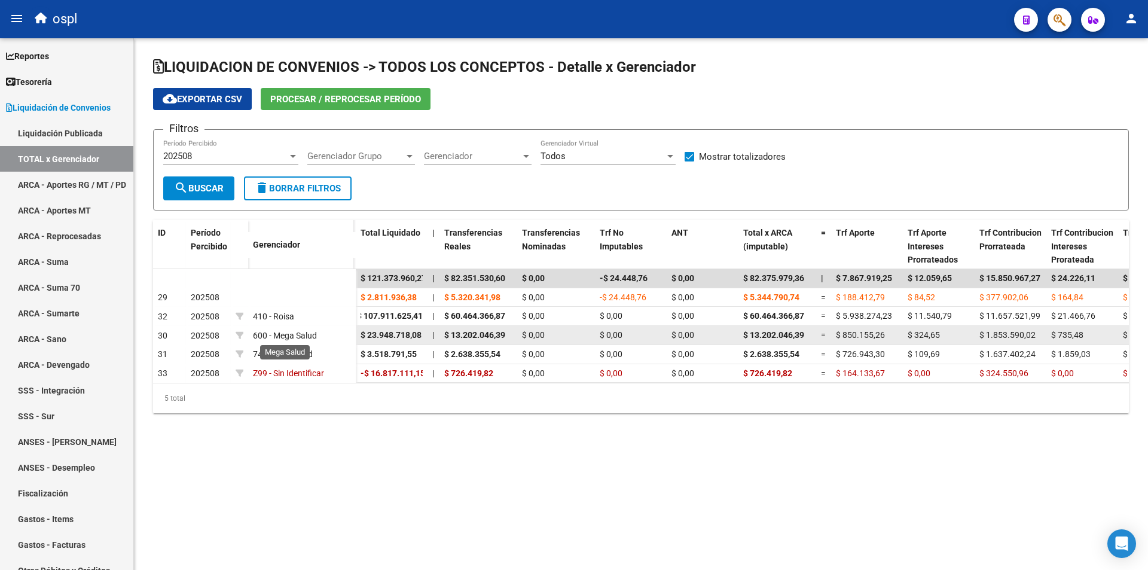
click at [270, 331] on span "600 - Mega Salud" at bounding box center [285, 336] width 64 height 10
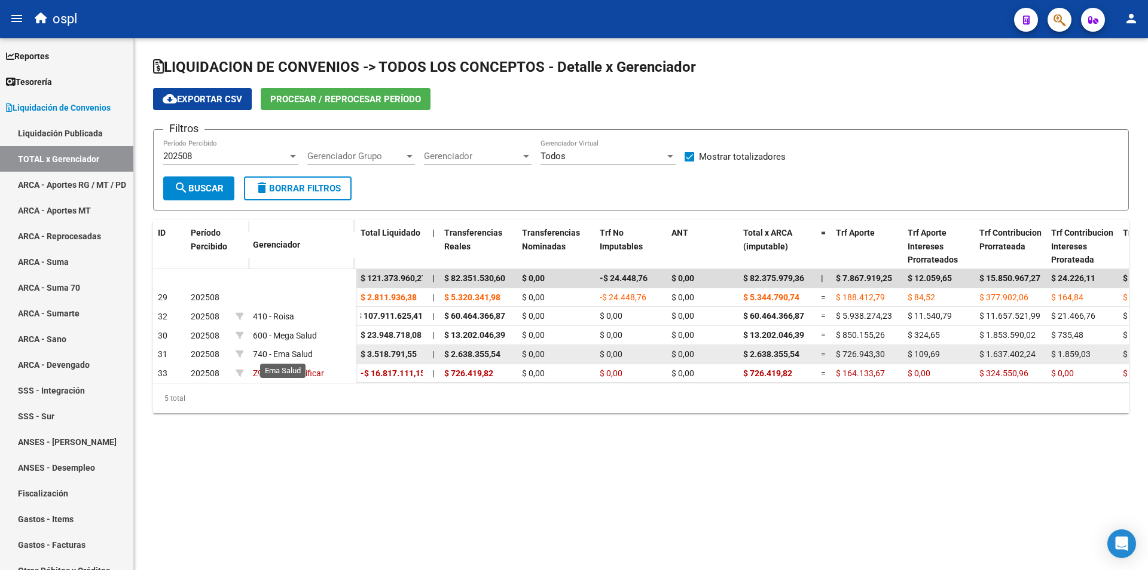
click at [279, 351] on span "740 - Ema Salud" at bounding box center [283, 354] width 60 height 10
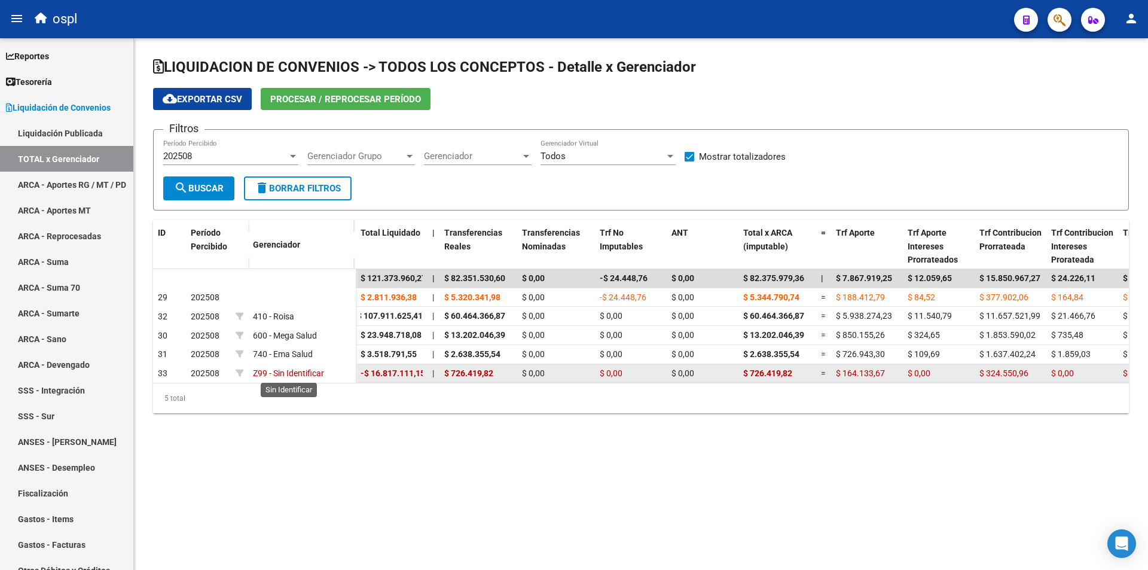
click at [285, 372] on span "Z99 - Sin Identificar" at bounding box center [288, 373] width 71 height 10
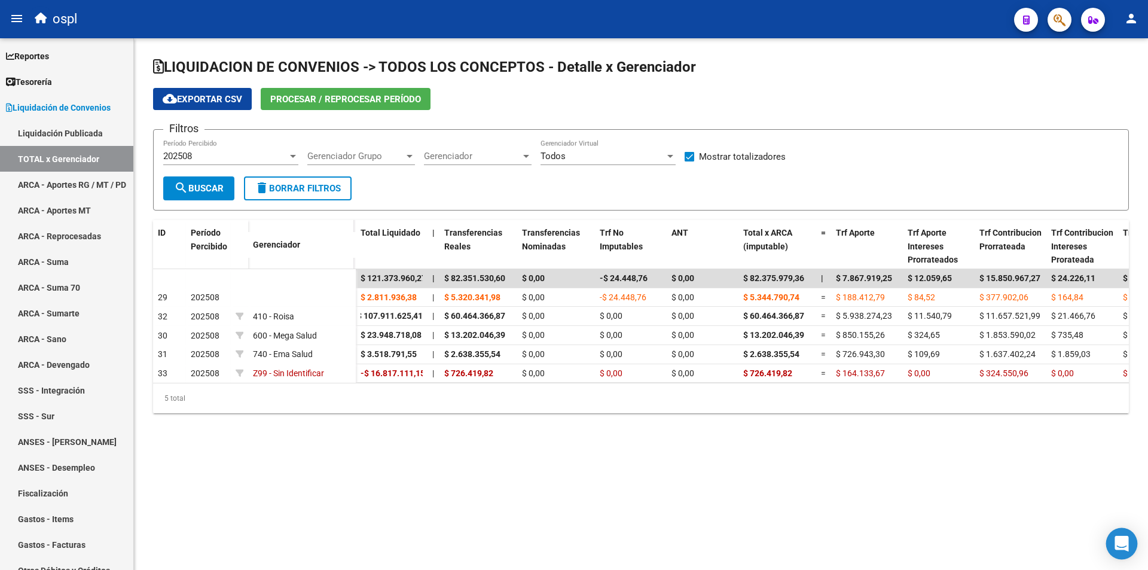
click at [1118, 547] on icon "Open Intercom Messenger" at bounding box center [1121, 544] width 14 height 16
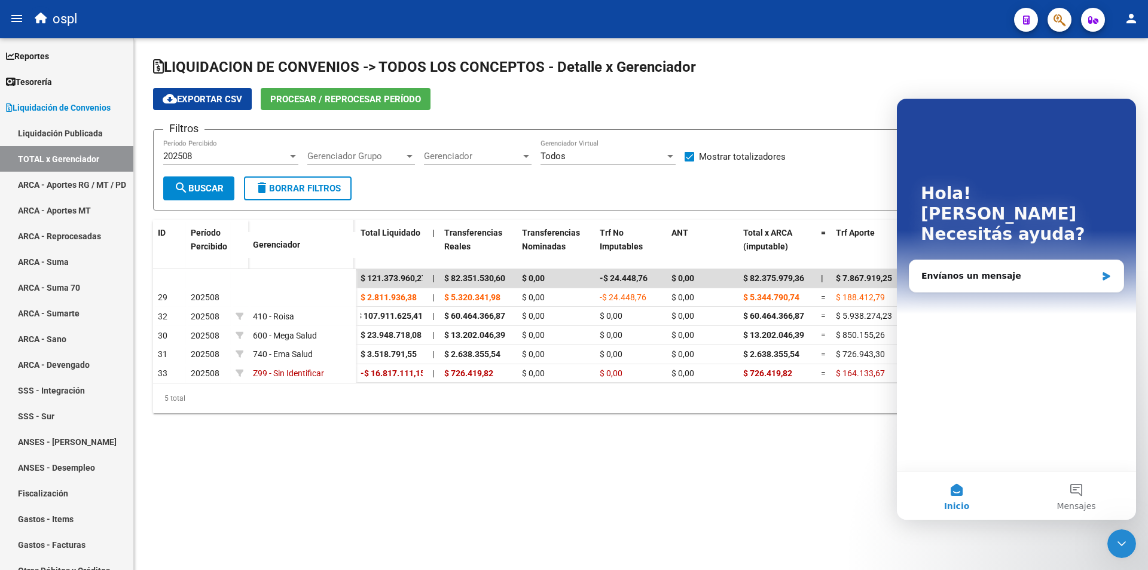
click at [742, 488] on mat-sidenav-content "LIQUIDACION DE CONVENIOS -> TODOS LOS CONCEPTOS - Detalle x Gerenciador cloud_d…" at bounding box center [641, 304] width 1014 height 532
click at [1126, 542] on icon "Cerrar Intercom Messenger" at bounding box center [1121, 543] width 14 height 14
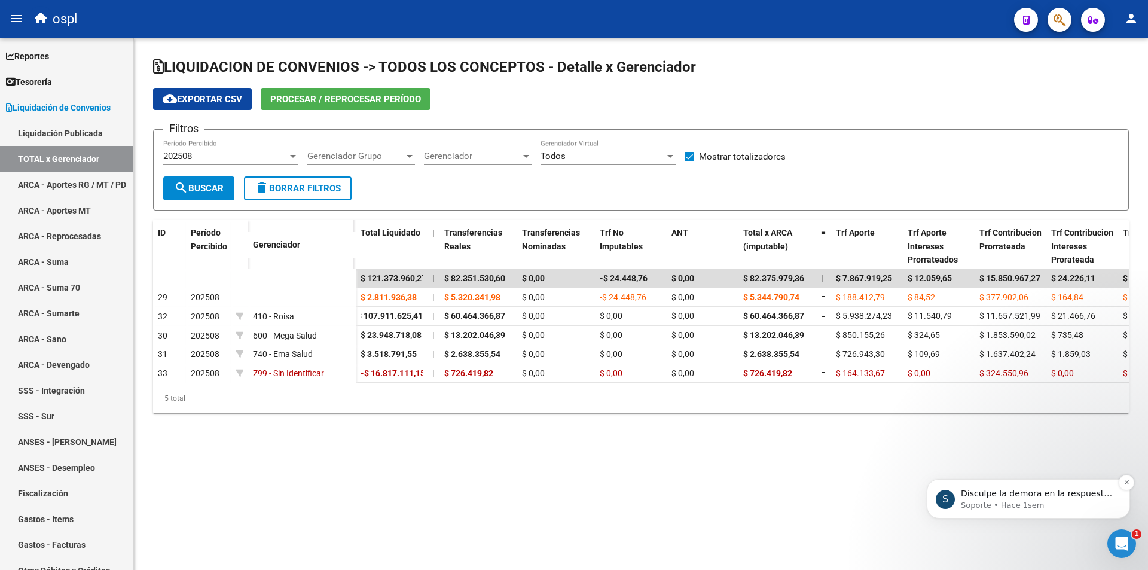
click at [1056, 507] on p "Soporte • Hace 1sem" at bounding box center [1038, 505] width 154 height 11
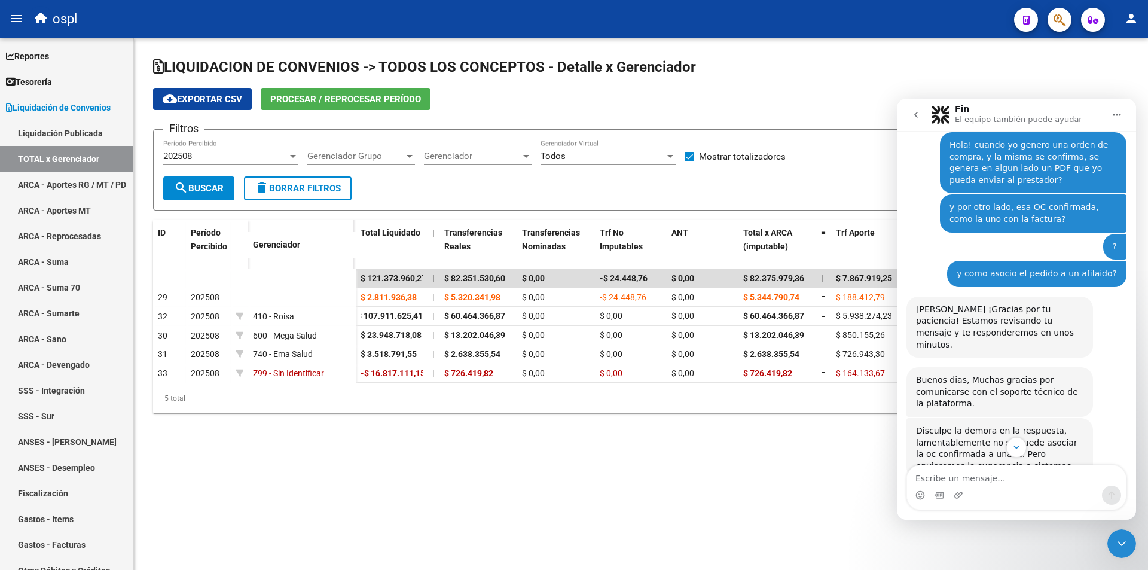
scroll to position [75, 0]
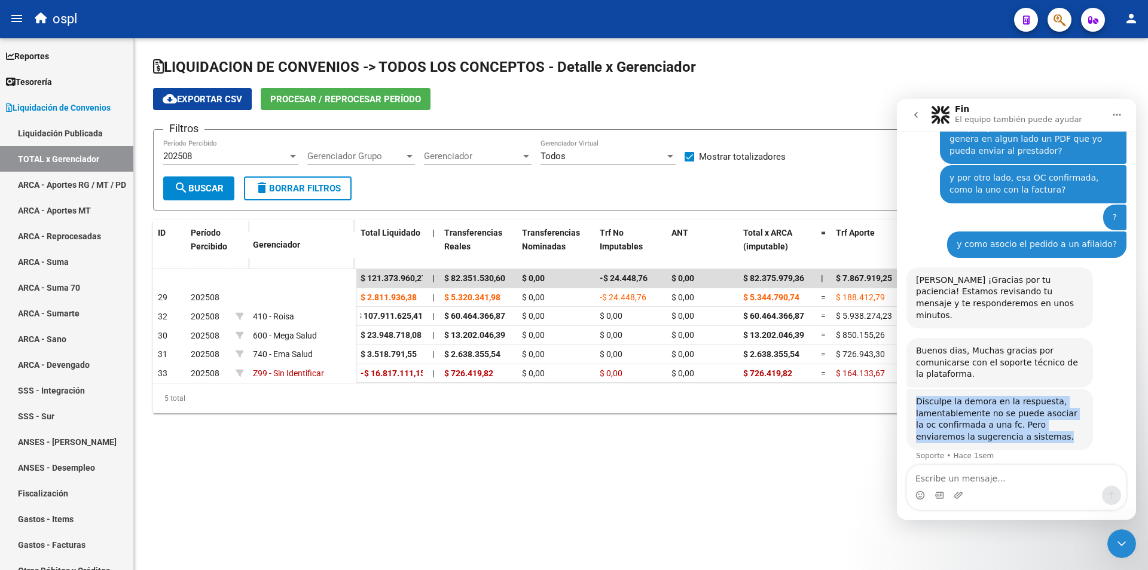
drag, startPoint x: 915, startPoint y: 392, endPoint x: 1067, endPoint y: 425, distance: 155.4
click at [1067, 425] on div "Disculpe la demora en la respuesta, lamentablemente no se puede asociar la oc c…" at bounding box center [999, 419] width 187 height 61
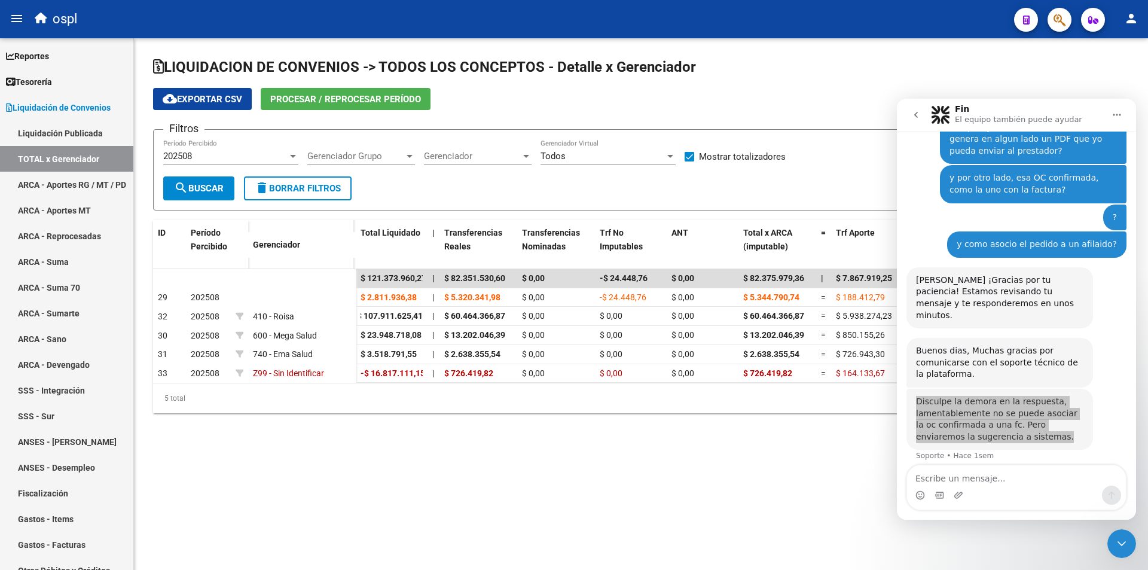
click at [790, 464] on mat-sidenav-content "LIQUIDACION DE CONVENIOS -> TODOS LOS CONCEPTOS - Detalle x Gerenciador cloud_d…" at bounding box center [641, 304] width 1014 height 532
click at [818, 478] on mat-sidenav-content "LIQUIDACION DE CONVENIOS -> TODOS LOS CONCEPTOS - Detalle x Gerenciador cloud_d…" at bounding box center [641, 304] width 1014 height 532
click at [1132, 539] on div "Cerrar Intercom Messenger" at bounding box center [1121, 543] width 29 height 29
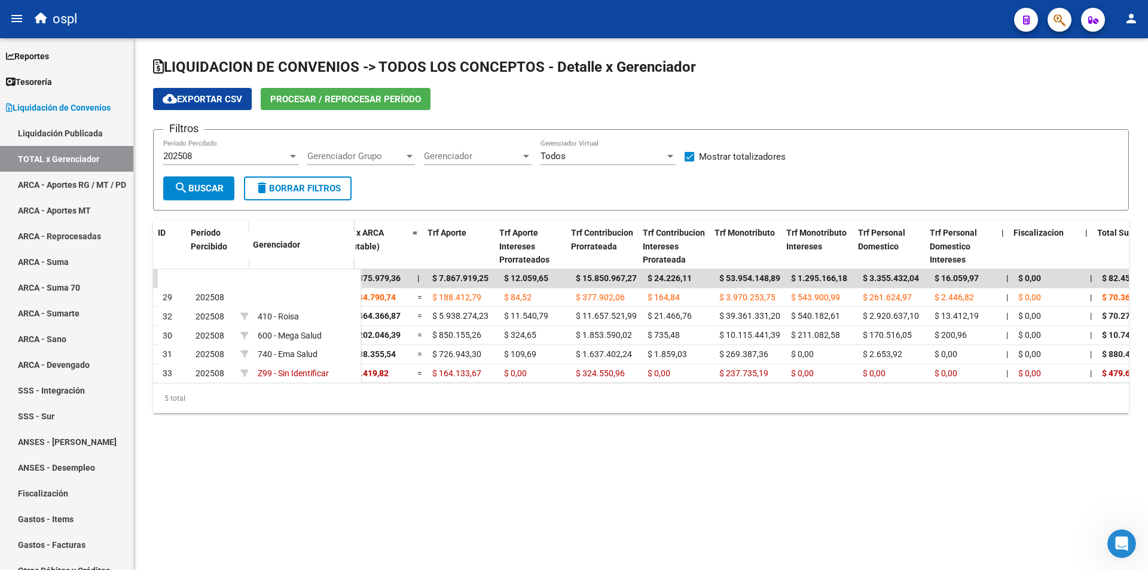
scroll to position [0, 395]
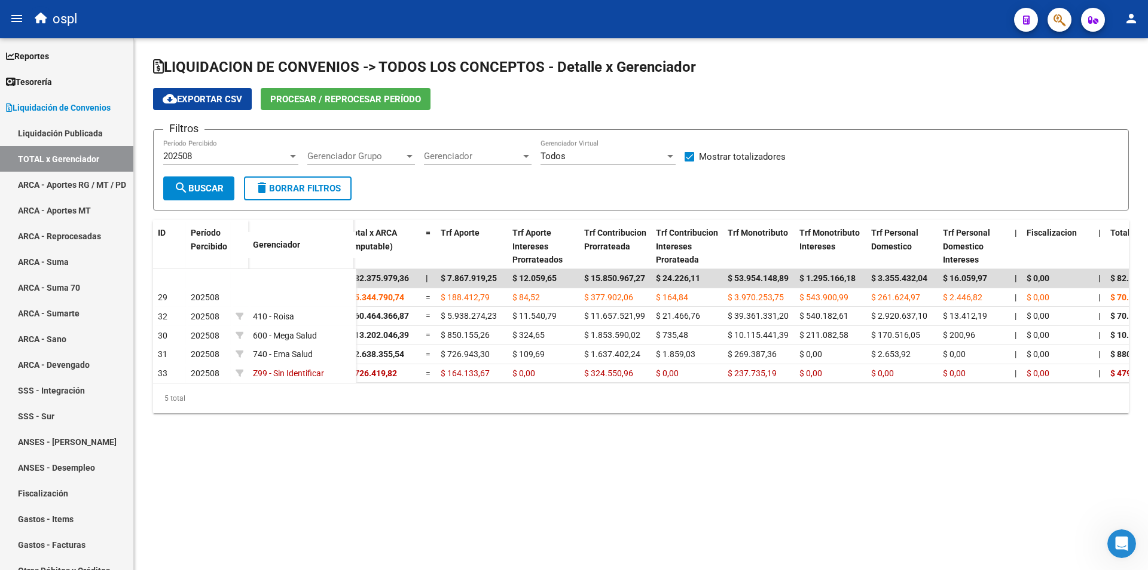
click at [1116, 540] on icon "Abrir Intercom Messenger" at bounding box center [1122, 544] width 20 height 20
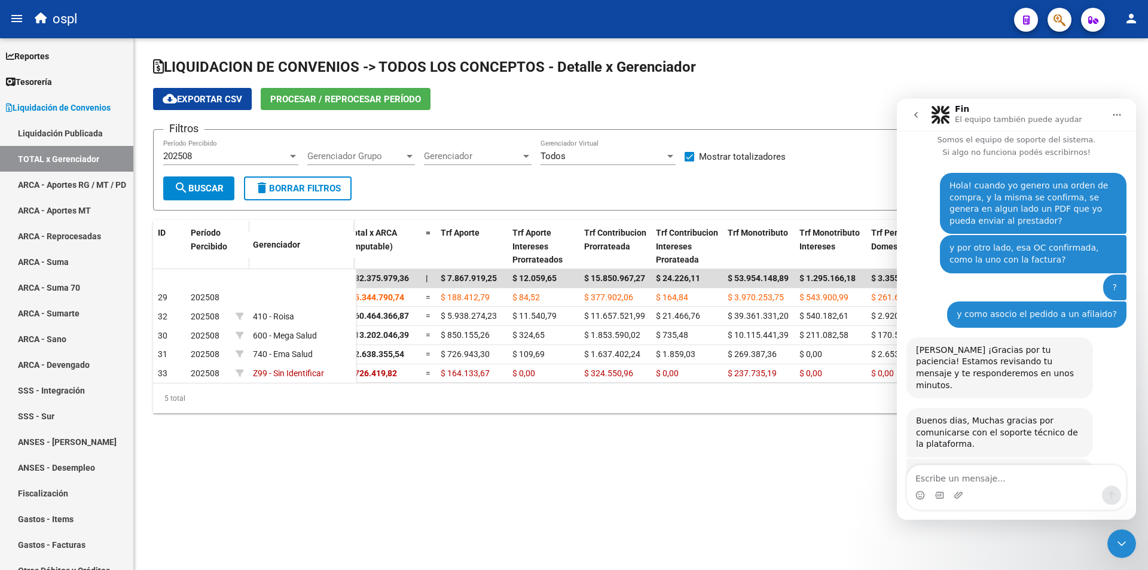
scroll to position [0, 0]
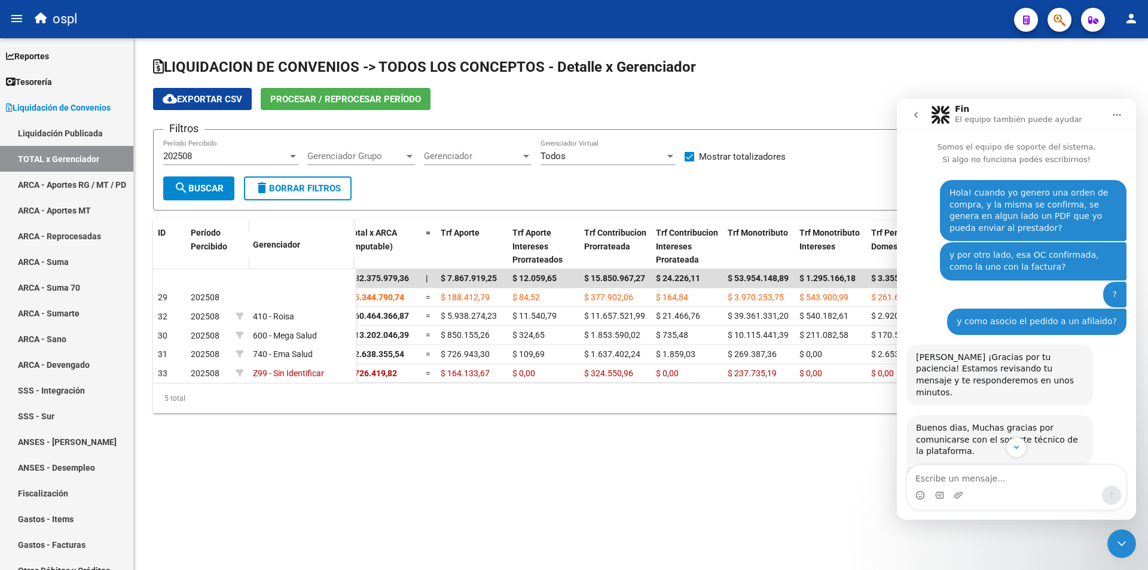
click at [838, 485] on mat-sidenav-content "LIQUIDACION DE CONVENIOS -> TODOS LOS CONCEPTOS - Detalle x Gerenciador cloud_d…" at bounding box center [641, 304] width 1014 height 532
click at [1138, 548] on mat-sidenav-content "LIQUIDACION DE CONVENIOS -> TODOS LOS CONCEPTOS - Detalle x Gerenciador cloud_d…" at bounding box center [641, 304] width 1014 height 532
click at [1126, 547] on icon "Cerrar Intercom Messenger" at bounding box center [1121, 543] width 14 height 14
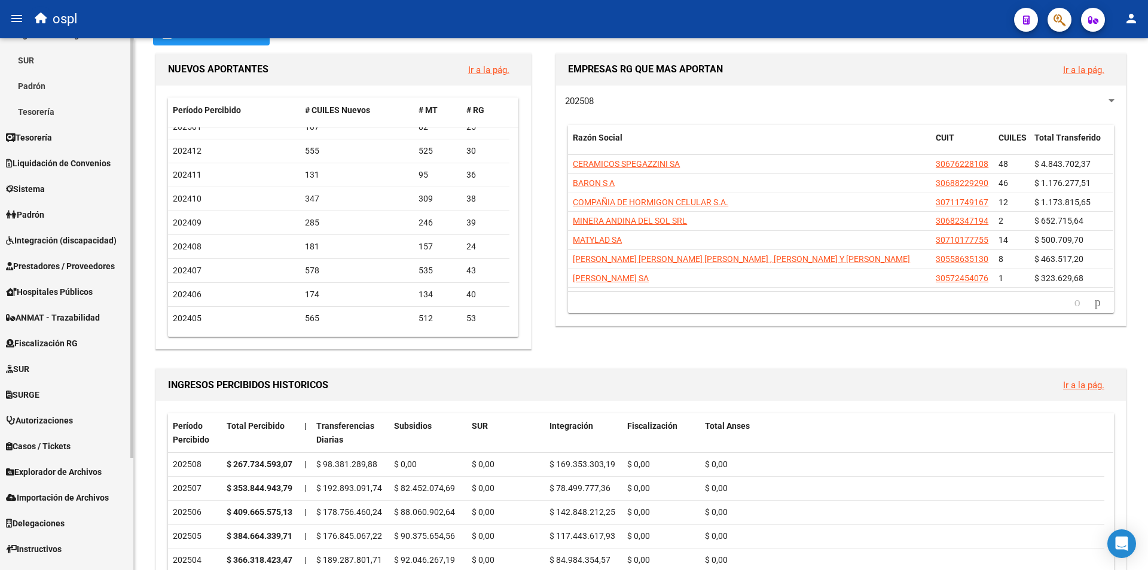
scroll to position [142, 0]
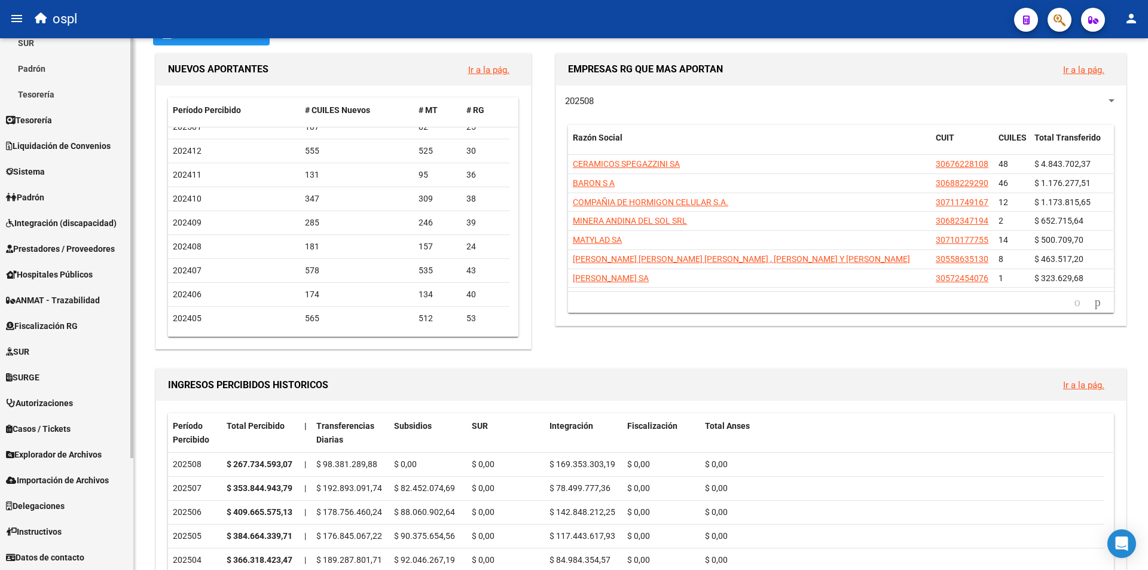
click at [63, 199] on link "Padrón" at bounding box center [66, 197] width 133 height 26
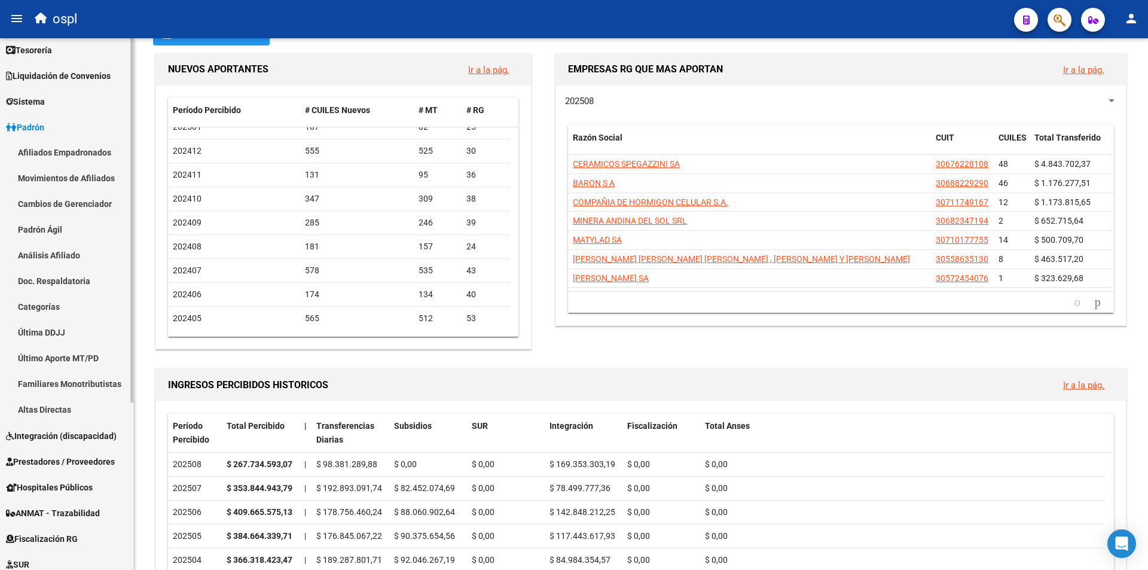
scroll to position [22, 0]
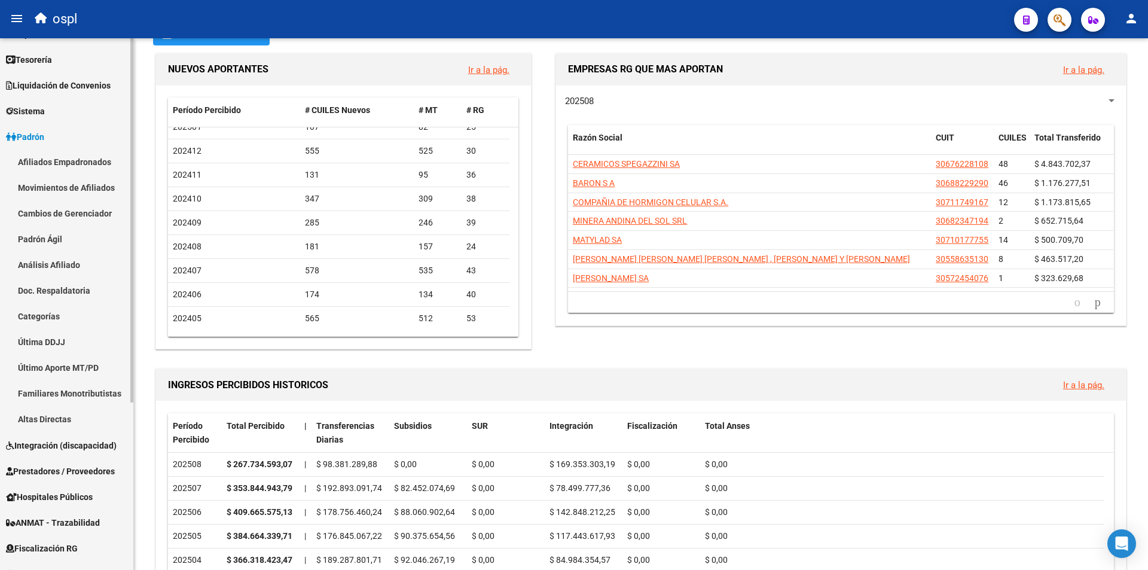
click at [90, 161] on link "Afiliados Empadronados" at bounding box center [66, 162] width 133 height 26
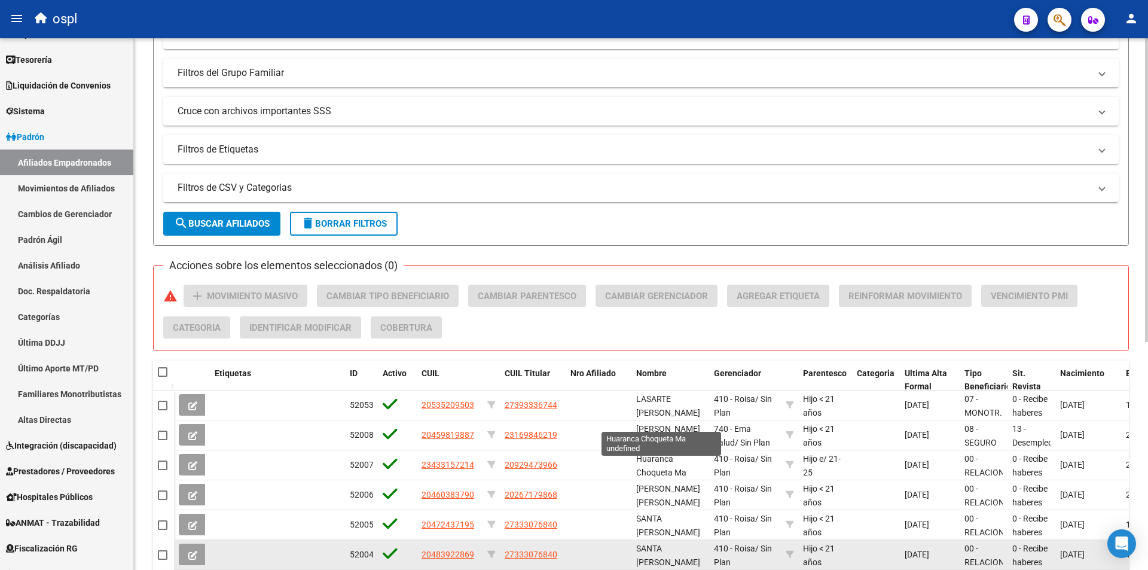
scroll to position [334, 0]
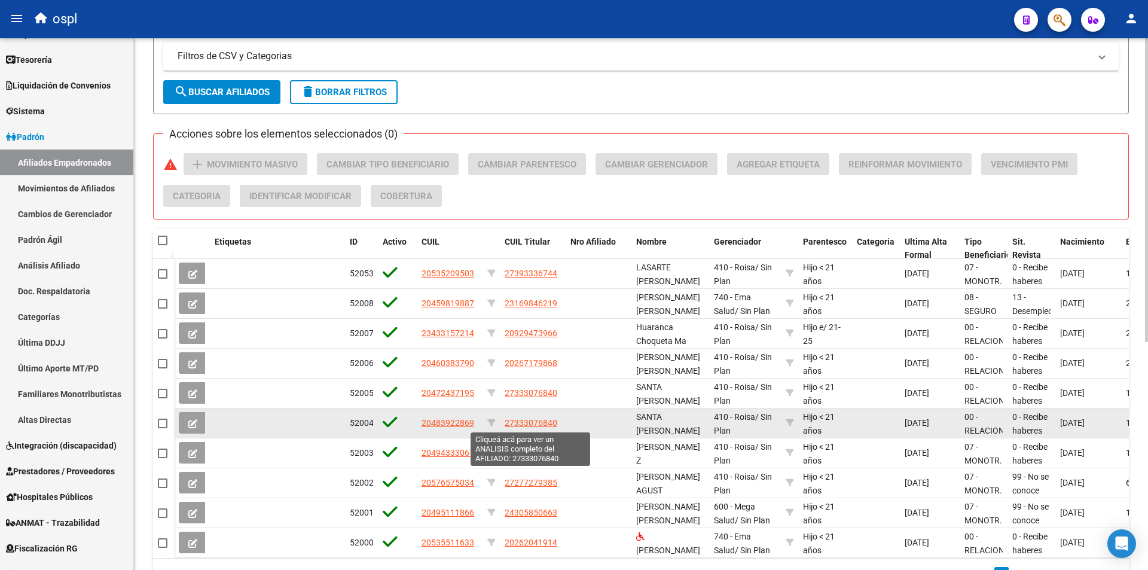
click at [517, 420] on span "27333076840" at bounding box center [531, 423] width 53 height 10
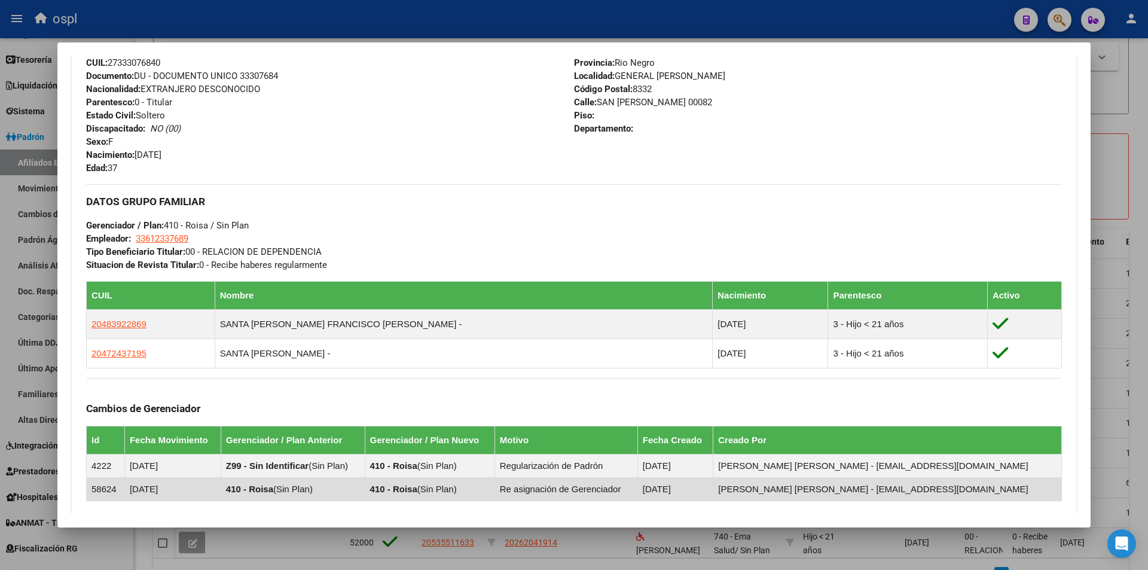
scroll to position [567, 0]
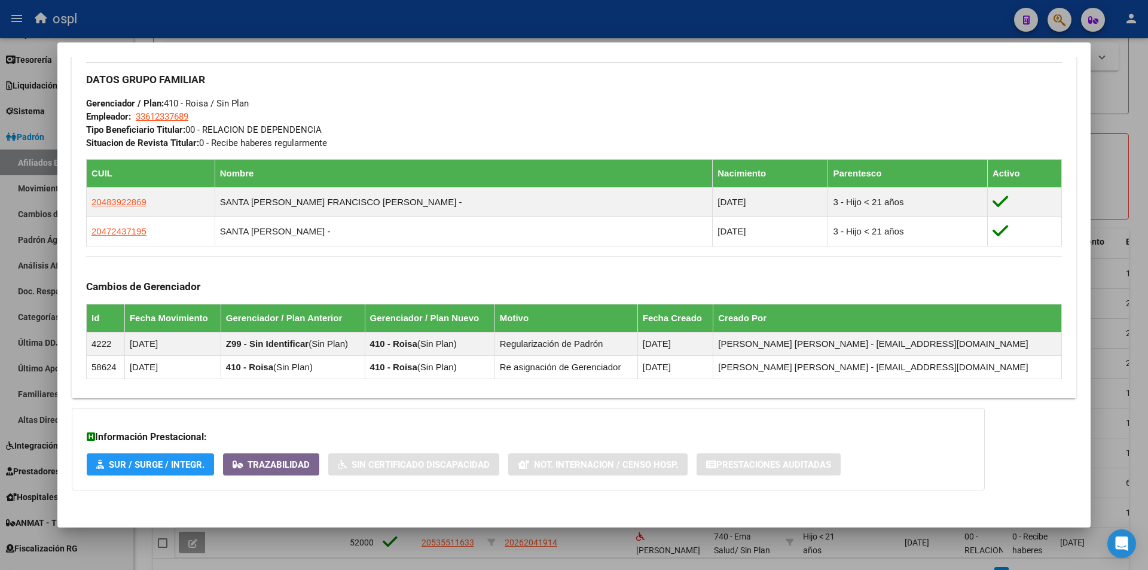
click at [1122, 91] on div at bounding box center [574, 285] width 1148 height 570
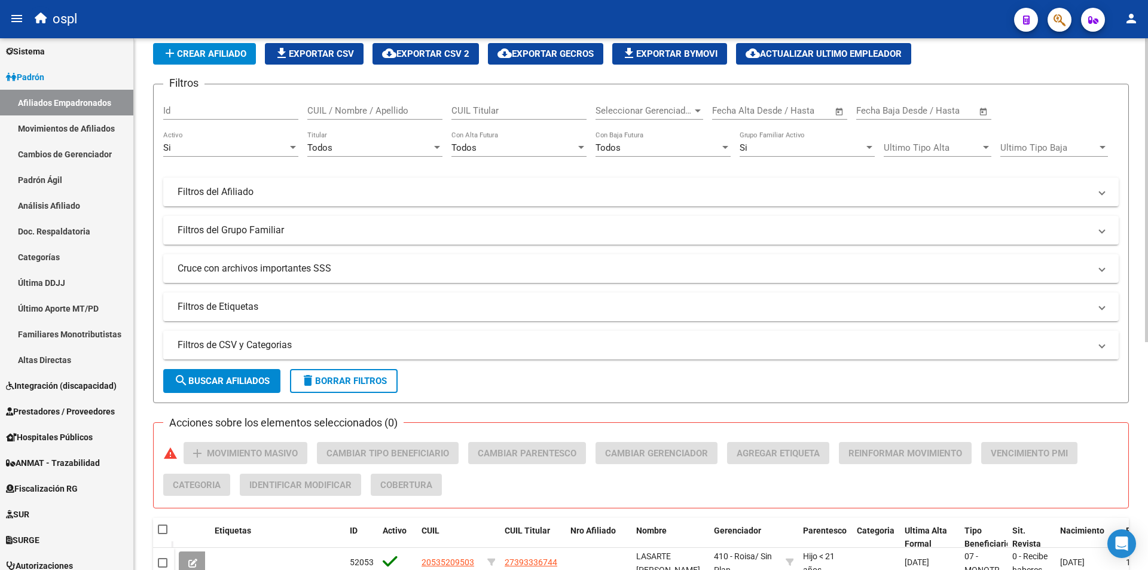
scroll to position [0, 0]
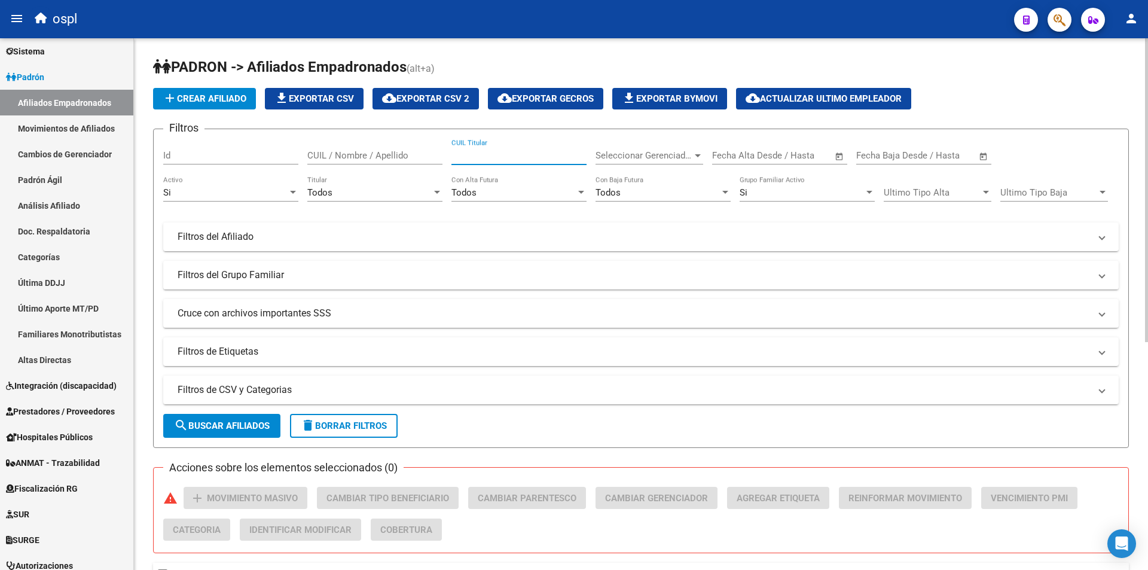
click at [533, 159] on input "CUIL Titular" at bounding box center [518, 155] width 135 height 11
click at [397, 155] on input "CUIL / Nombre / Apellido" at bounding box center [374, 155] width 135 height 11
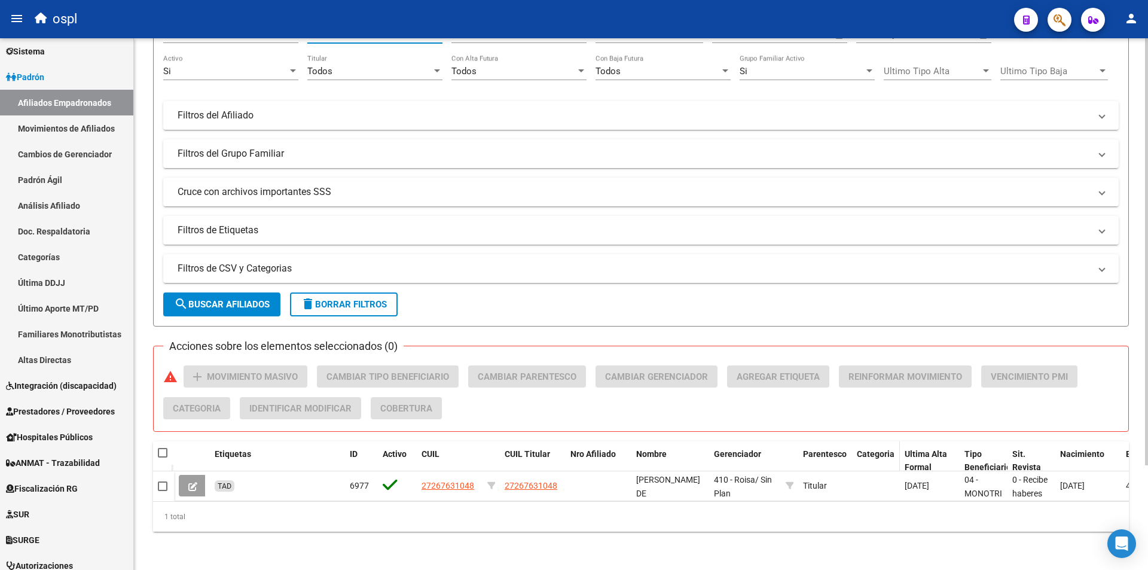
scroll to position [130, 0]
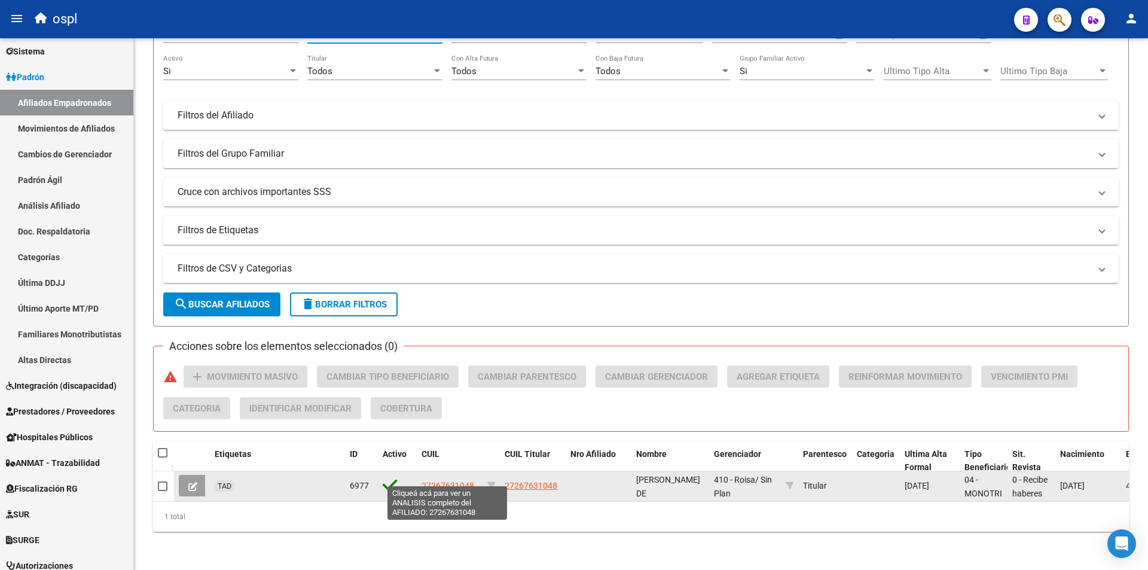
type input "[PERSON_NAME]"
click at [462, 481] on span "27267631048" at bounding box center [448, 486] width 53 height 10
type textarea "27267631048"
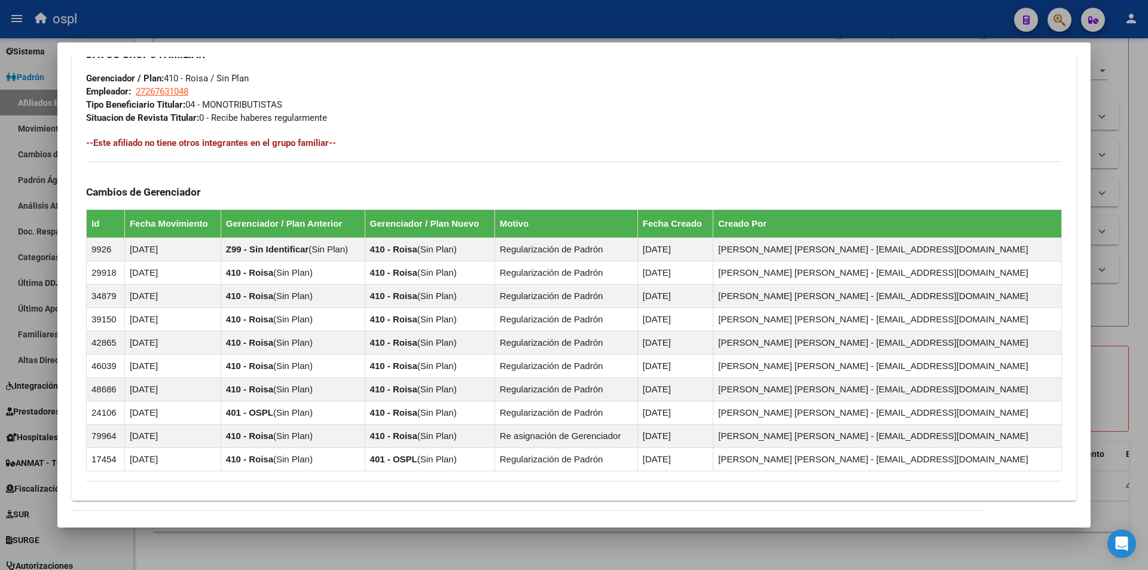
scroll to position [737, 0]
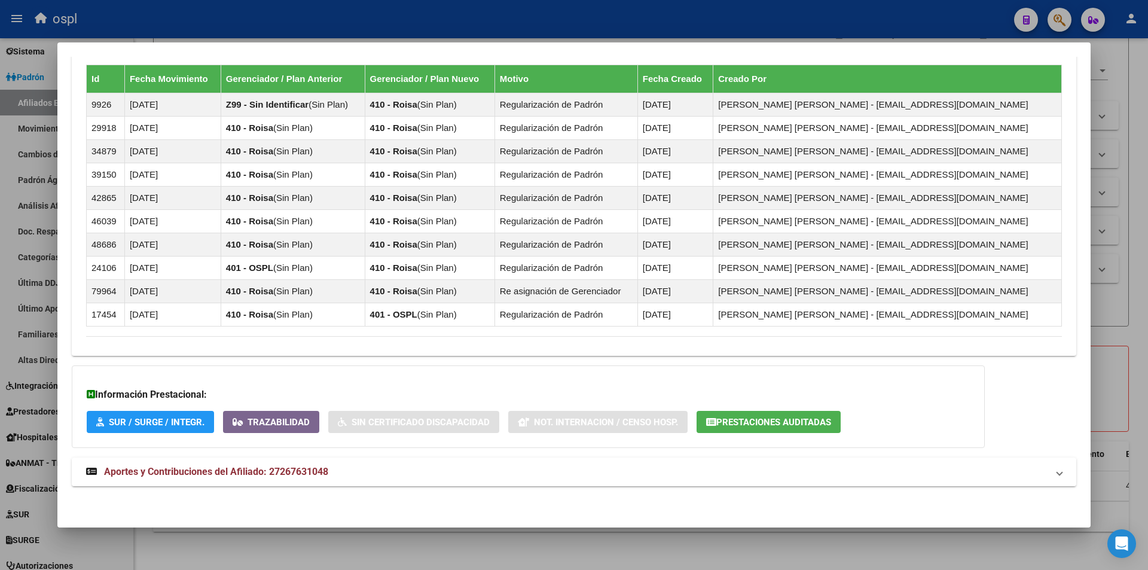
click at [784, 414] on button "Prestaciones Auditadas" at bounding box center [769, 422] width 144 height 22
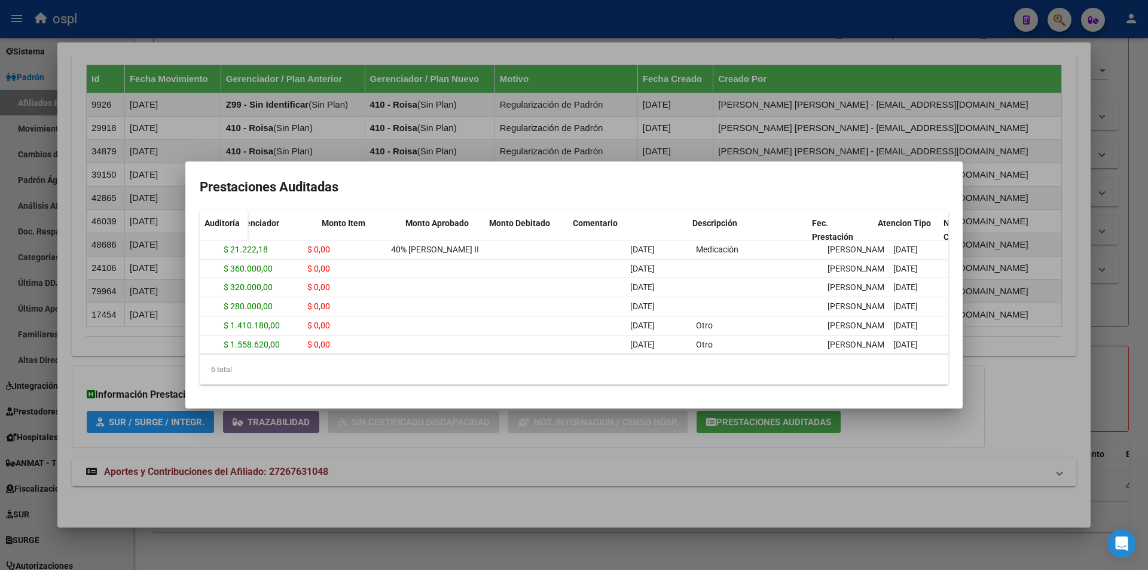
scroll to position [0, 0]
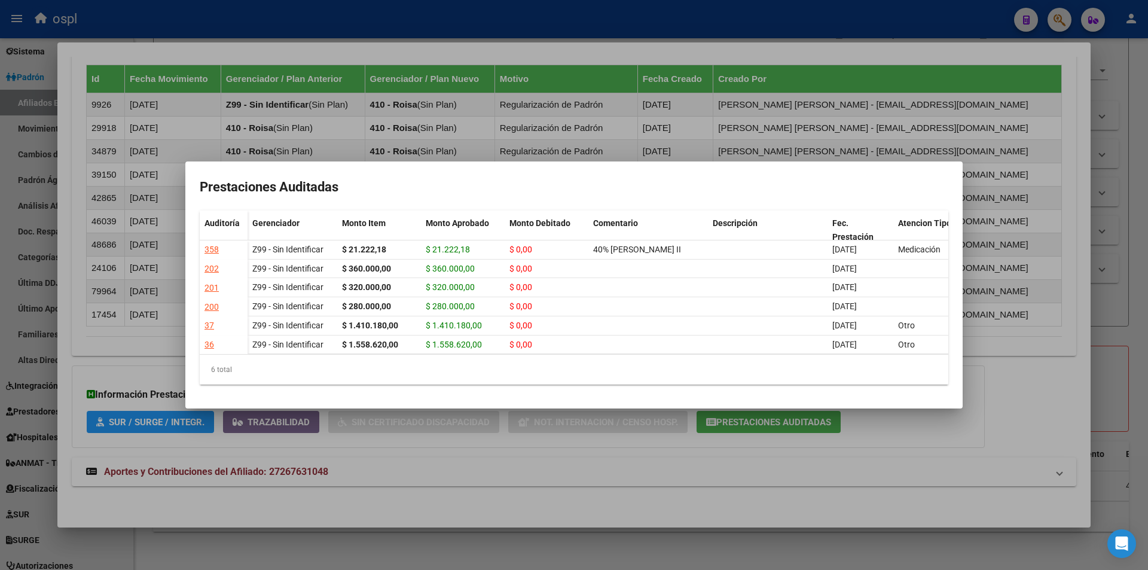
click at [1021, 362] on div at bounding box center [574, 285] width 1148 height 570
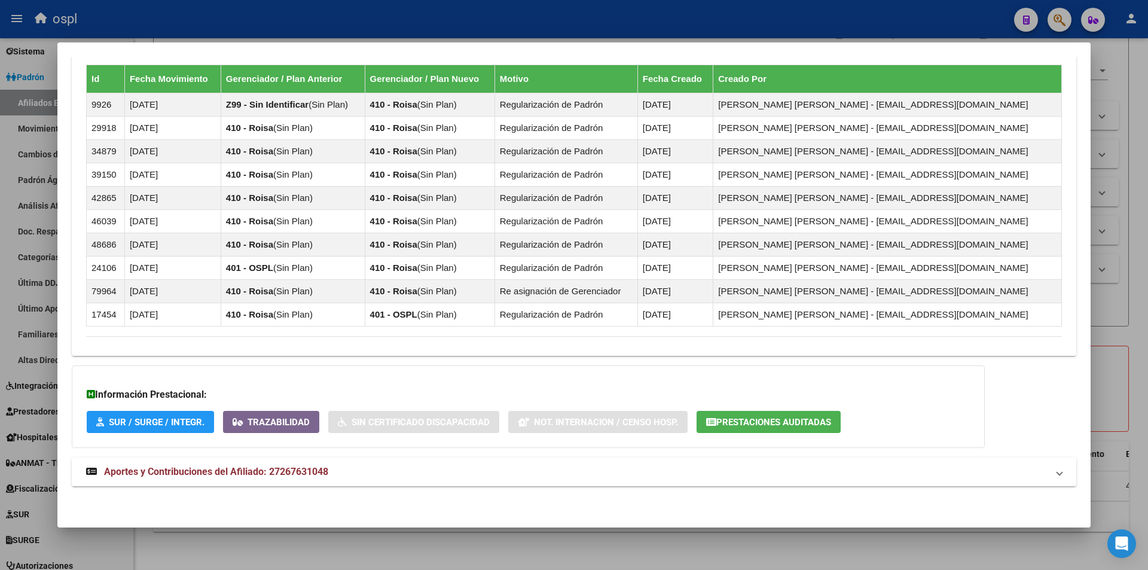
click at [1124, 289] on div at bounding box center [574, 285] width 1148 height 570
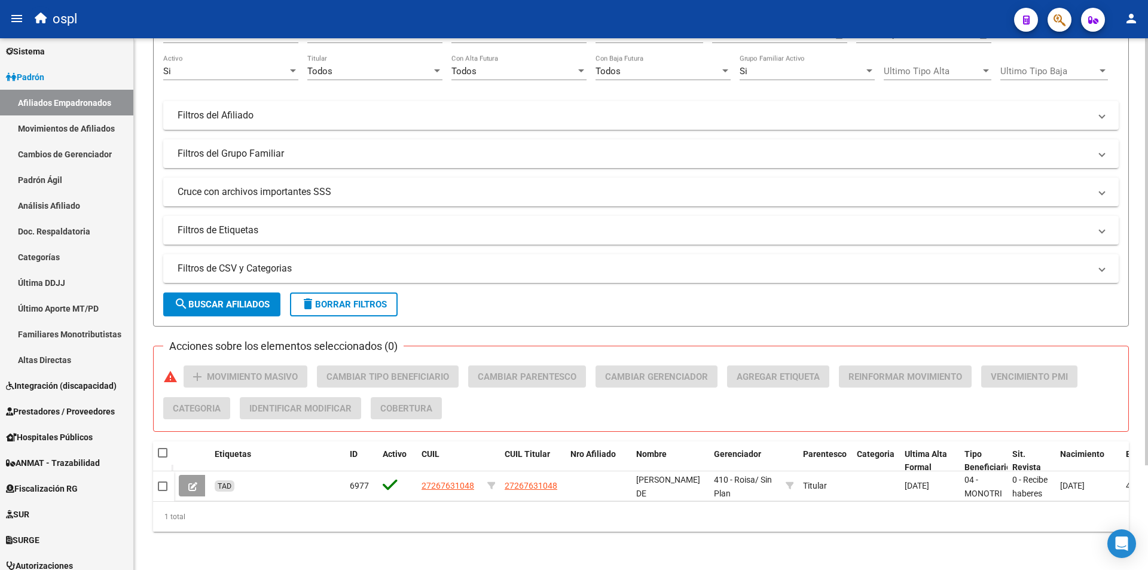
click at [1006, 331] on div "[PERSON_NAME] -> Afiliados Empadronados (alt+a) add Crear Afiliado file_downloa…" at bounding box center [641, 233] width 976 height 595
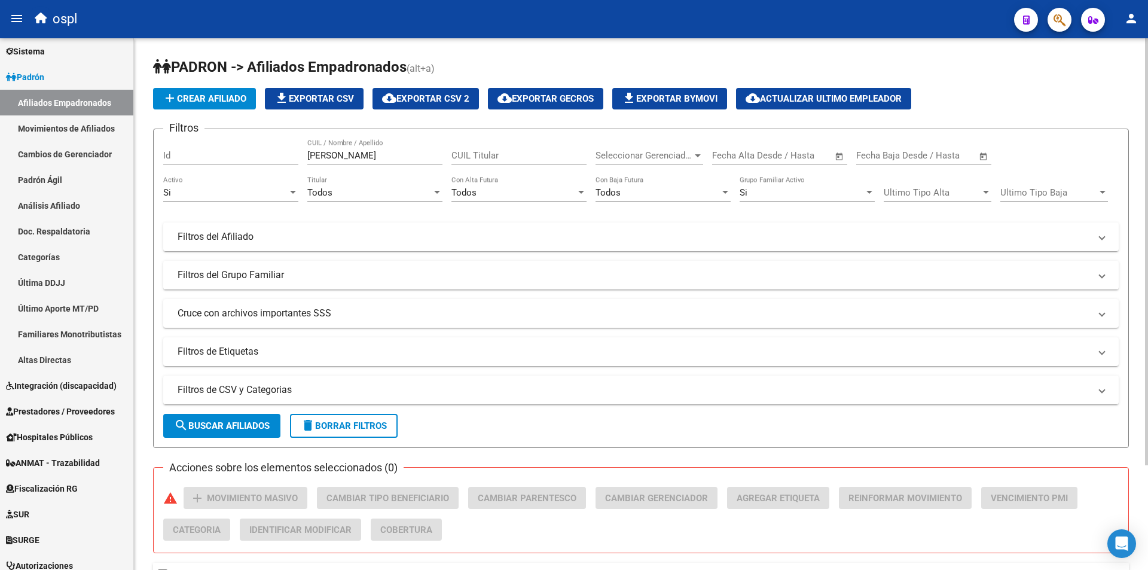
click at [1147, 39] on div at bounding box center [1146, 251] width 3 height 427
click at [255, 24] on div "ospl" at bounding box center [517, 19] width 976 height 26
